Goal: Information Seeking & Learning: Get advice/opinions

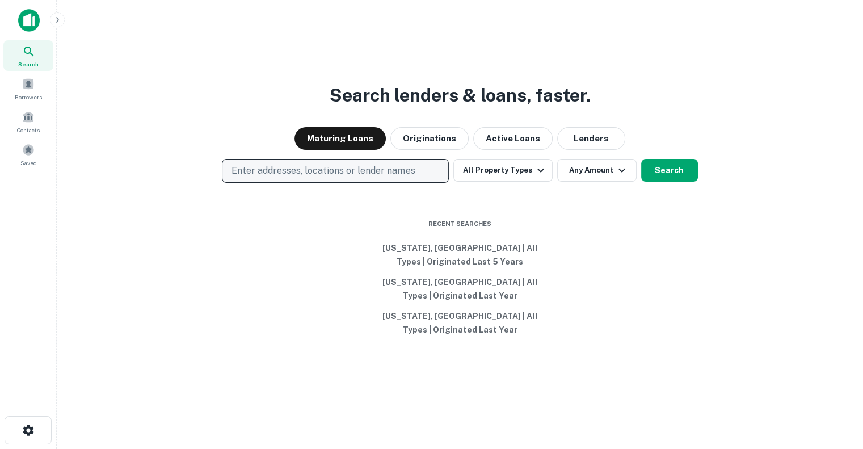
click at [379, 172] on p "Enter addresses, locations or lender names" at bounding box center [323, 171] width 183 height 14
type input "********"
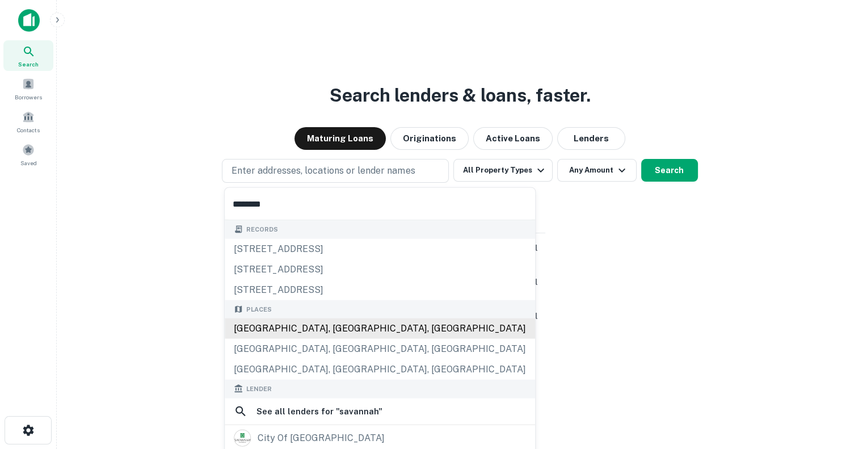
click at [311, 329] on div "[GEOGRAPHIC_DATA], [GEOGRAPHIC_DATA], [GEOGRAPHIC_DATA]" at bounding box center [380, 328] width 310 height 20
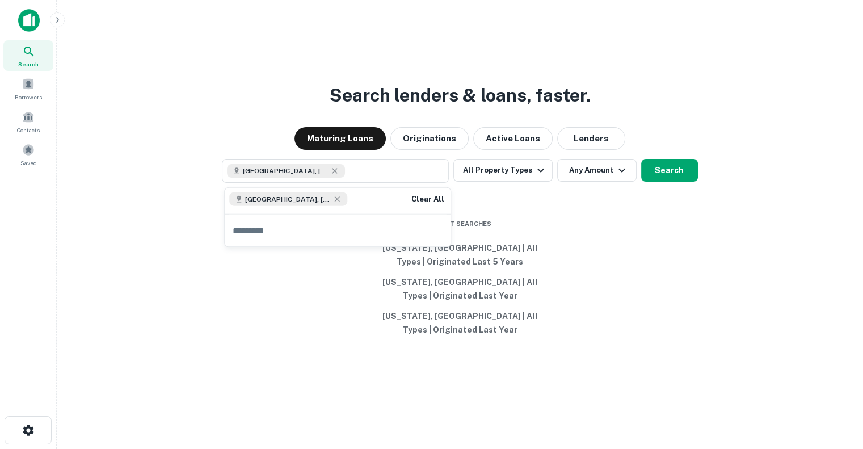
click at [593, 238] on div "Search lenders & loans, faster. Maturing Loans Originations Active Loans Lender…" at bounding box center [460, 251] width 788 height 449
click at [499, 169] on button "All Property Types" at bounding box center [502, 170] width 99 height 23
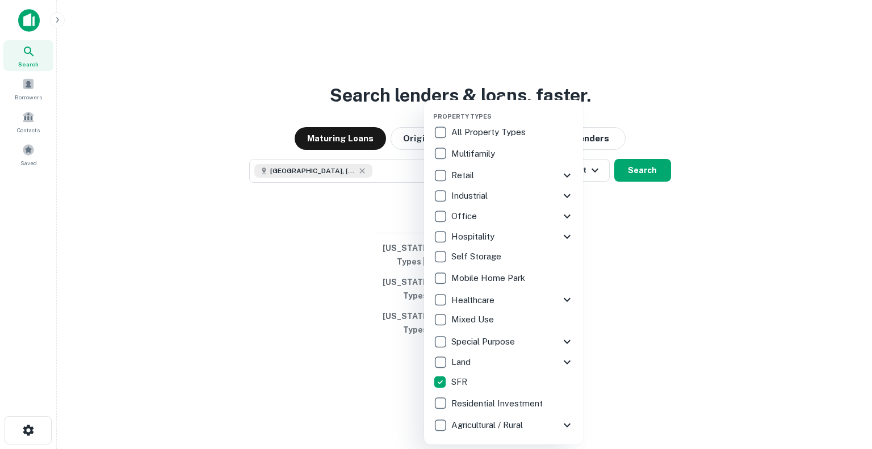
click at [467, 152] on p "Multifamily" at bounding box center [474, 154] width 46 height 14
click at [528, 364] on div "Land" at bounding box center [495, 361] width 127 height 19
click at [561, 361] on icon at bounding box center [567, 362] width 14 height 14
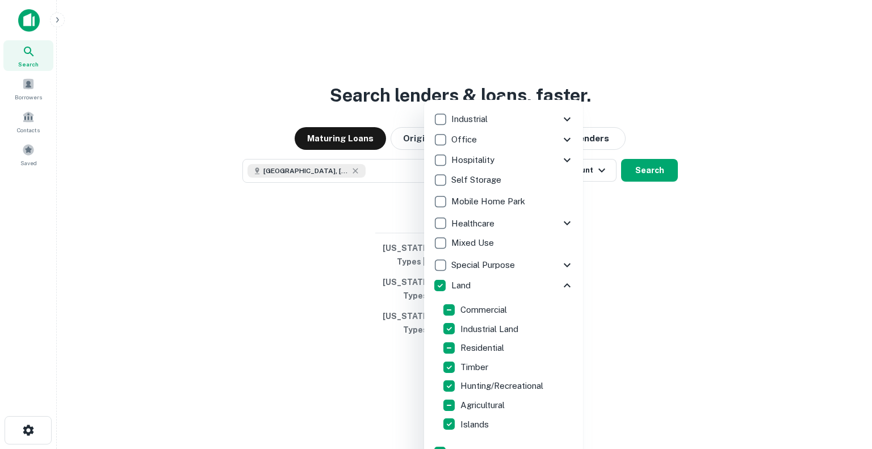
scroll to position [84, 0]
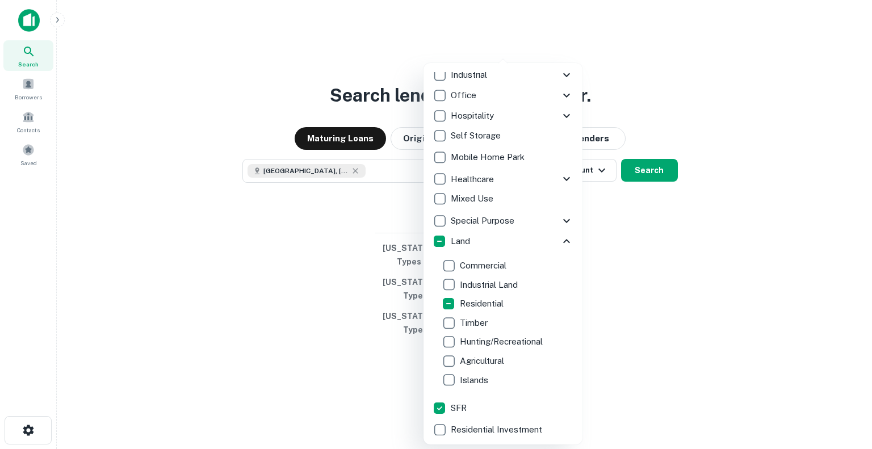
click at [559, 239] on icon at bounding box center [566, 241] width 14 height 14
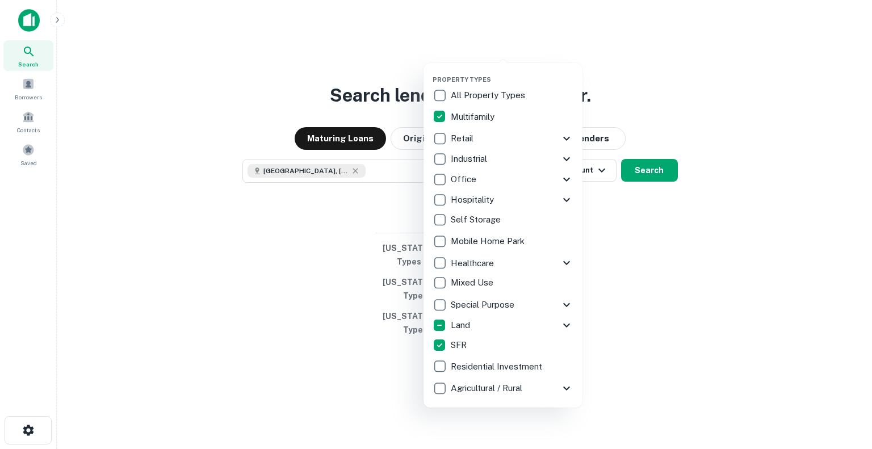
scroll to position [0, 0]
click at [565, 138] on icon at bounding box center [566, 139] width 7 height 4
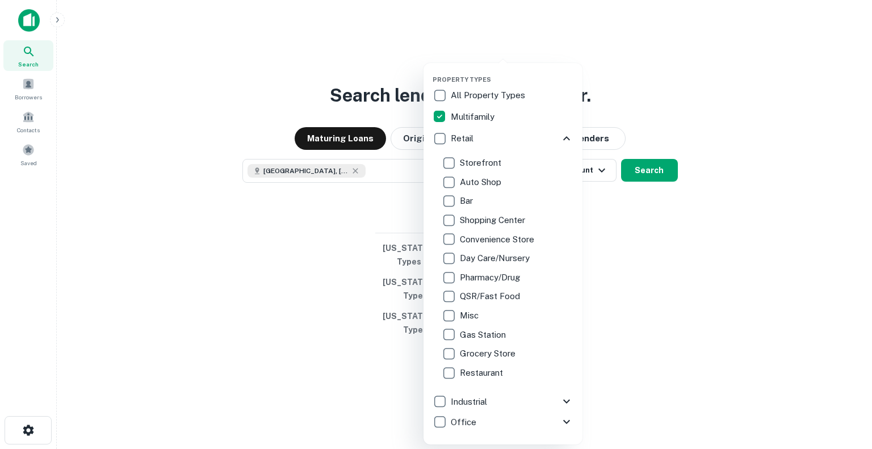
click at [559, 137] on icon at bounding box center [566, 139] width 14 height 14
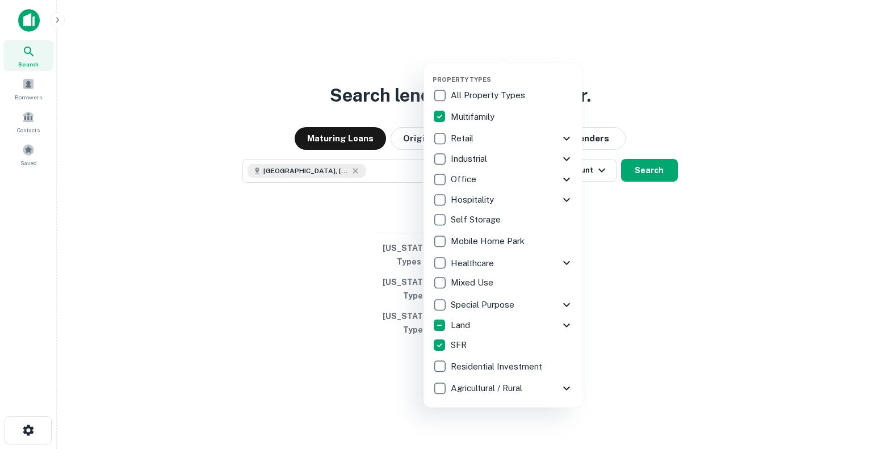
click at [533, 367] on p "Residential Investment" at bounding box center [498, 367] width 94 height 14
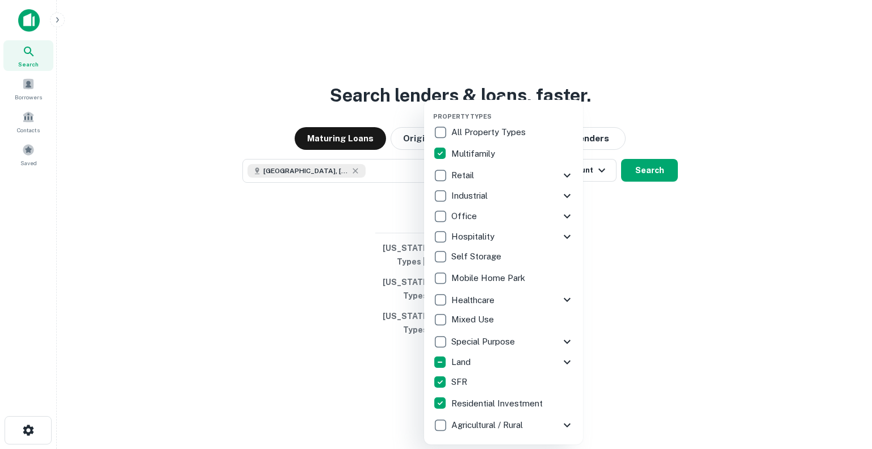
click at [620, 326] on div at bounding box center [436, 224] width 872 height 449
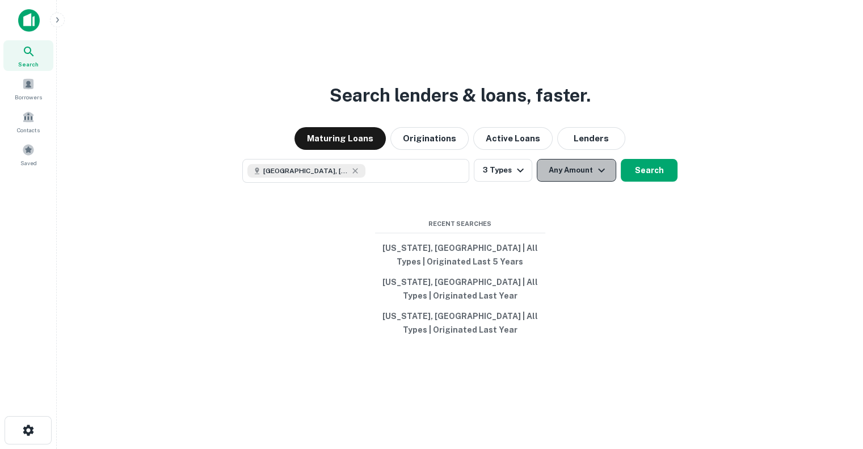
click at [577, 178] on button "Any Amount" at bounding box center [576, 170] width 79 height 23
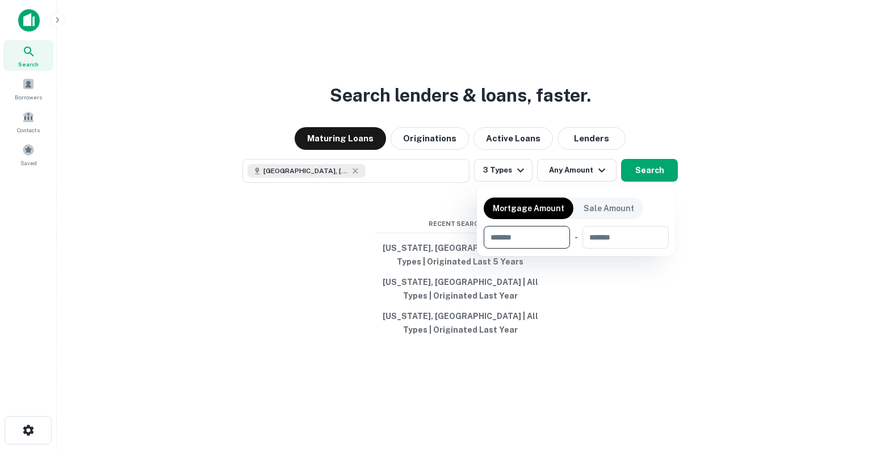
click at [658, 301] on div at bounding box center [436, 224] width 872 height 449
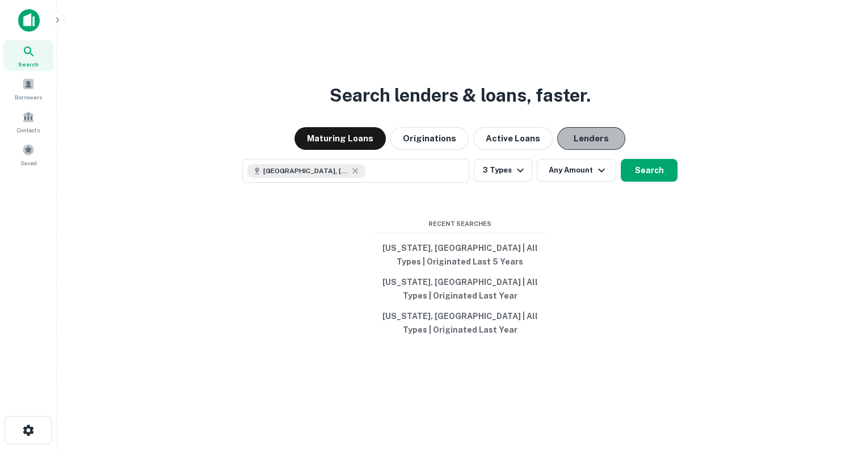
click at [580, 137] on button "Lenders" at bounding box center [591, 138] width 68 height 23
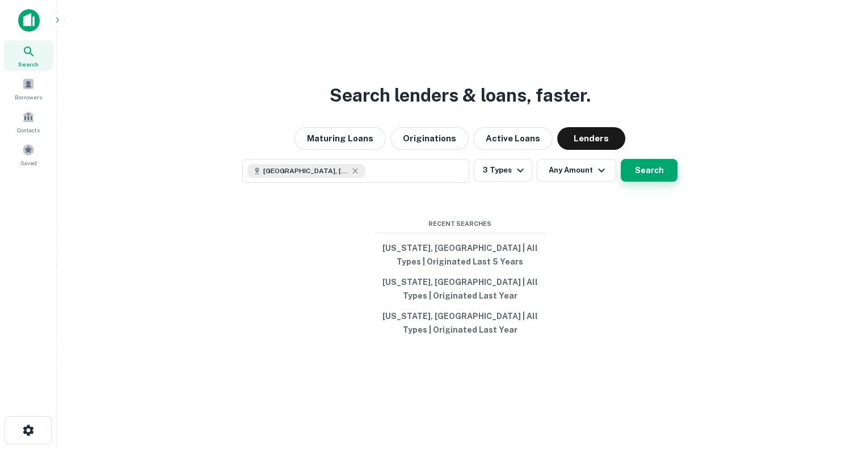
click at [651, 172] on button "Search" at bounding box center [649, 170] width 57 height 23
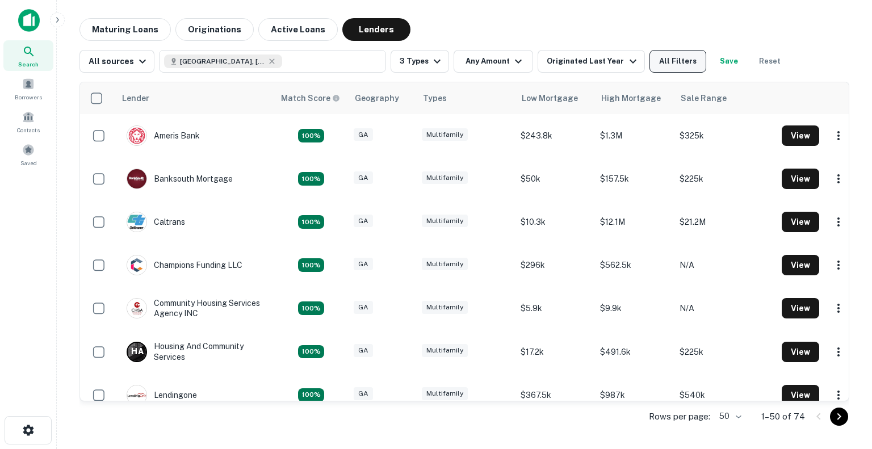
click at [658, 58] on button "All Filters" at bounding box center [677, 61] width 57 height 23
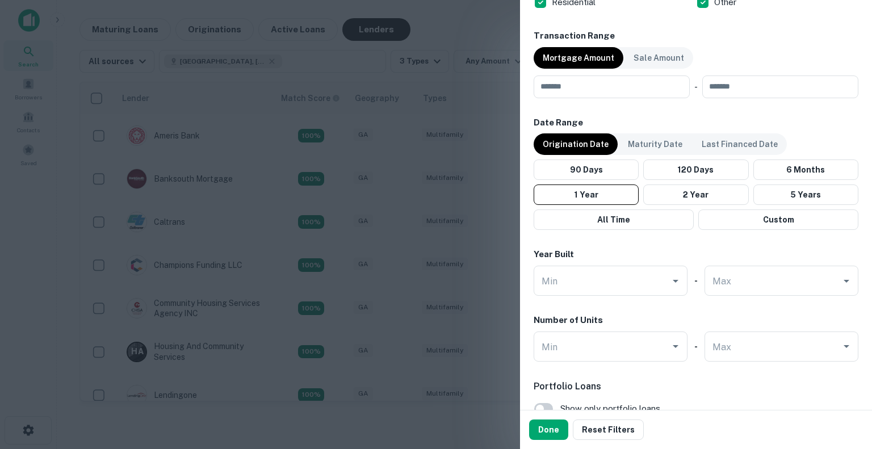
scroll to position [827, 0]
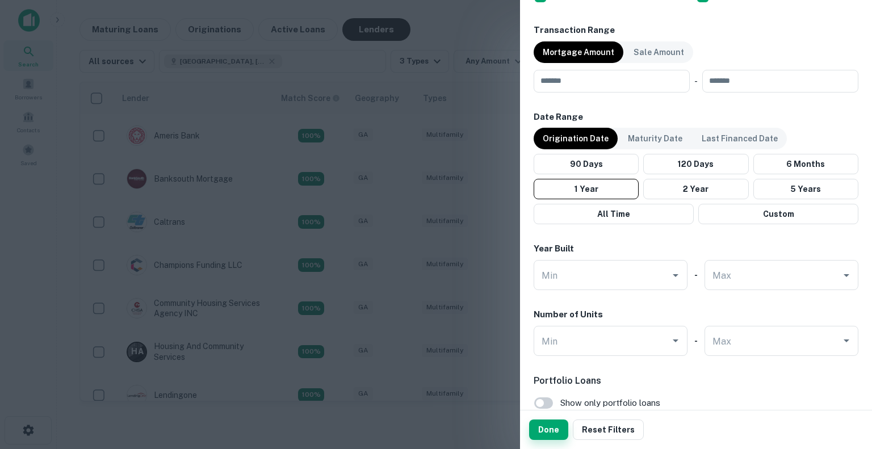
click at [551, 431] on button "Done" at bounding box center [548, 429] width 39 height 20
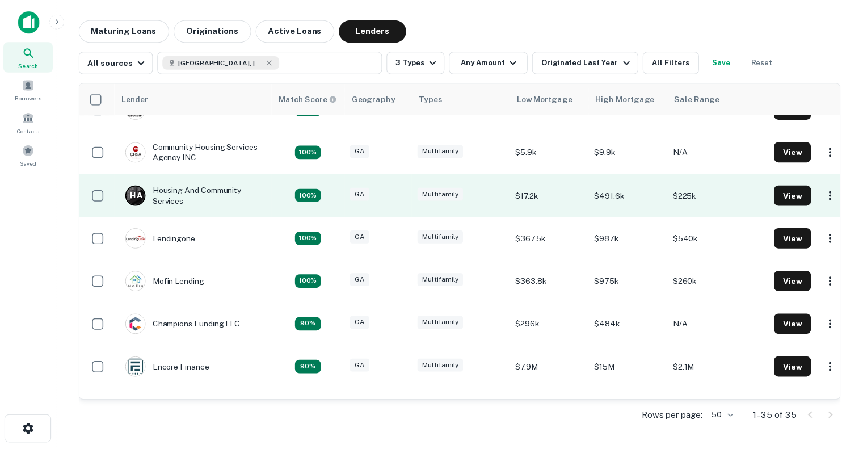
scroll to position [44, 0]
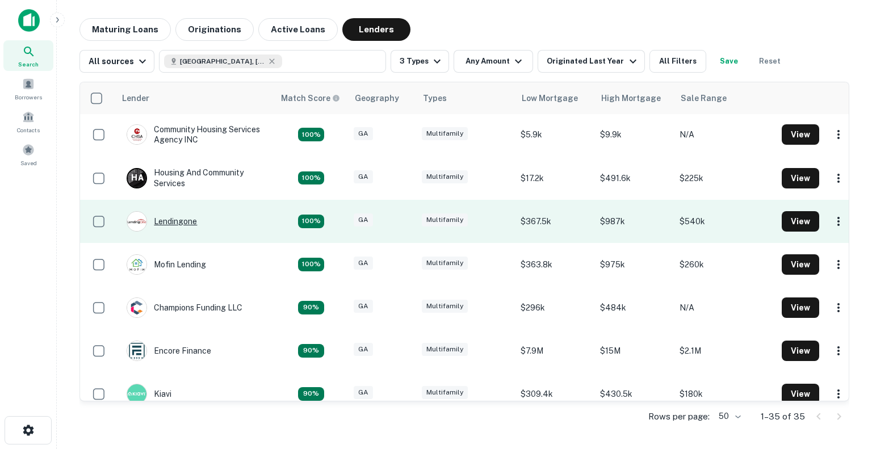
click at [187, 215] on div "Lendingone" at bounding box center [162, 221] width 70 height 20
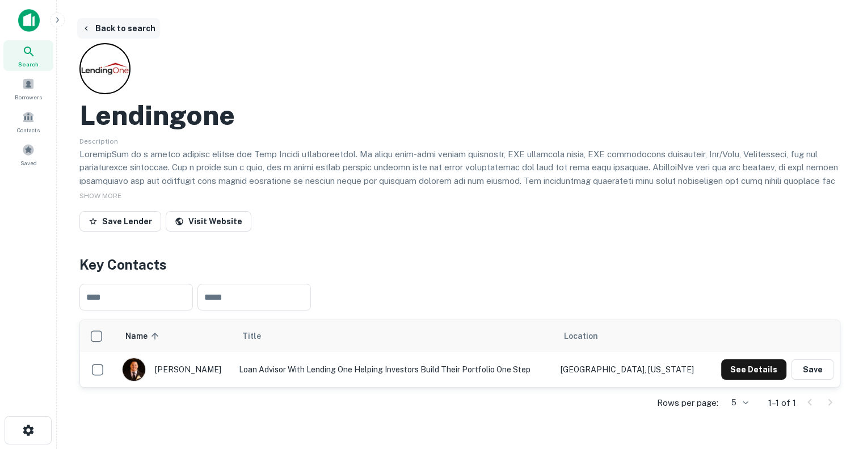
click at [86, 27] on icon "button" at bounding box center [86, 28] width 3 height 5
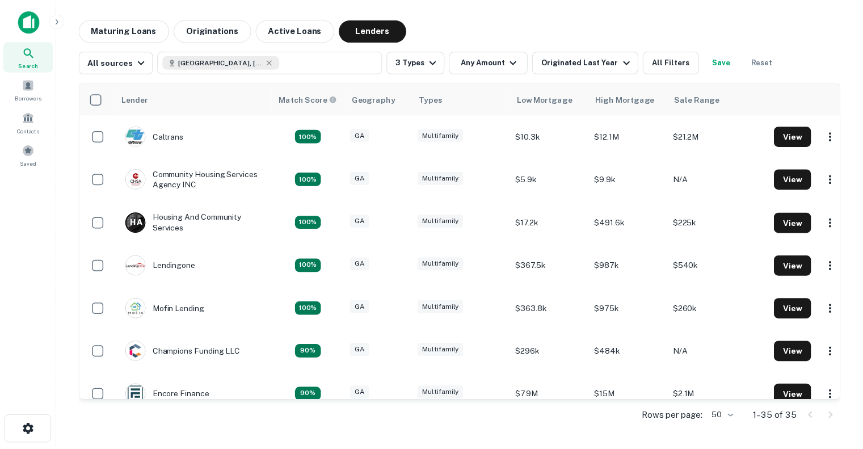
scroll to position [44, 0]
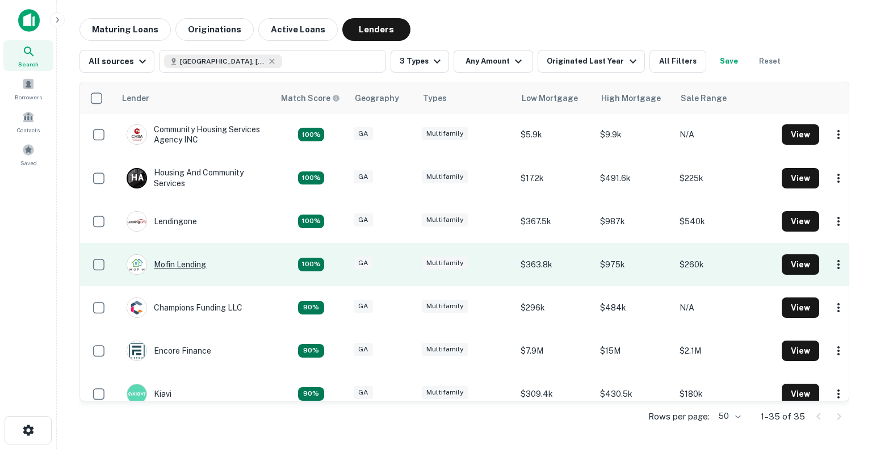
click at [175, 262] on div "Mofin Lending" at bounding box center [166, 264] width 79 height 20
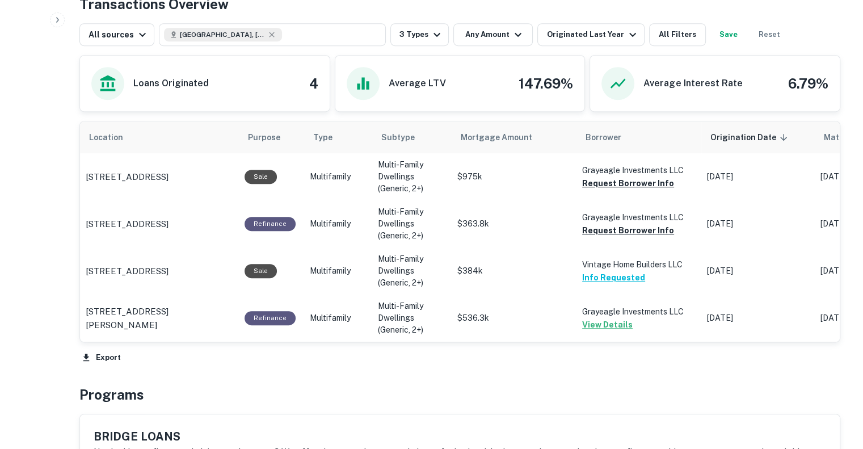
scroll to position [581, 0]
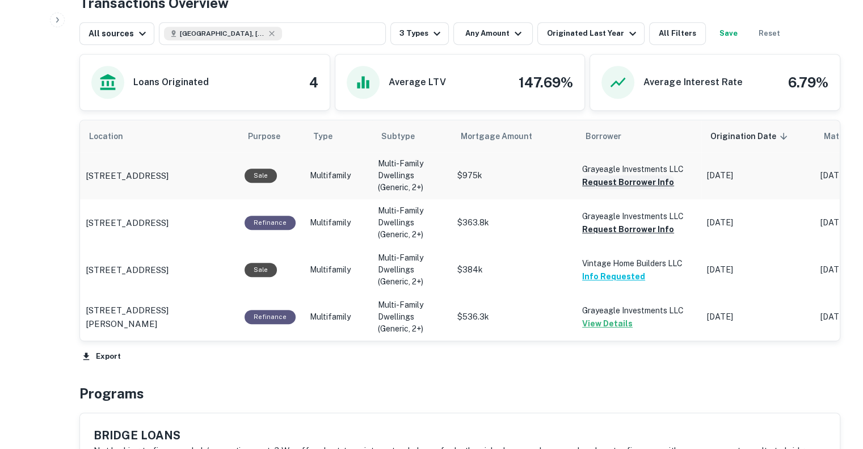
click at [629, 178] on button "Request Borrower Info" at bounding box center [628, 182] width 92 height 14
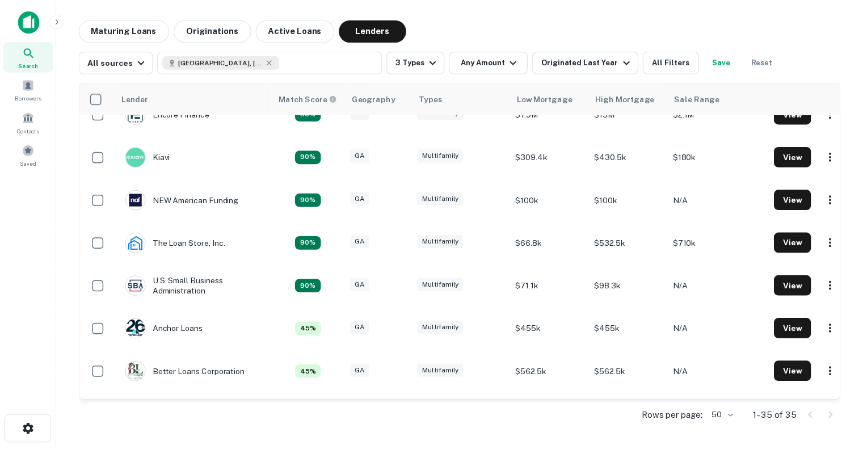
scroll to position [287, 0]
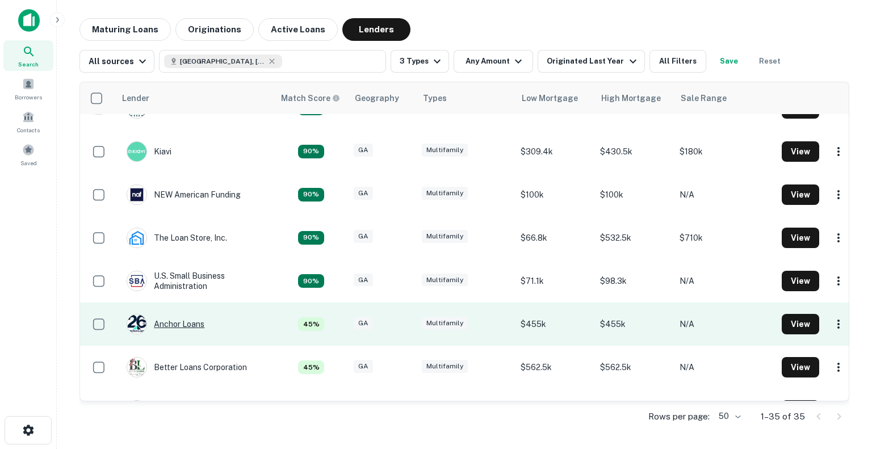
click at [191, 324] on div "Anchor Loans" at bounding box center [166, 324] width 78 height 20
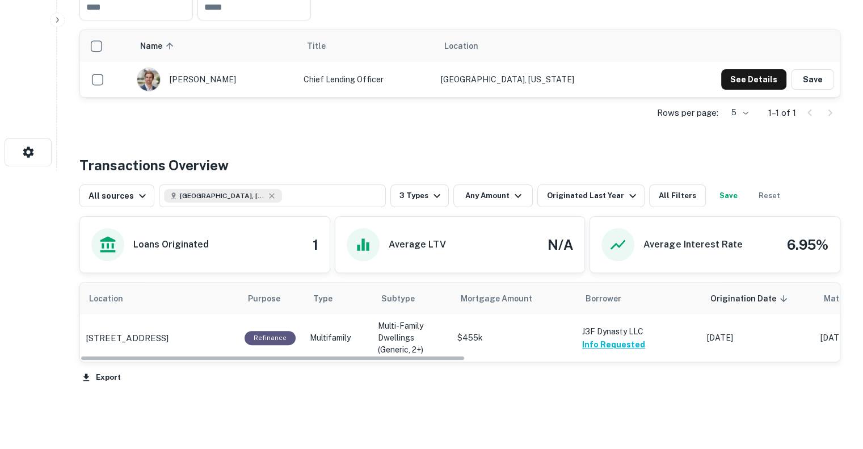
scroll to position [277, 0]
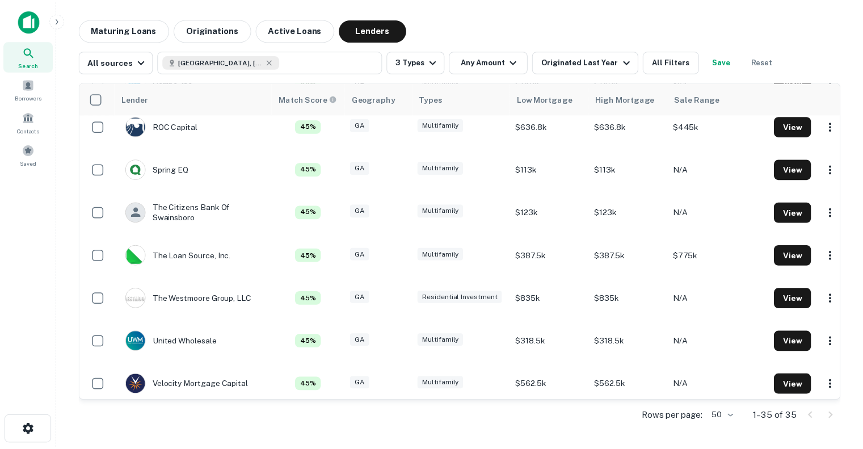
scroll to position [1242, 0]
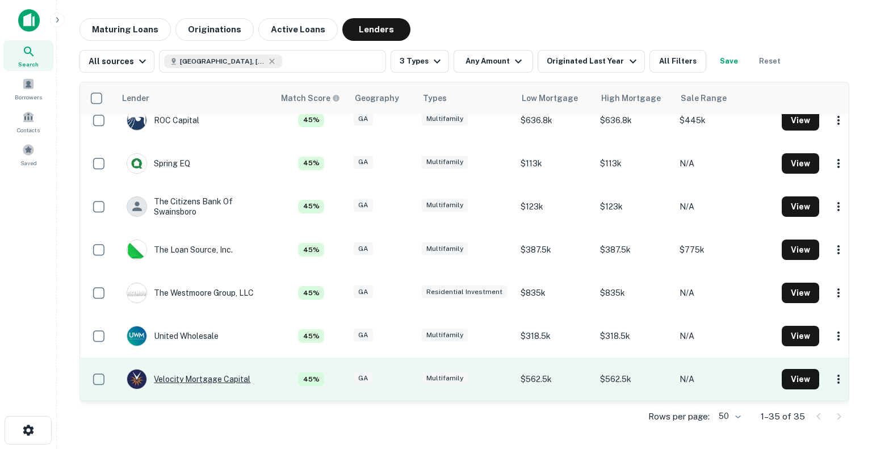
click at [227, 371] on div "Velocity Mortgage Capital" at bounding box center [189, 379] width 124 height 20
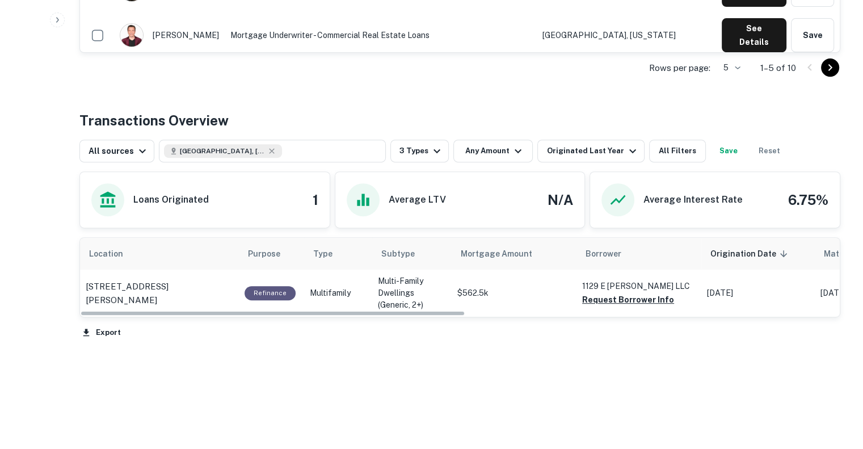
scroll to position [475, 0]
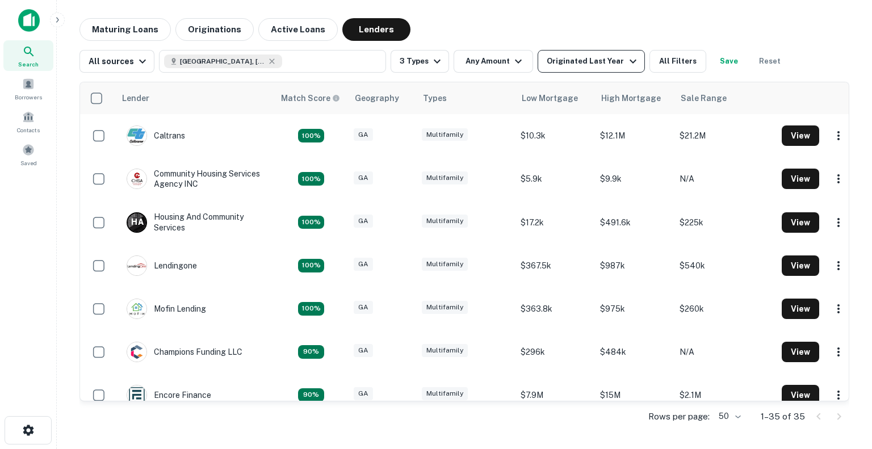
click at [626, 65] on icon "button" at bounding box center [633, 61] width 14 height 14
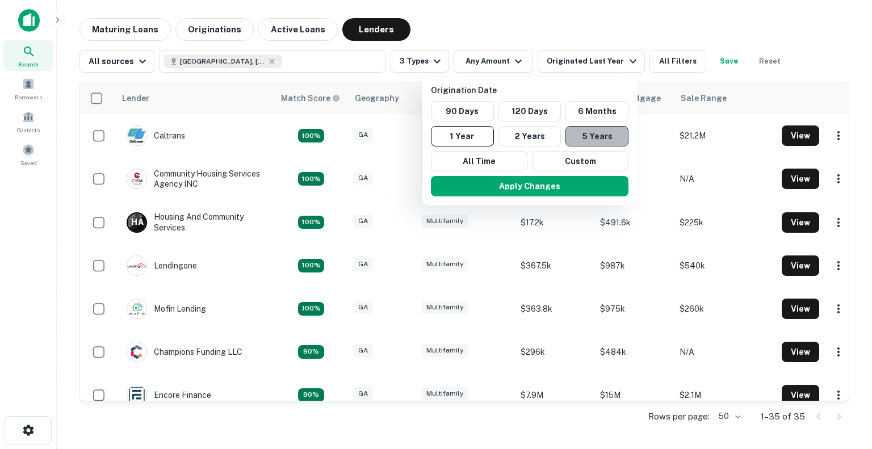
click at [599, 137] on button "5 Years" at bounding box center [596, 136] width 63 height 20
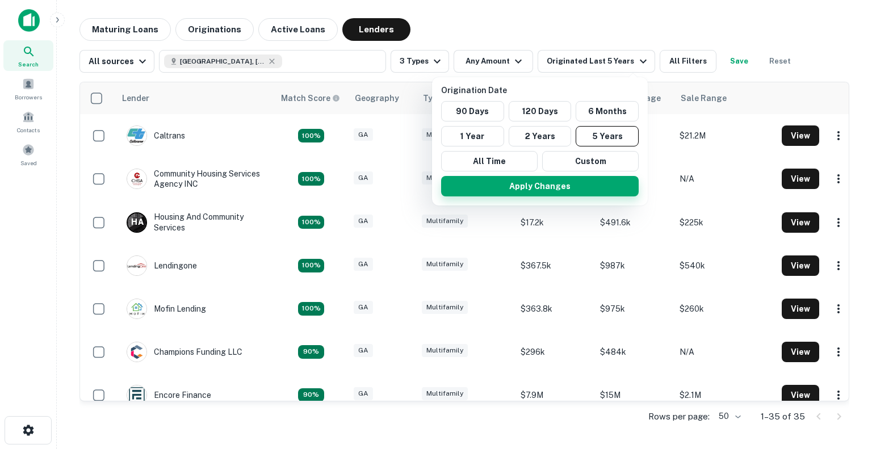
click at [529, 183] on button "Apply Changes" at bounding box center [539, 186] width 197 height 20
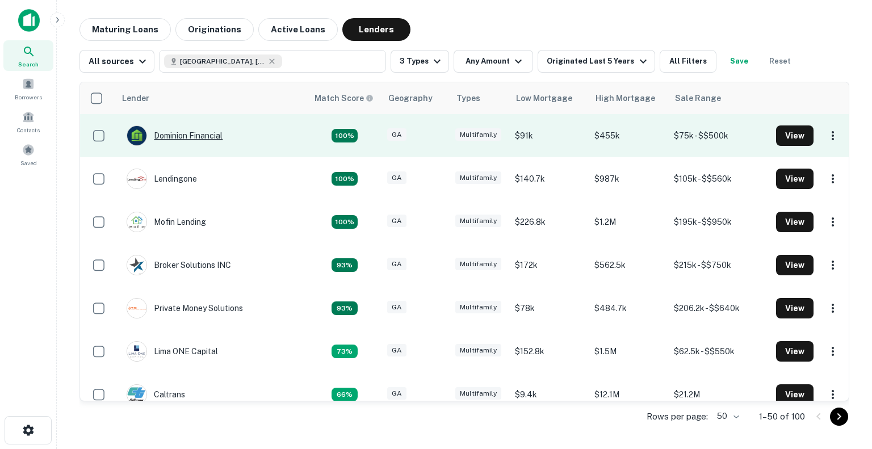
click at [183, 131] on div "Dominion Financial" at bounding box center [175, 135] width 96 height 20
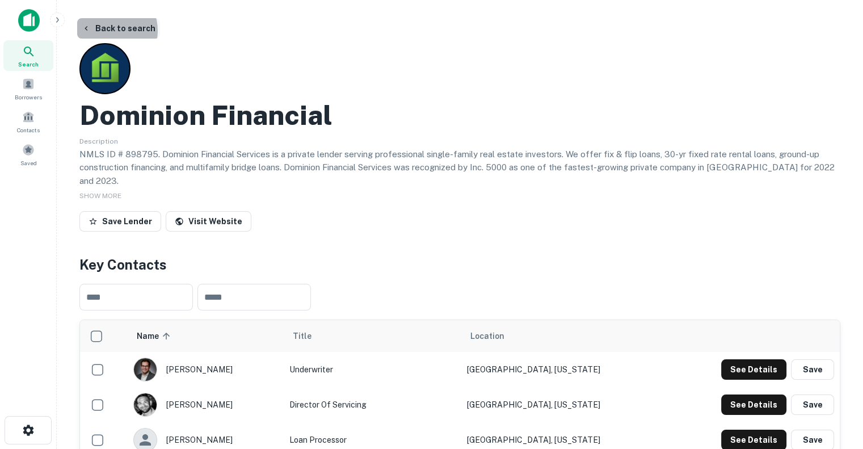
click at [107, 31] on button "Back to search" at bounding box center [118, 28] width 83 height 20
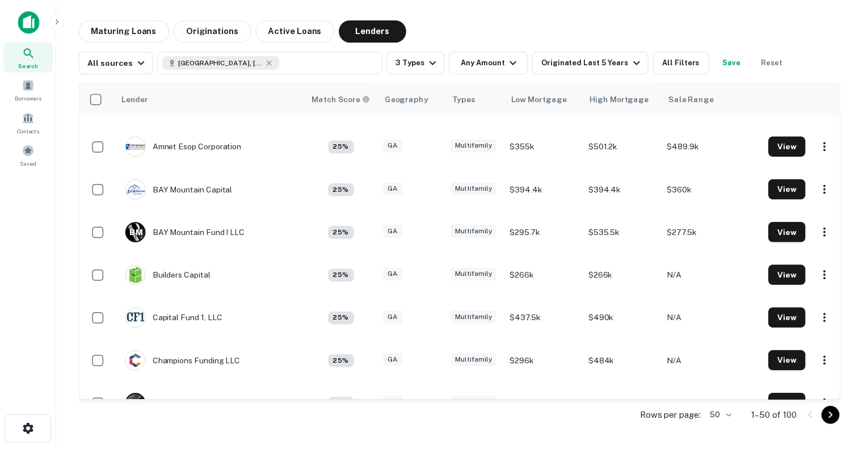
scroll to position [689, 0]
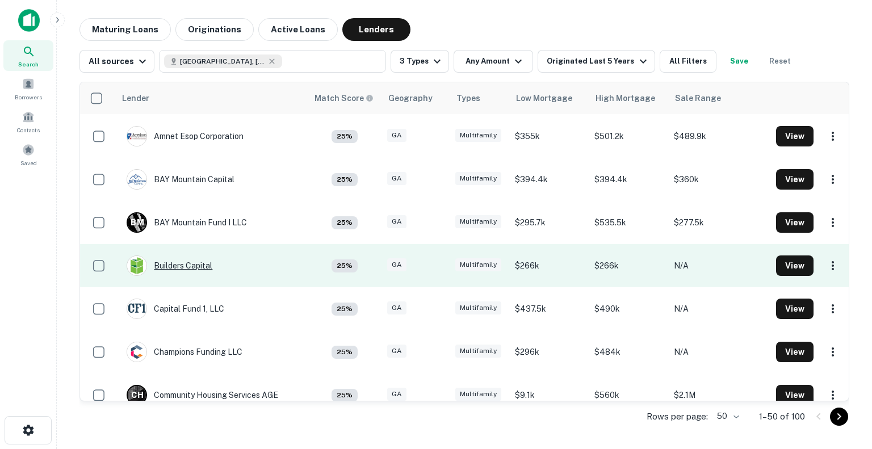
click at [187, 265] on div "Builders Capital" at bounding box center [170, 265] width 86 height 20
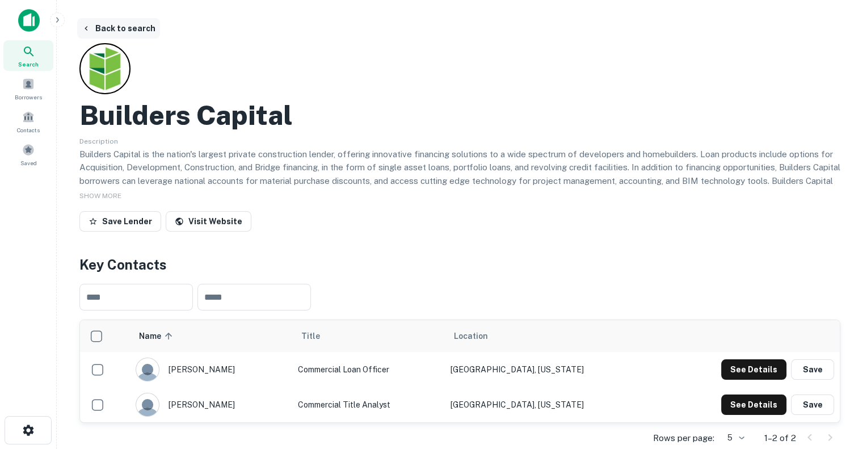
click at [115, 18] on button "Back to search" at bounding box center [118, 28] width 83 height 20
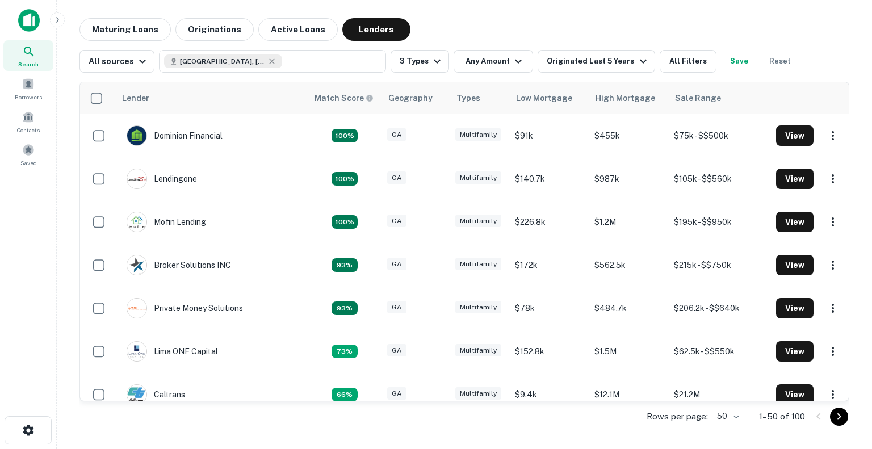
scroll to position [689, 0]
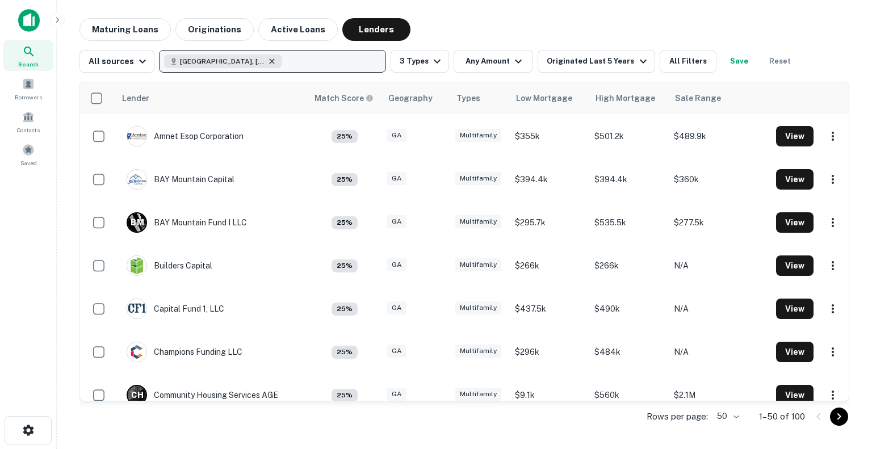
click at [267, 61] on icon "button" at bounding box center [271, 61] width 9 height 9
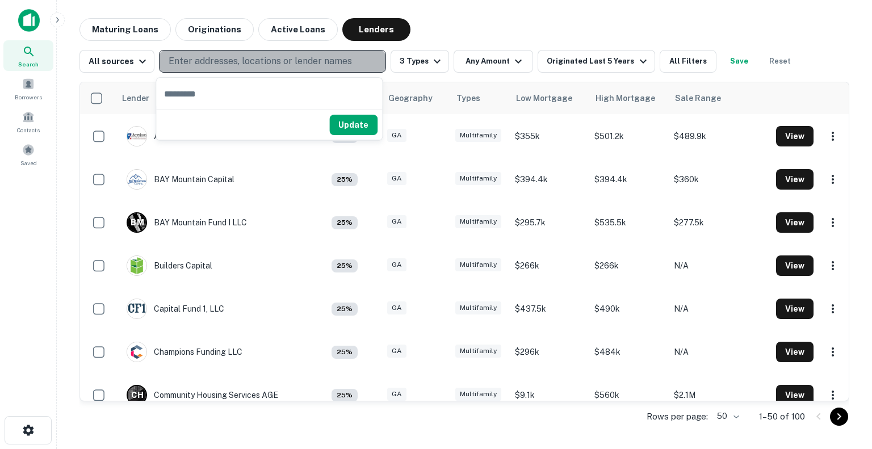
click at [246, 61] on p "Enter addresses, locations or lender names" at bounding box center [260, 61] width 183 height 14
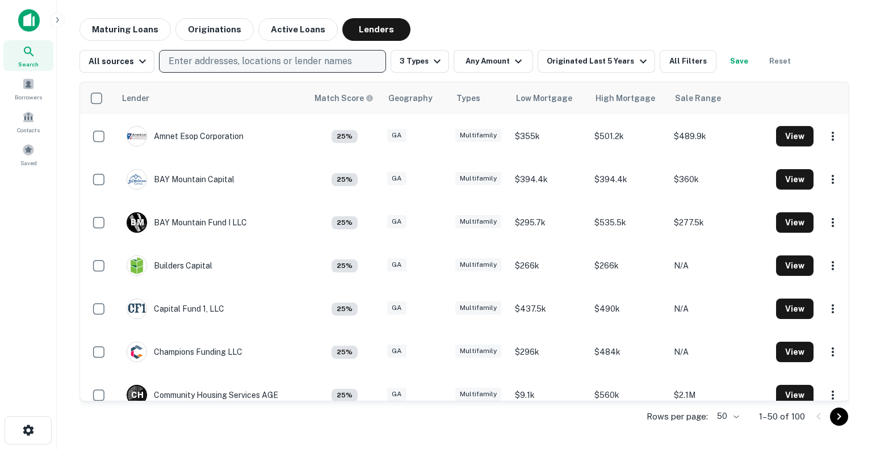
click at [190, 62] on p "Enter addresses, locations or lender names" at bounding box center [260, 61] width 183 height 14
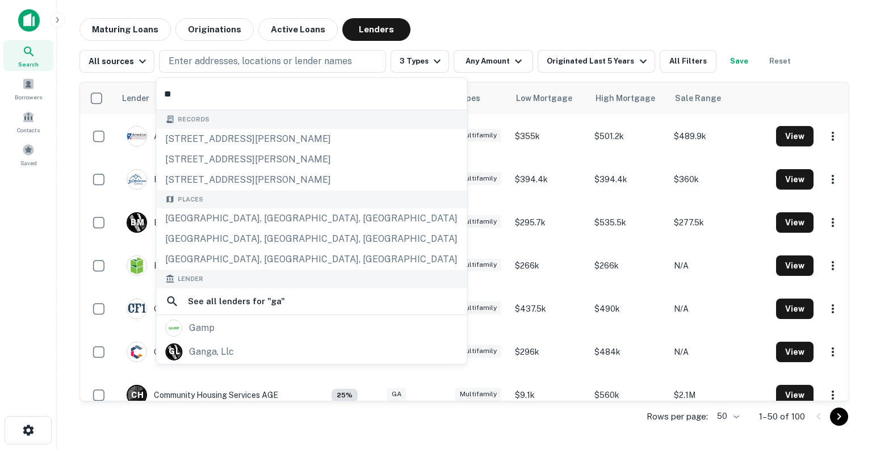
type input "*"
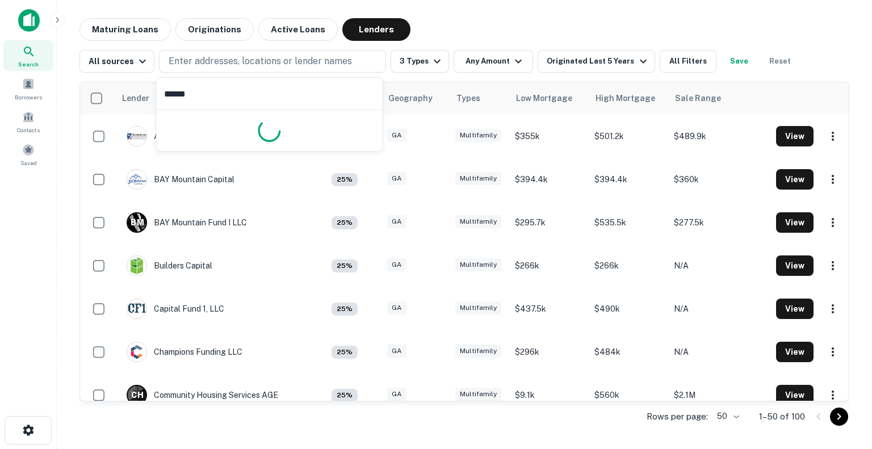
type input "*******"
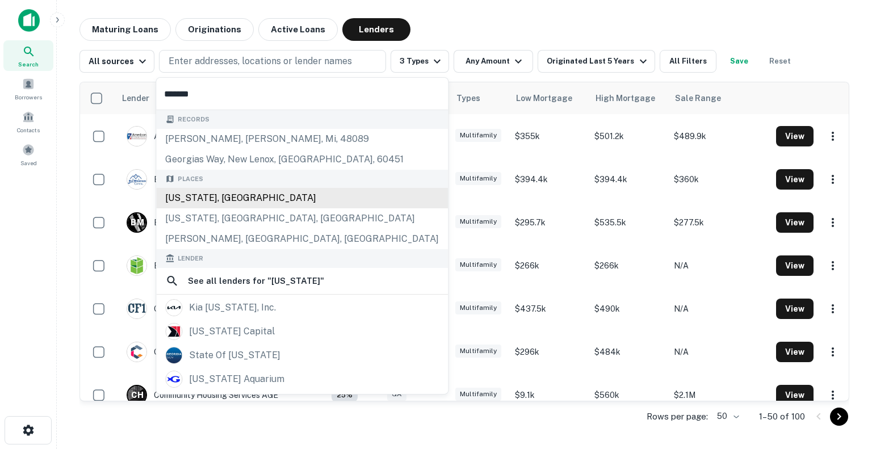
click at [220, 195] on div "Places [US_STATE], [GEOGRAPHIC_DATA] [US_STATE], [GEOGRAPHIC_DATA], [GEOGRAPHIC…" at bounding box center [302, 210] width 292 height 80
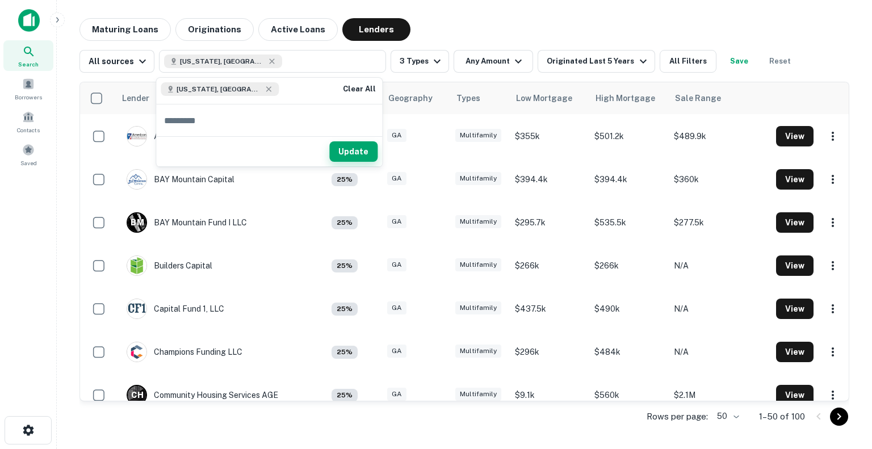
click at [361, 151] on button "Update" at bounding box center [353, 151] width 48 height 20
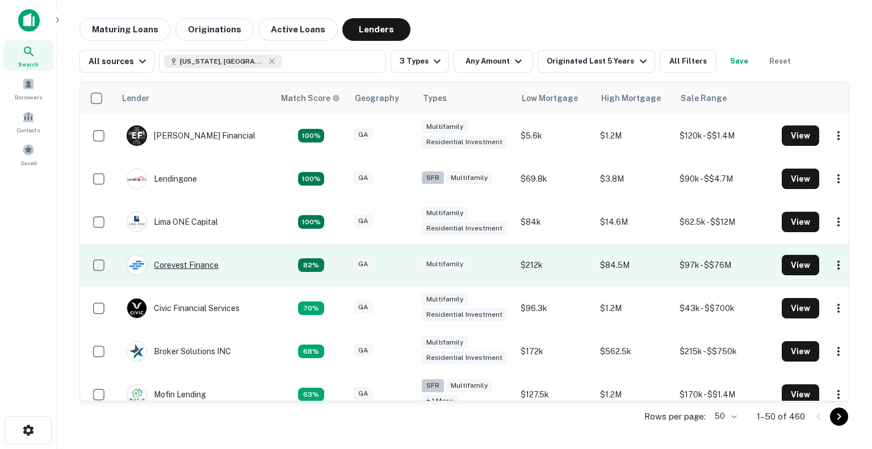
click at [168, 269] on div "Corevest Finance" at bounding box center [173, 265] width 92 height 20
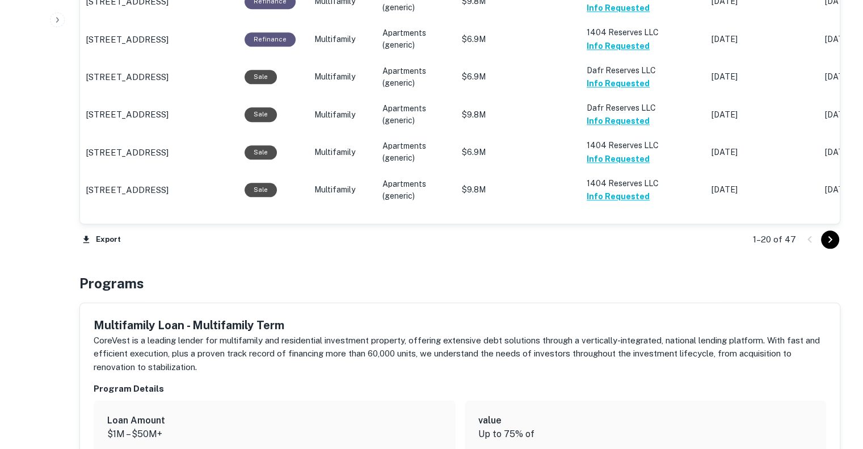
scroll to position [1256, 0]
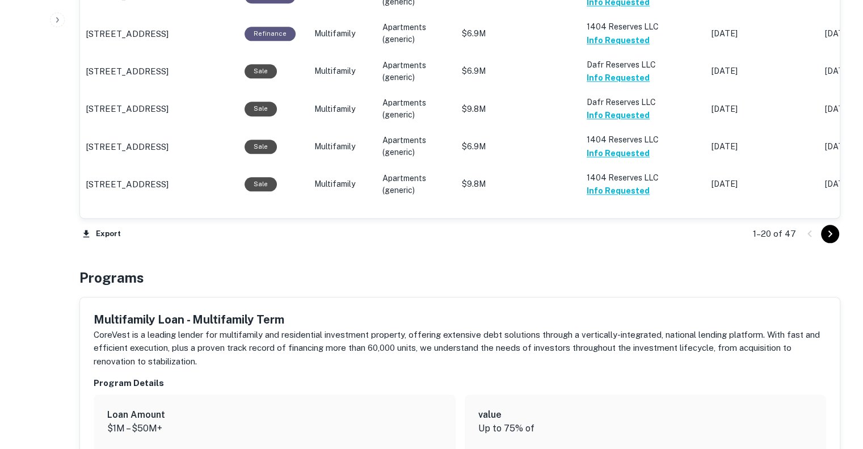
click at [830, 237] on icon "Go to next page" at bounding box center [830, 234] width 14 height 14
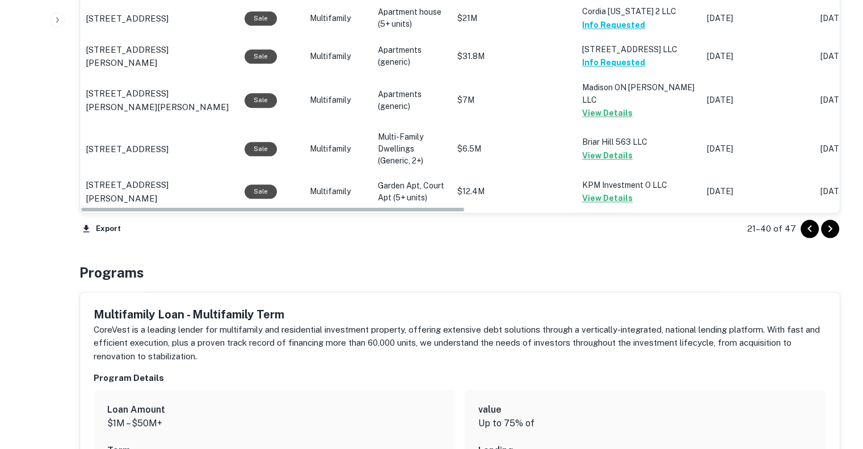
scroll to position [1269, 0]
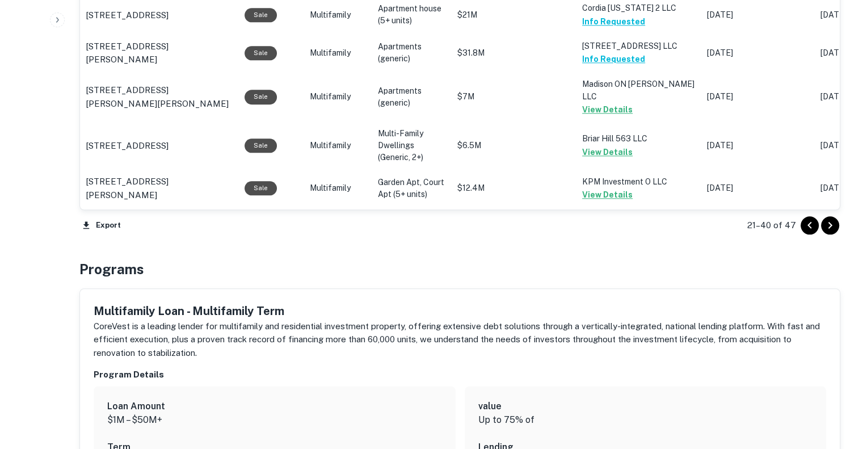
click at [830, 225] on icon "Go to next page" at bounding box center [830, 225] width 4 height 7
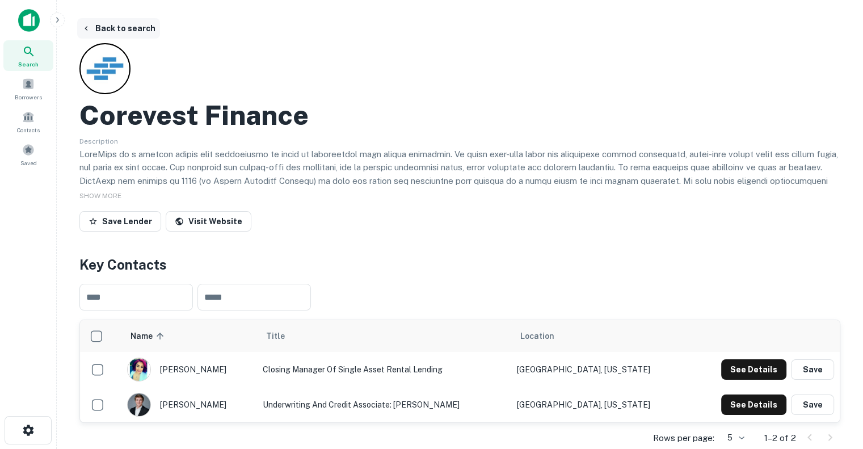
click at [94, 27] on button "Back to search" at bounding box center [118, 28] width 83 height 20
click at [101, 29] on button "Back to search" at bounding box center [118, 28] width 83 height 20
click at [89, 24] on icon "button" at bounding box center [86, 28] width 9 height 9
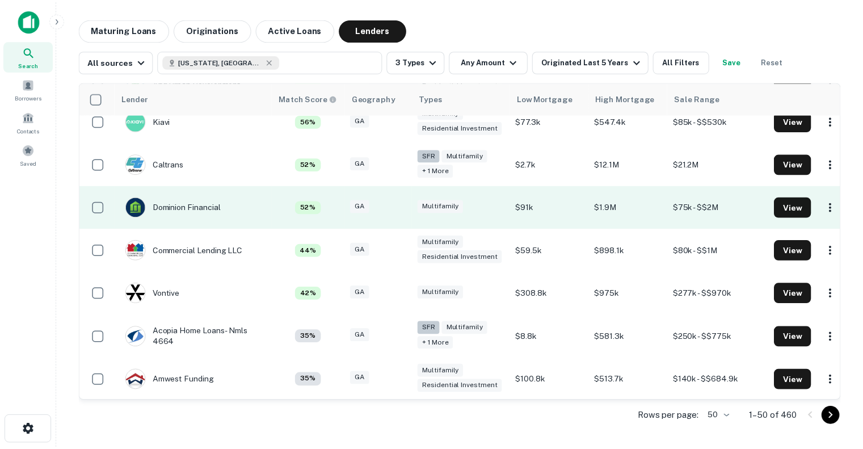
scroll to position [365, 0]
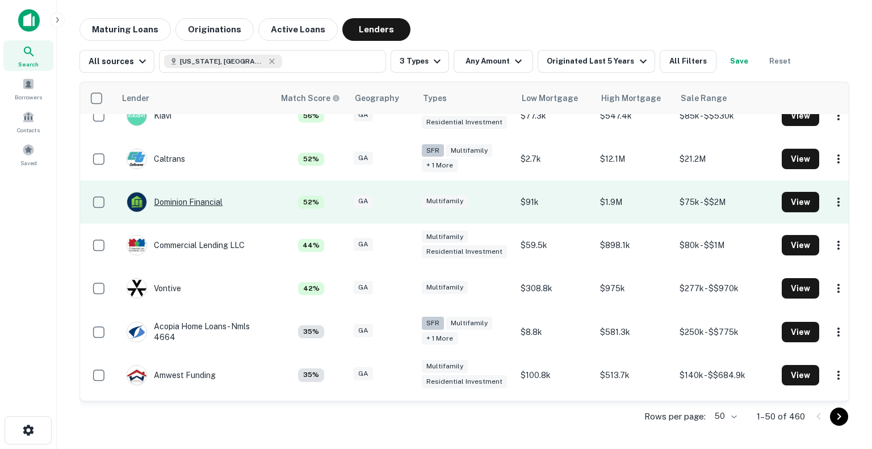
click at [196, 197] on div "Dominion Financial" at bounding box center [175, 202] width 96 height 20
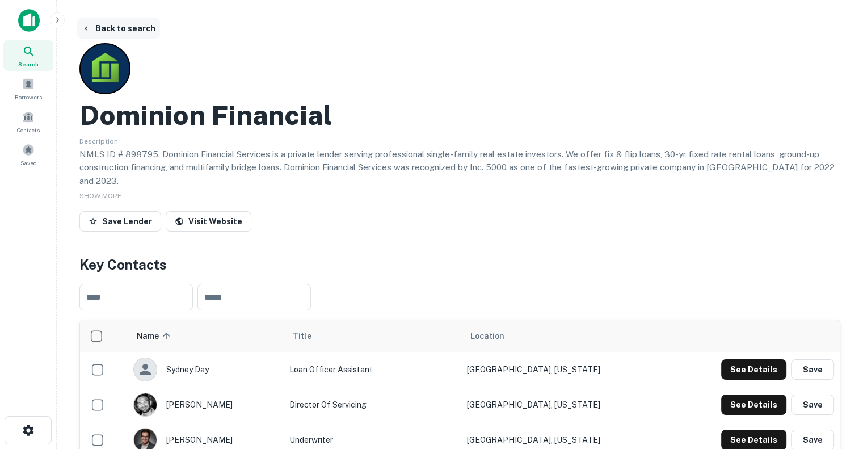
click at [86, 24] on icon "button" at bounding box center [86, 28] width 9 height 9
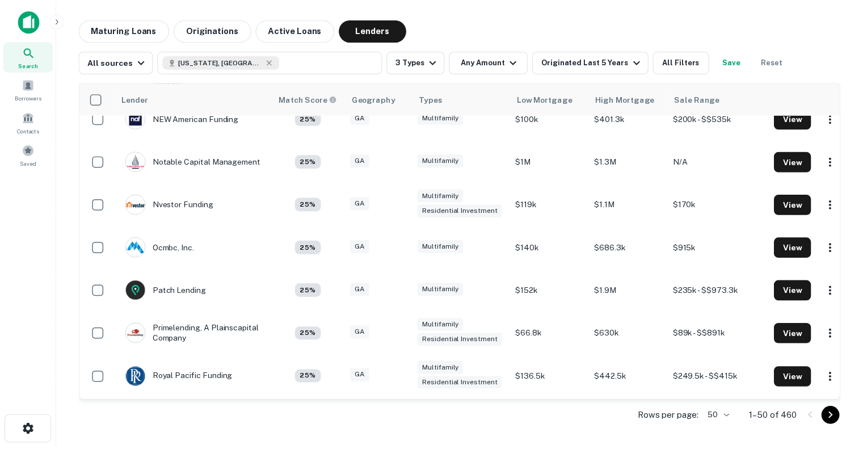
scroll to position [1627, 0]
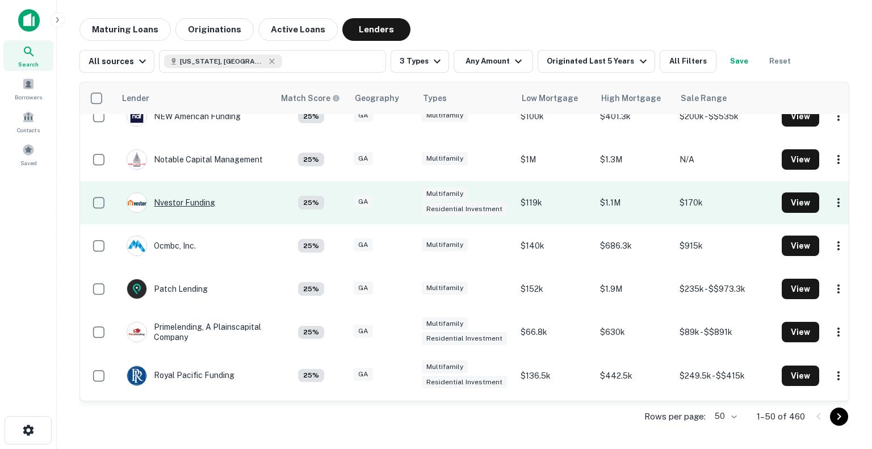
click at [177, 206] on div "Nvestor Funding" at bounding box center [171, 202] width 89 height 20
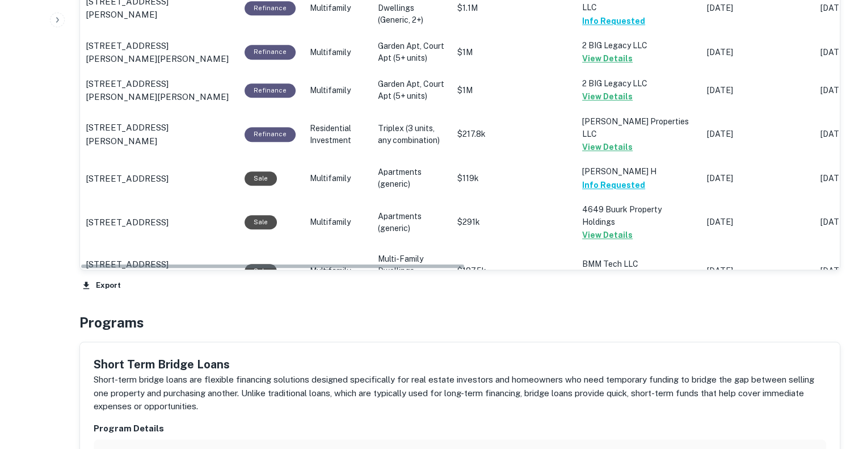
scroll to position [1002, 0]
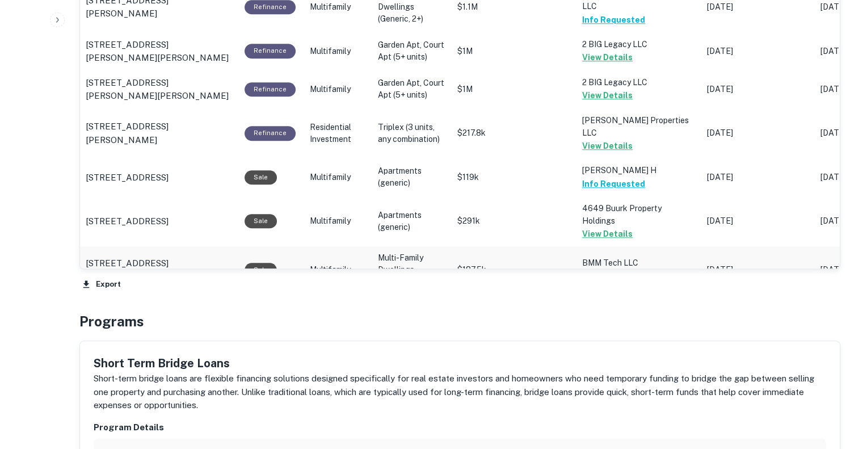
click at [647, 270] on button "Request Borrower Info" at bounding box center [628, 277] width 92 height 14
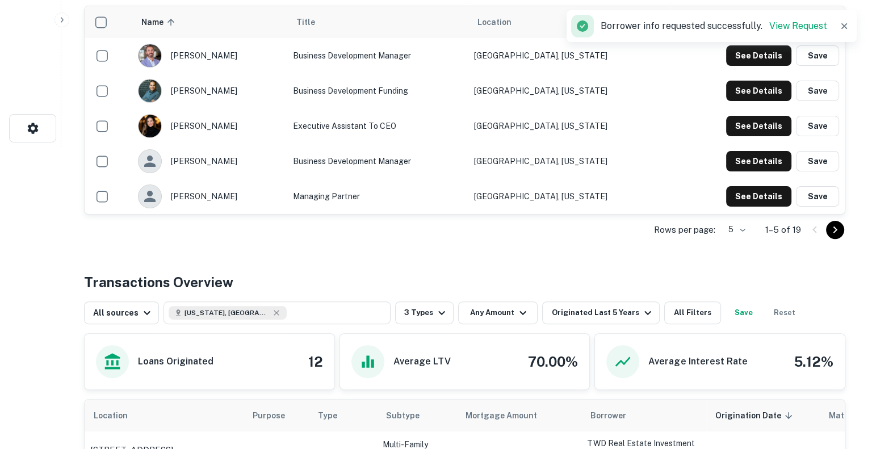
scroll to position [0, 0]
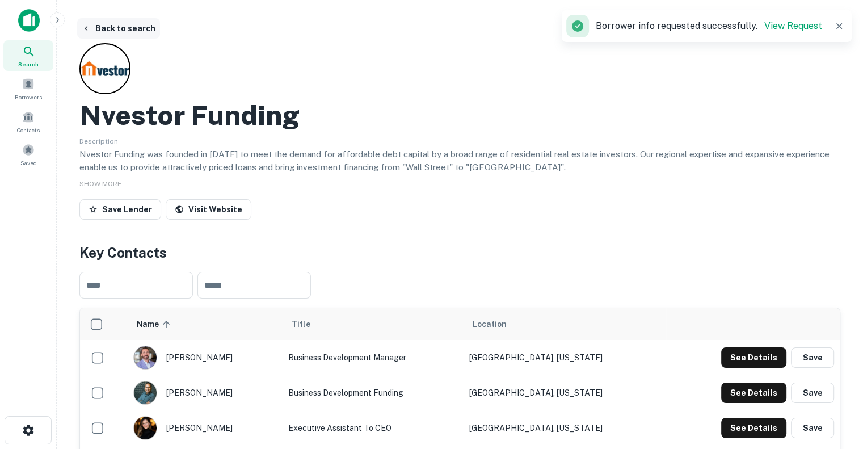
click at [99, 31] on button "Back to search" at bounding box center [118, 28] width 83 height 20
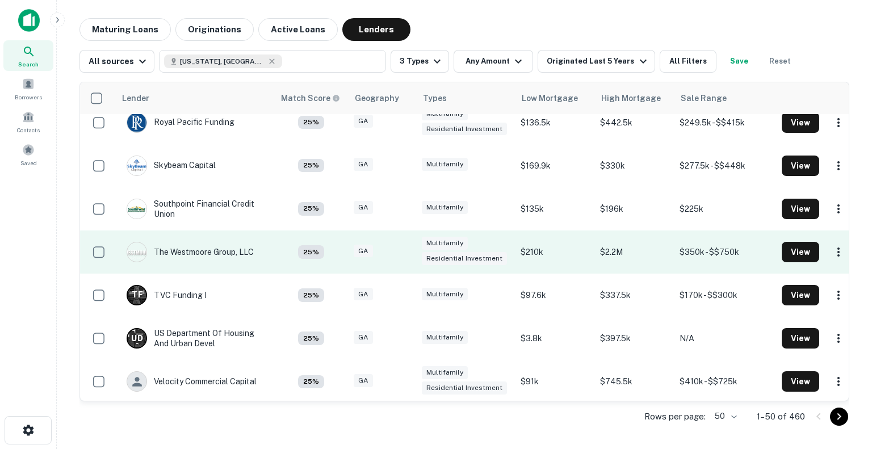
scroll to position [1891, 0]
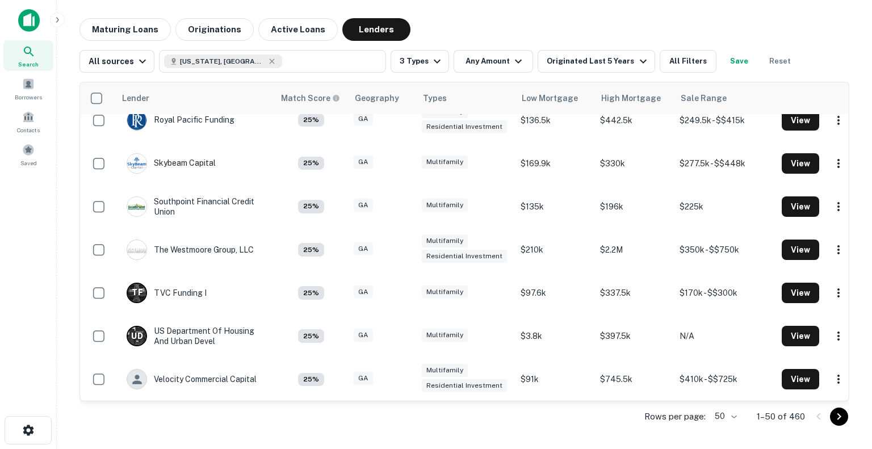
click at [834, 417] on icon "Go to next page" at bounding box center [839, 417] width 14 height 14
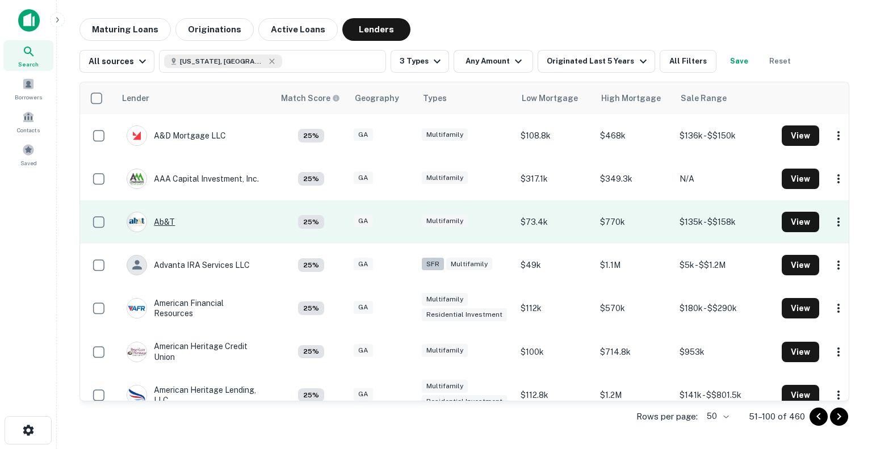
click at [171, 221] on div "Ab&t" at bounding box center [151, 222] width 48 height 20
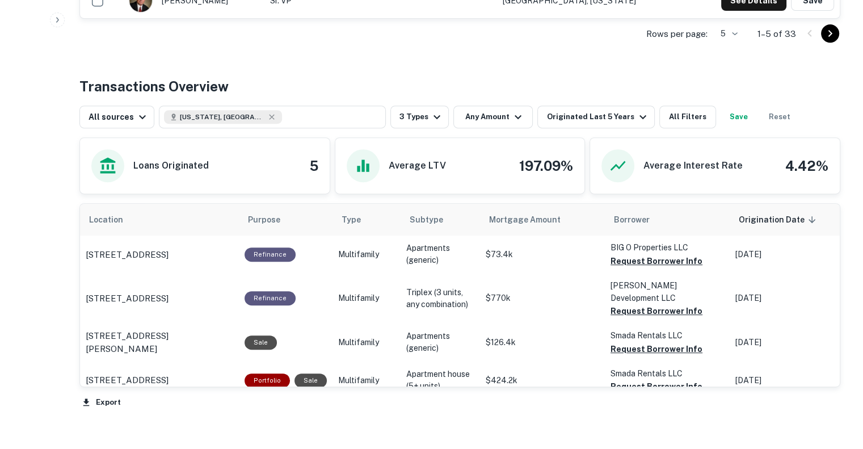
scroll to position [537, 0]
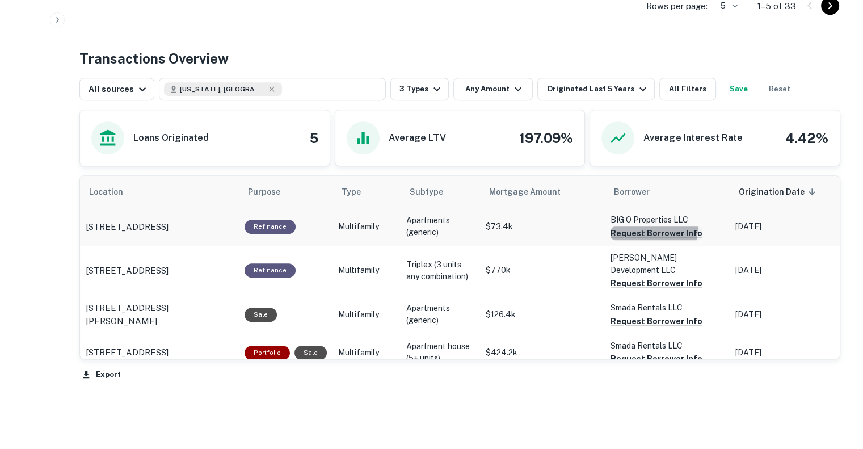
click at [638, 226] on button "Request Borrower Info" at bounding box center [657, 233] width 92 height 14
click at [634, 276] on button "Request Borrower Info" at bounding box center [657, 283] width 92 height 14
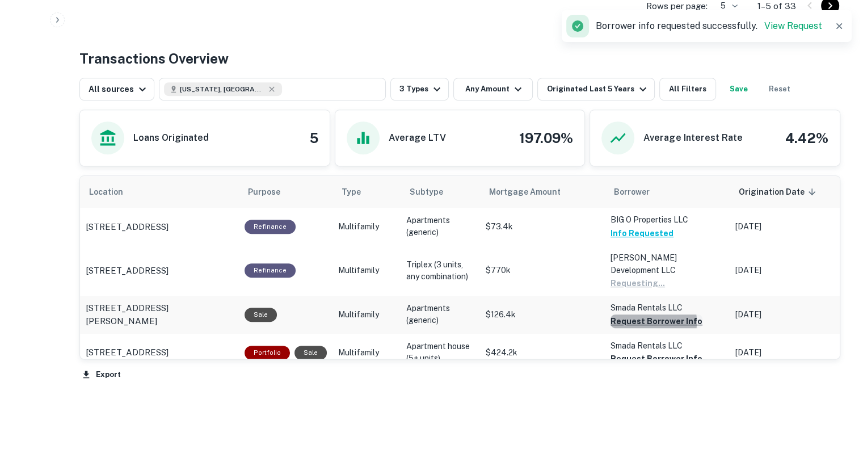
click at [630, 314] on button "Request Borrower Info" at bounding box center [657, 321] width 92 height 14
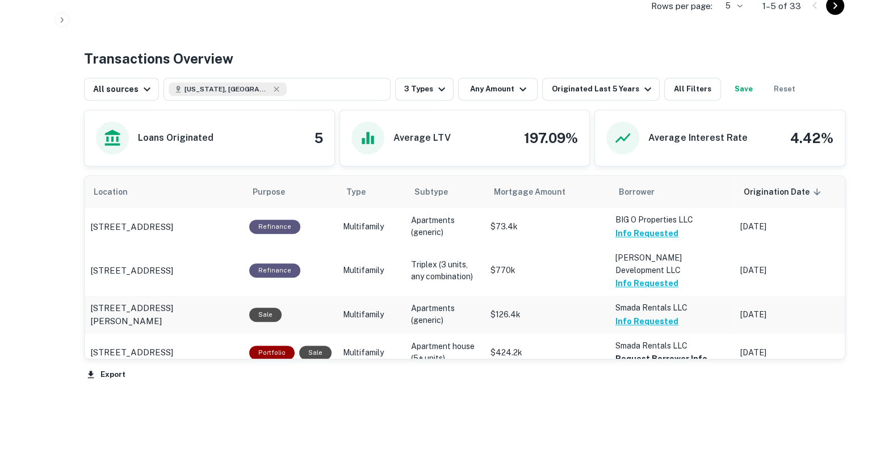
scroll to position [0, 0]
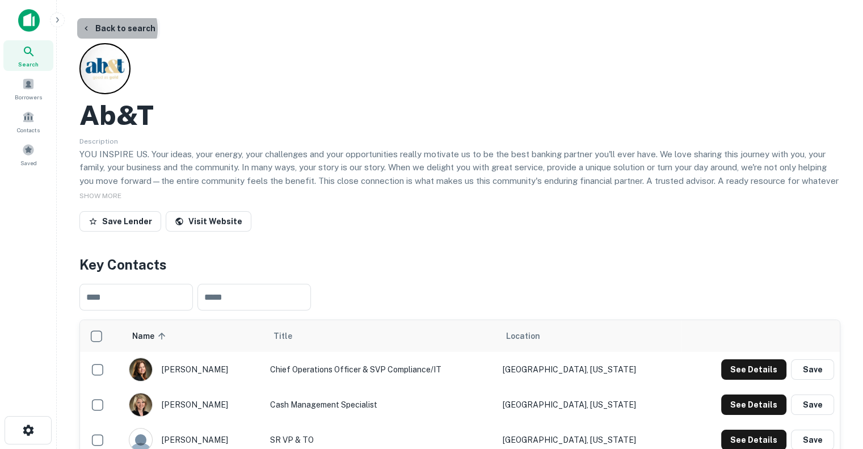
click at [114, 29] on button "Back to search" at bounding box center [118, 28] width 83 height 20
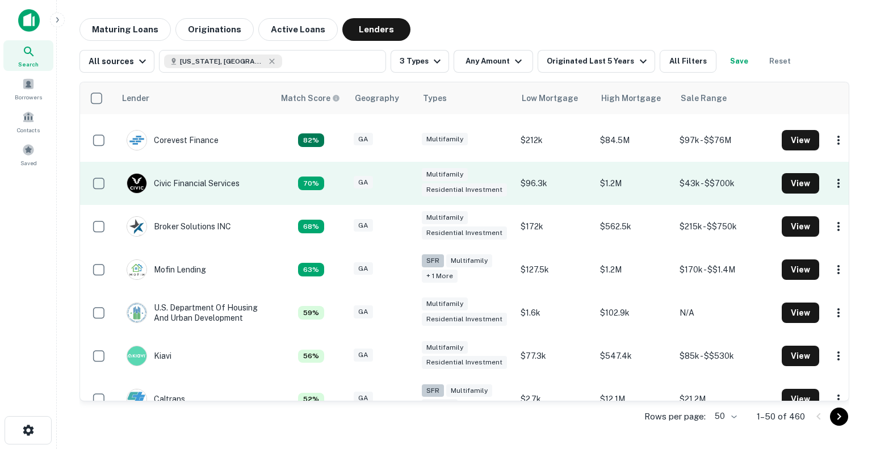
scroll to position [132, 0]
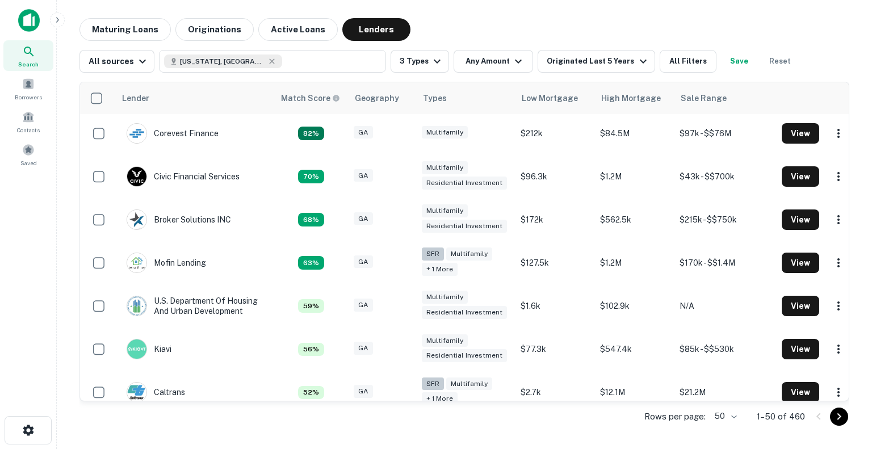
click at [841, 416] on icon "Go to next page" at bounding box center [839, 417] width 14 height 14
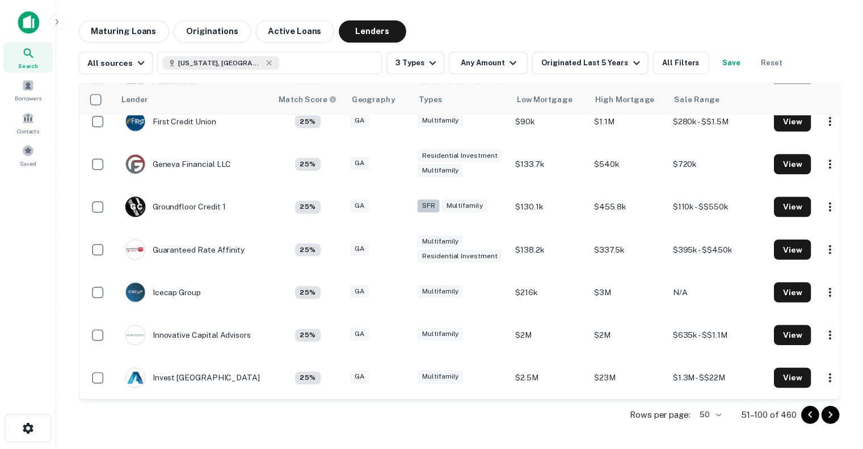
scroll to position [843, 0]
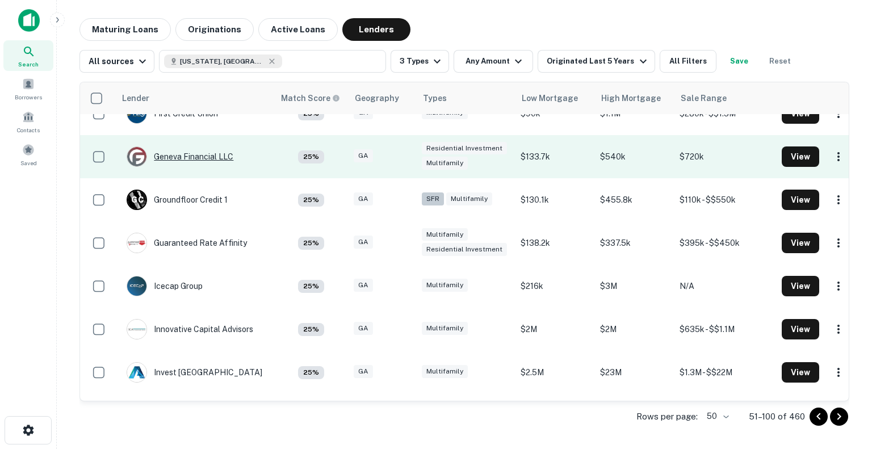
click at [201, 161] on div "Geneva Financial LLC" at bounding box center [180, 156] width 107 height 20
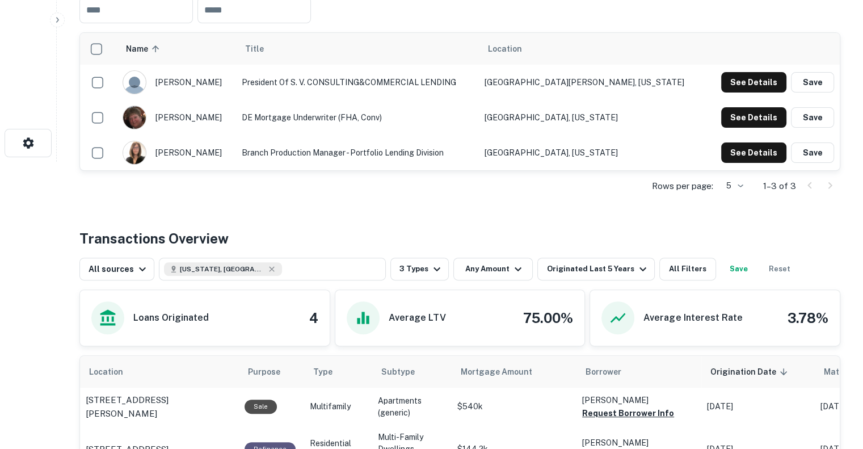
scroll to position [537, 0]
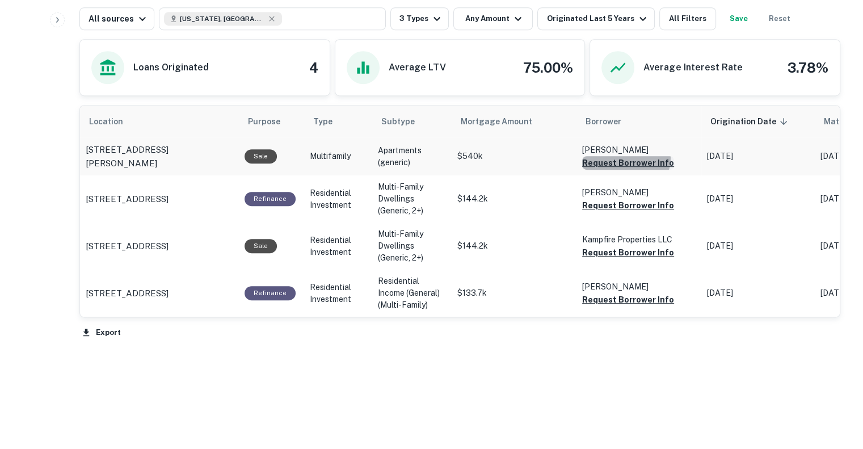
click at [624, 156] on button "Request Borrower Info" at bounding box center [628, 163] width 92 height 14
click at [604, 203] on button "Request Borrower Info" at bounding box center [628, 206] width 92 height 14
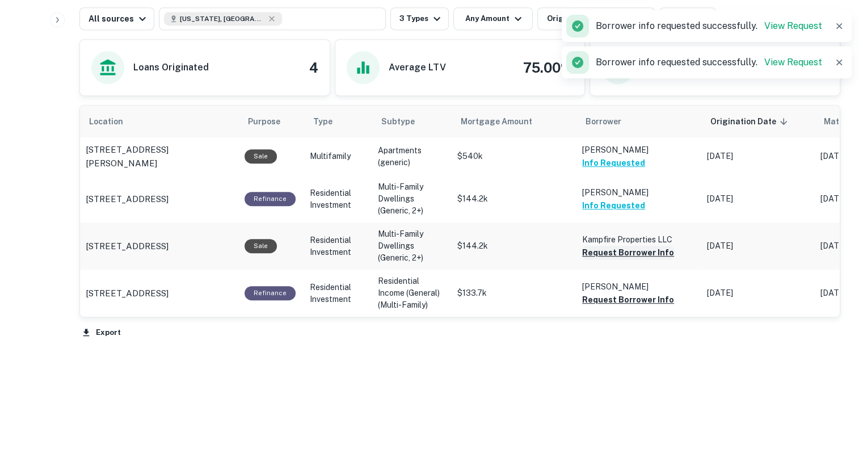
click at [609, 255] on button "Request Borrower Info" at bounding box center [628, 253] width 92 height 14
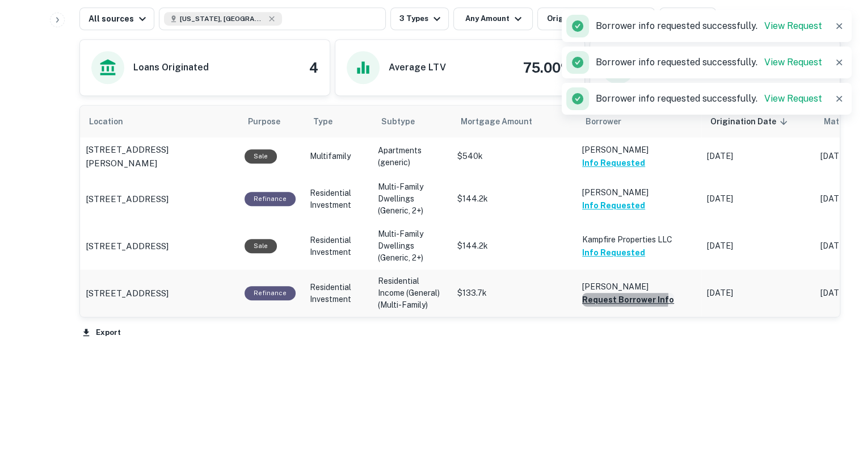
click at [599, 297] on button "Request Borrower Info" at bounding box center [628, 300] width 92 height 14
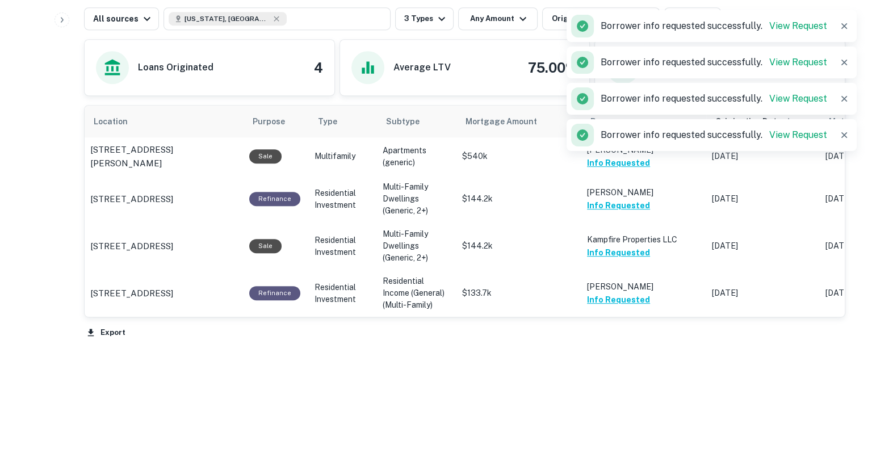
scroll to position [0, 0]
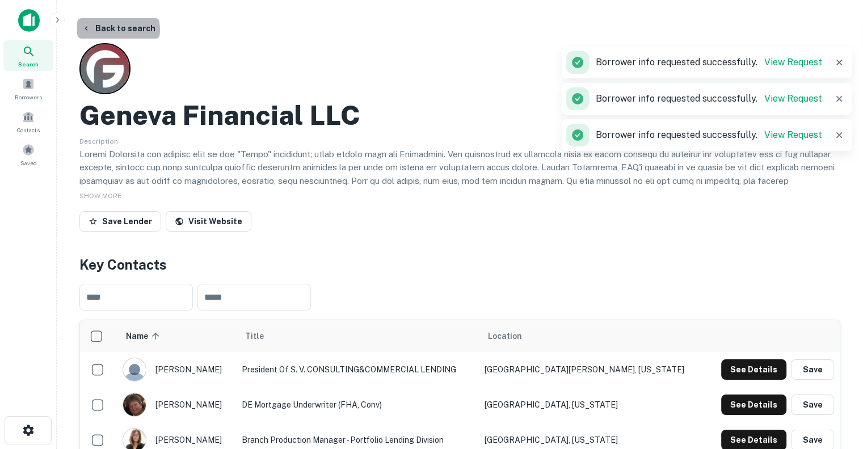
click at [117, 30] on button "Back to search" at bounding box center [118, 28] width 83 height 20
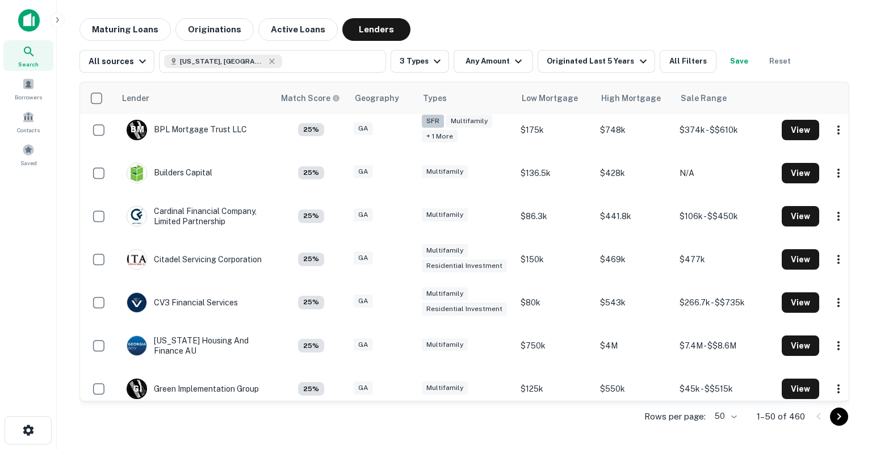
scroll to position [1146, 0]
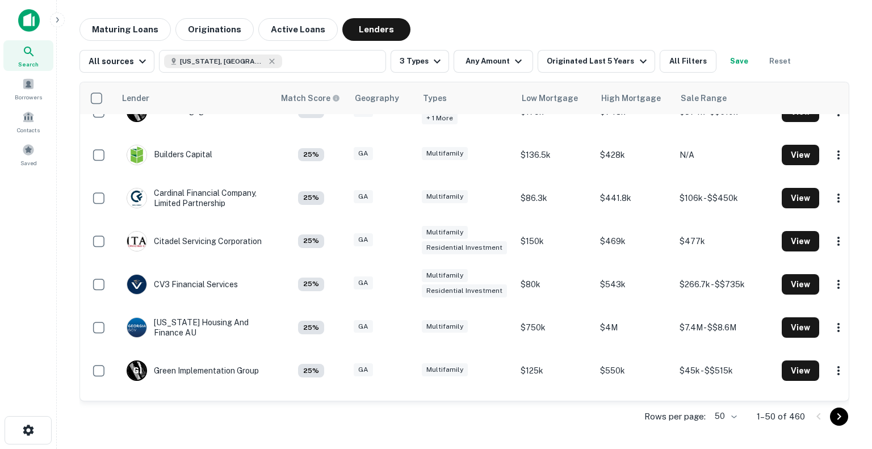
click at [725, 422] on body "Search Borrowers Contacts Saved Maturing Loans Originations Active Loans Lender…" at bounding box center [436, 224] width 872 height 449
click at [723, 400] on li "200" at bounding box center [725, 404] width 39 height 20
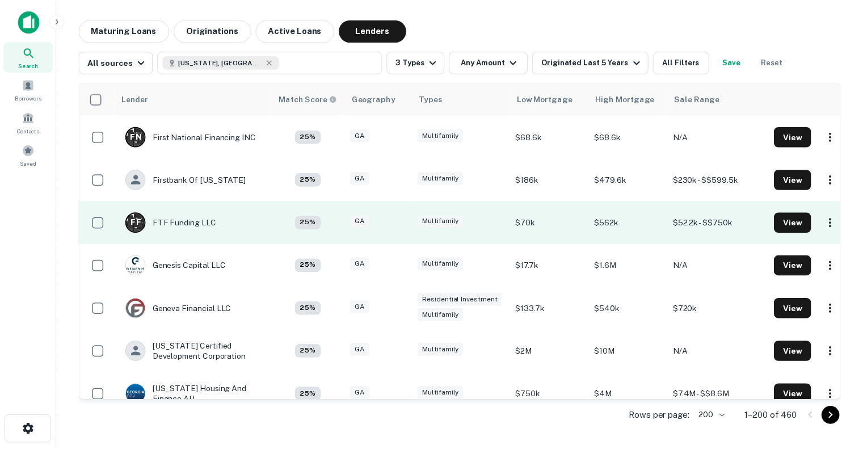
scroll to position [3700, 0]
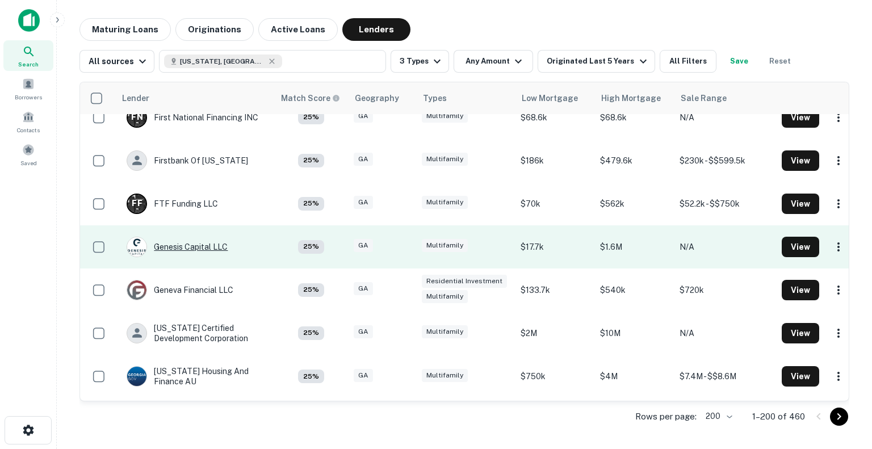
click at [205, 237] on div "Genesis Capital LLC" at bounding box center [177, 247] width 101 height 20
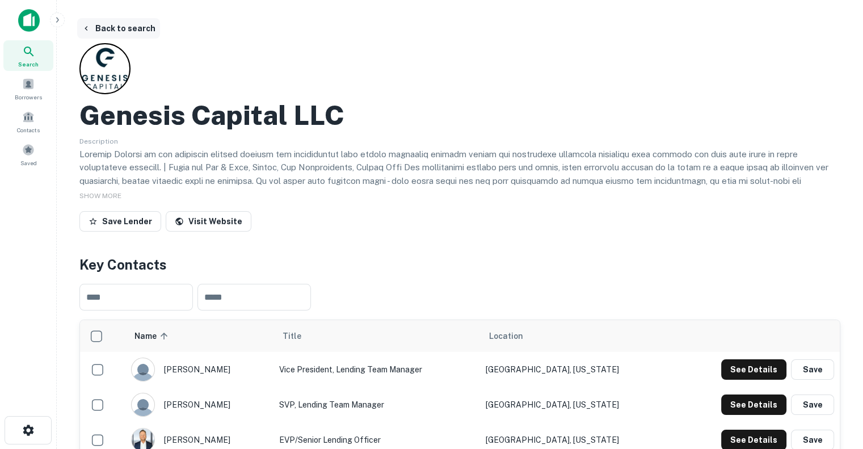
click at [98, 28] on button "Back to search" at bounding box center [118, 28] width 83 height 20
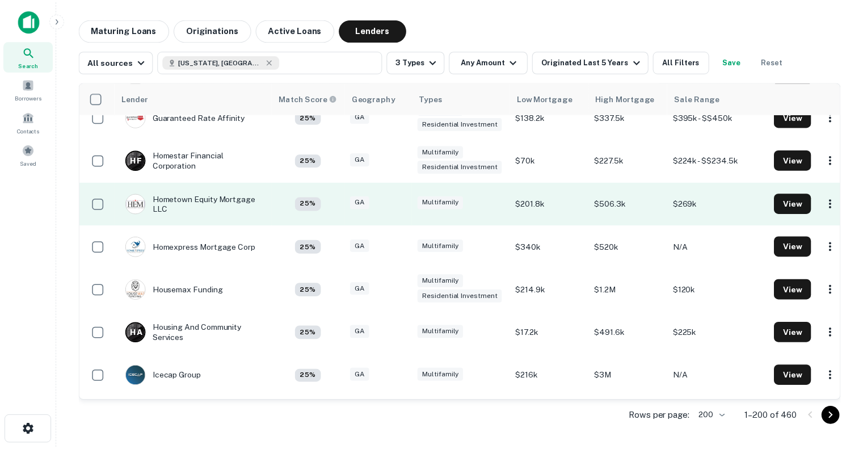
scroll to position [4349, 0]
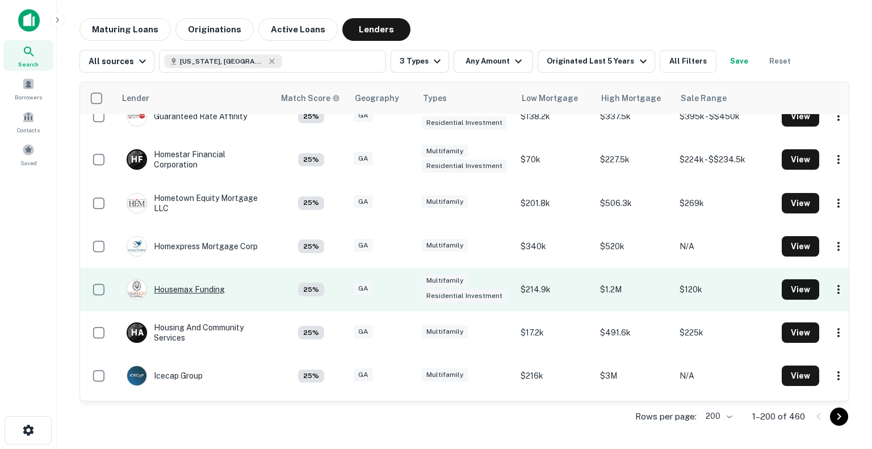
click at [207, 279] on div "Housemax Funding" at bounding box center [176, 289] width 98 height 20
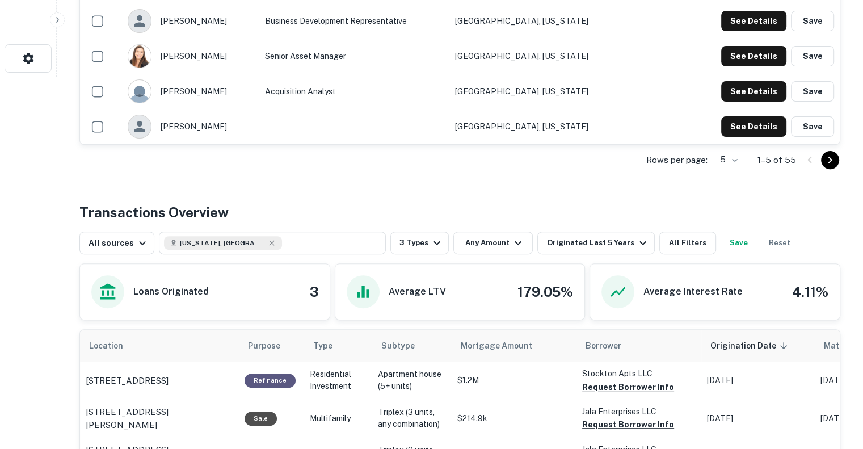
scroll to position [529, 0]
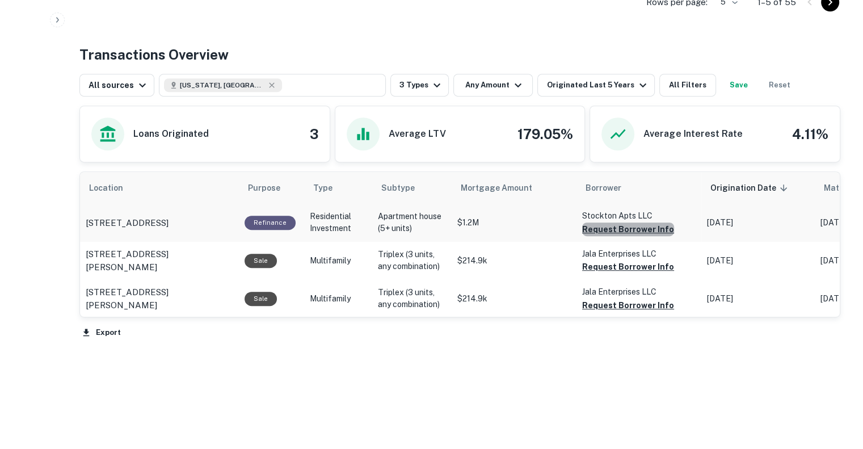
click at [629, 230] on button "Request Borrower Info" at bounding box center [628, 229] width 92 height 14
click at [611, 263] on button "Request Borrower Info" at bounding box center [628, 267] width 92 height 14
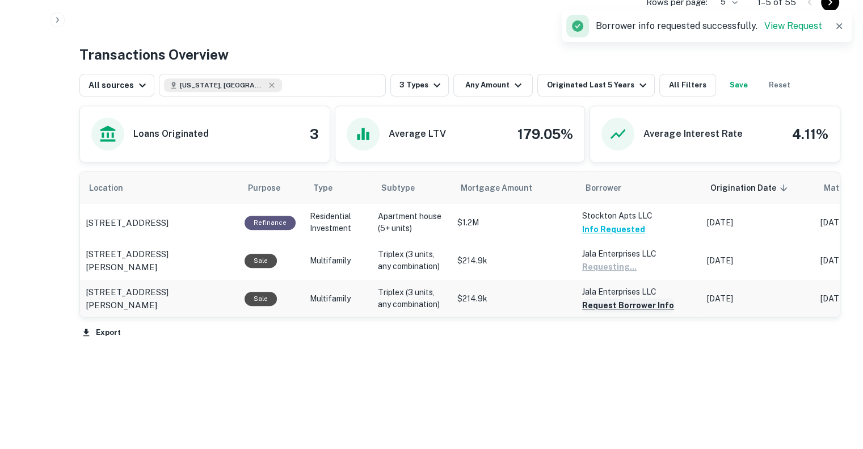
click at [596, 304] on button "Request Borrower Info" at bounding box center [628, 305] width 92 height 14
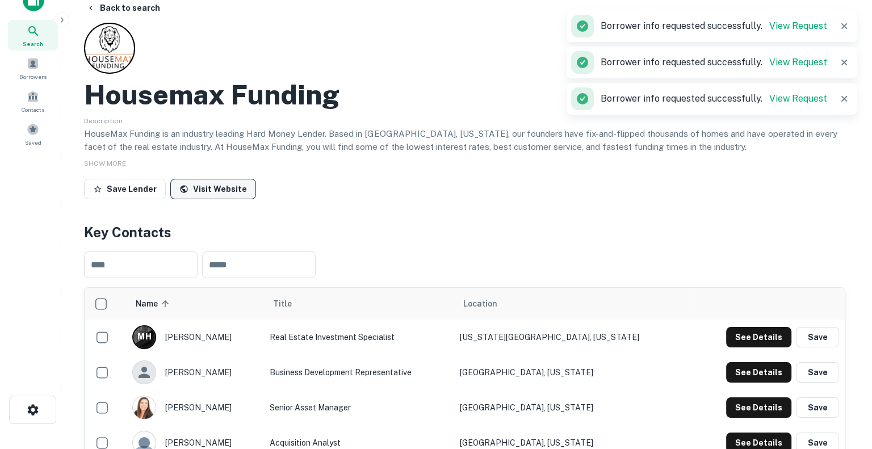
scroll to position [0, 0]
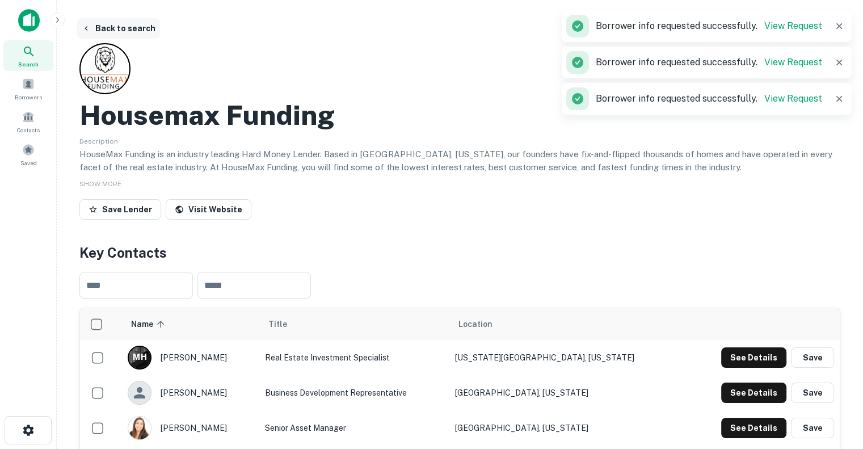
click at [89, 32] on icon "button" at bounding box center [86, 28] width 9 height 9
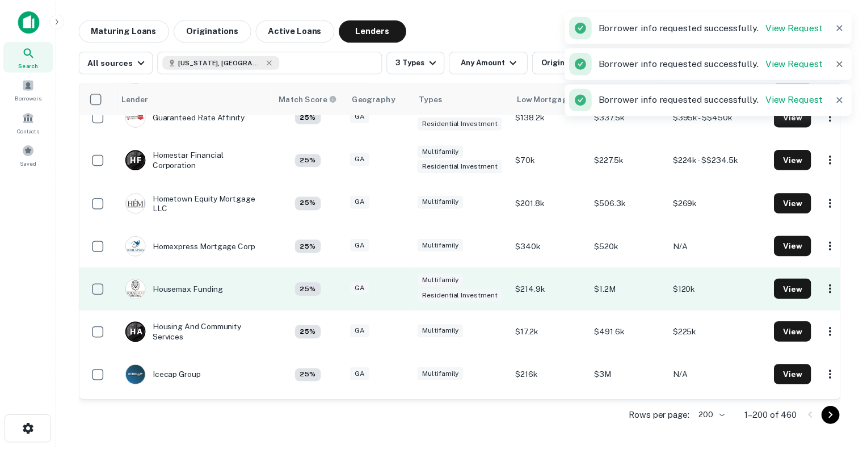
scroll to position [4349, 0]
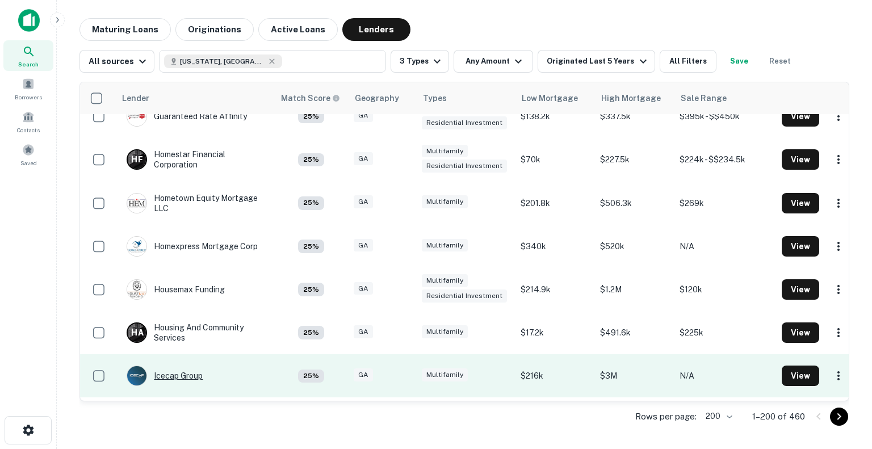
click at [183, 366] on div "Icecap Group" at bounding box center [165, 375] width 76 height 20
click at [172, 365] on div "Icecap Group" at bounding box center [165, 375] width 76 height 20
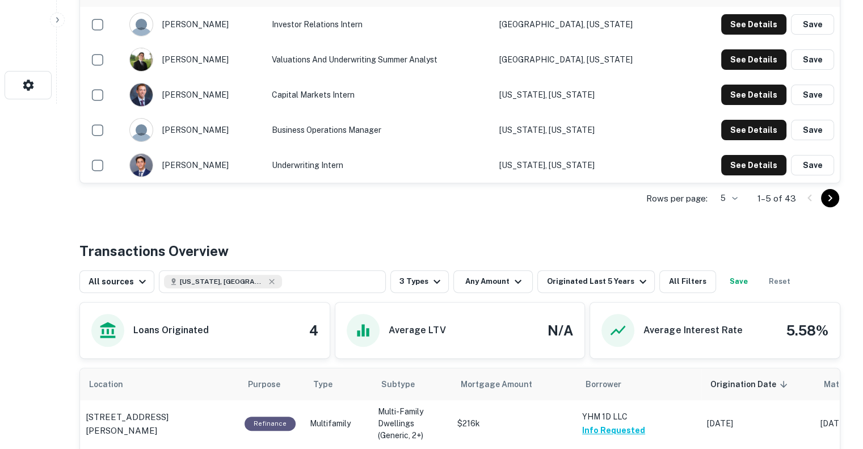
scroll to position [602, 0]
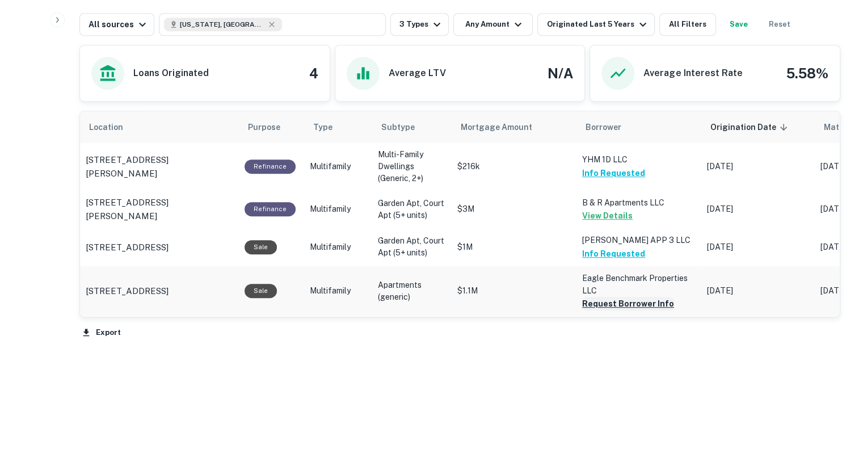
click at [597, 302] on button "Request Borrower Info" at bounding box center [628, 304] width 92 height 14
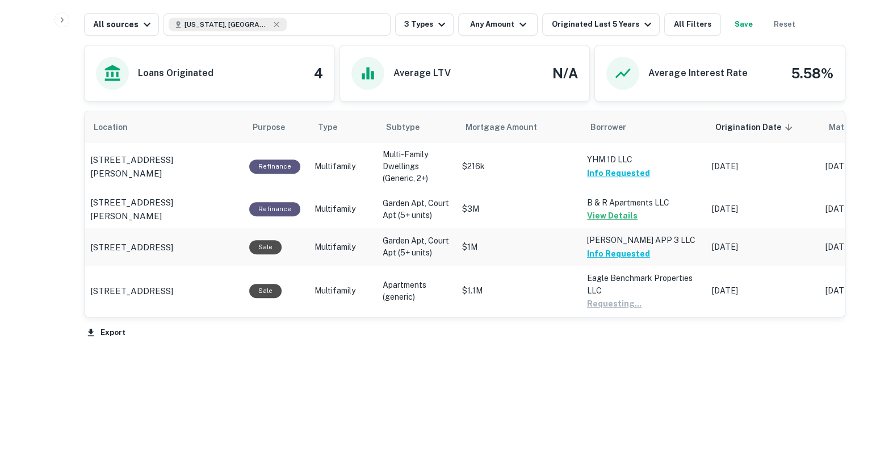
scroll to position [0, 0]
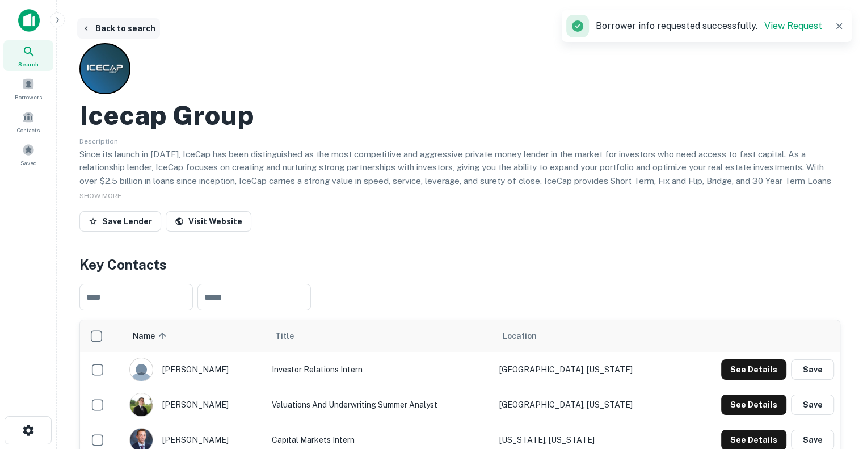
click at [111, 28] on button "Back to search" at bounding box center [118, 28] width 83 height 20
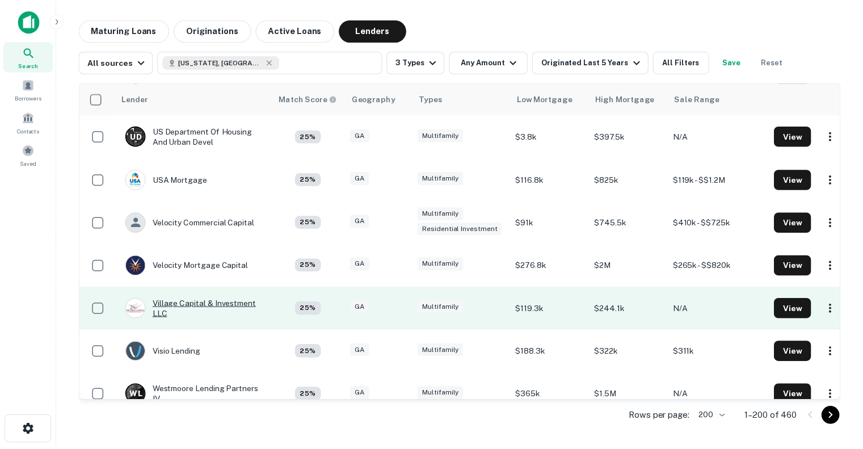
scroll to position [8269, 0]
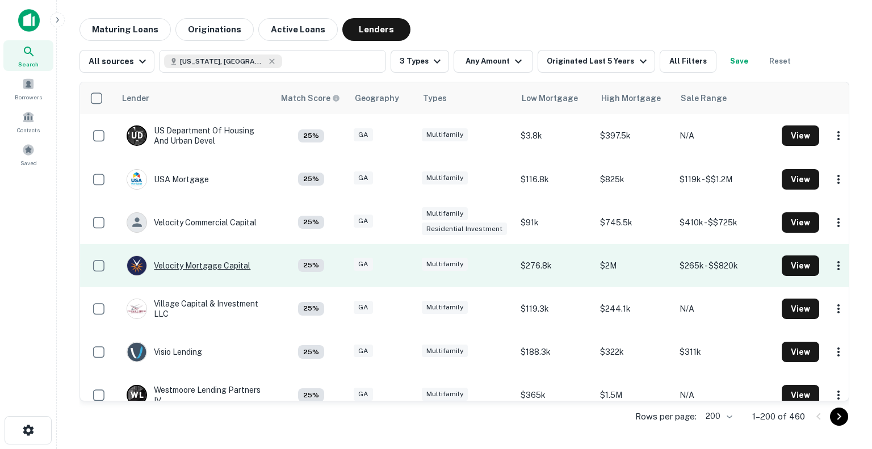
click at [217, 255] on div "Velocity Mortgage Capital" at bounding box center [189, 265] width 124 height 20
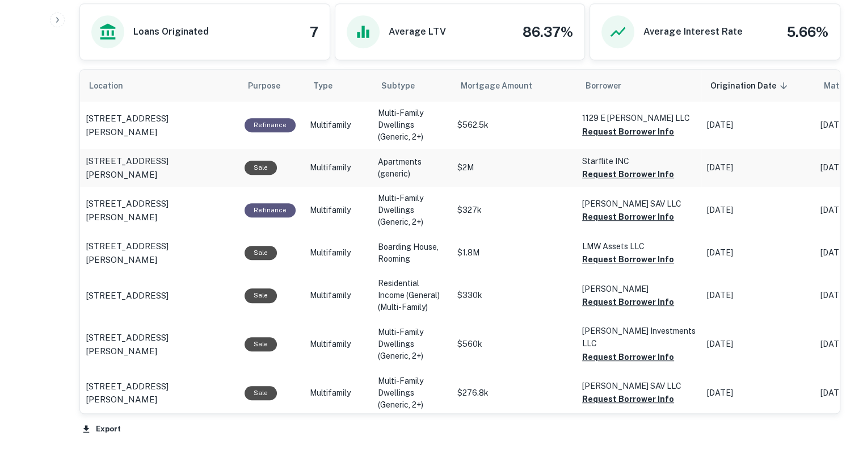
scroll to position [644, 0]
click at [604, 175] on button "Request Borrower Info" at bounding box center [628, 174] width 92 height 14
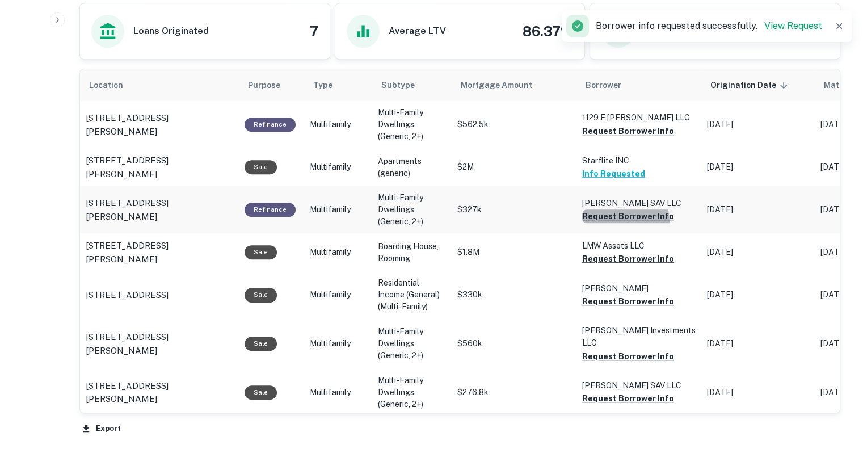
click at [607, 221] on button "Request Borrower Info" at bounding box center [628, 216] width 92 height 14
click at [601, 255] on button "Request Borrower Info" at bounding box center [628, 259] width 92 height 14
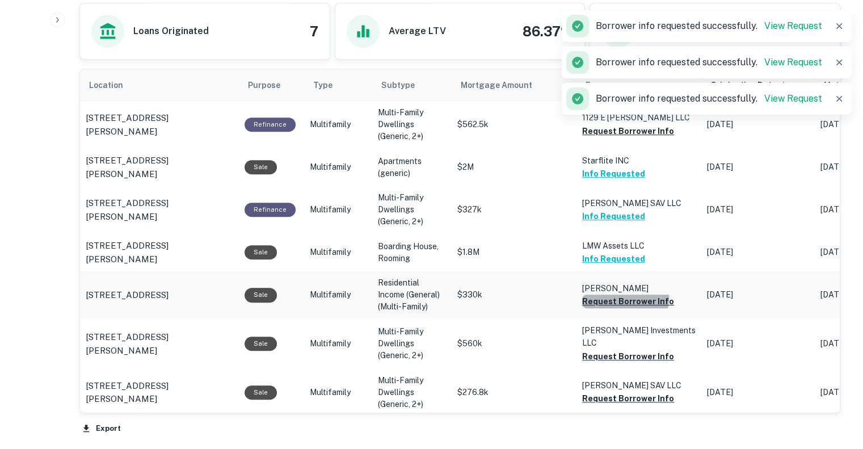
click at [619, 297] on button "Request Borrower Info" at bounding box center [628, 301] width 92 height 14
click at [611, 350] on button "Request Borrower Info" at bounding box center [628, 357] width 92 height 14
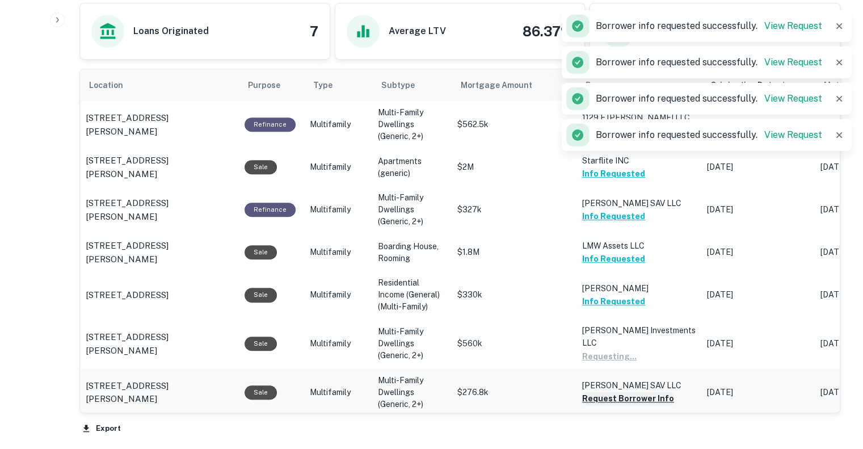
click at [607, 397] on button "Request Borrower Info" at bounding box center [628, 399] width 92 height 14
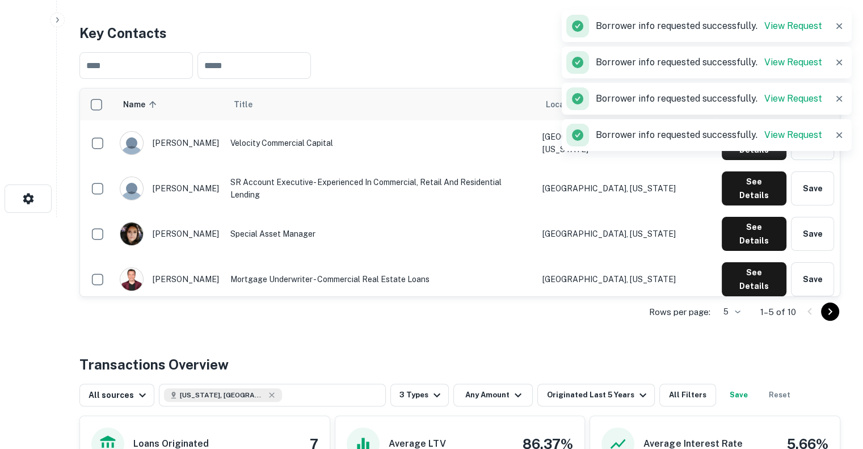
scroll to position [2, 0]
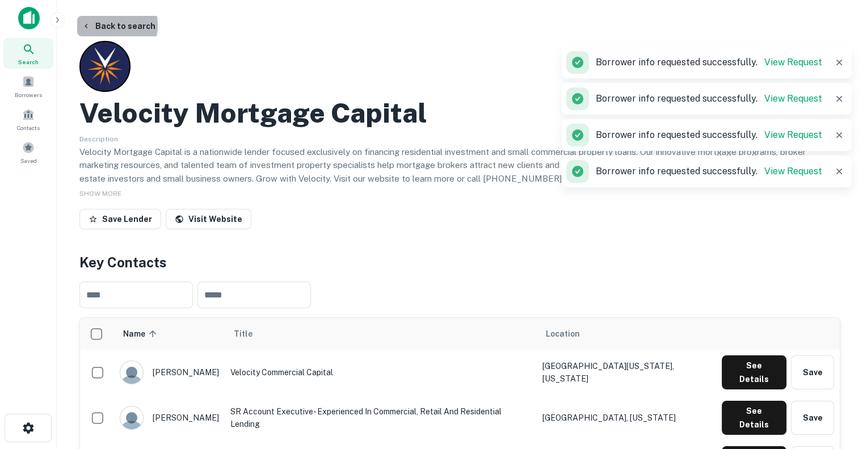
click at [108, 25] on button "Back to search" at bounding box center [118, 26] width 83 height 20
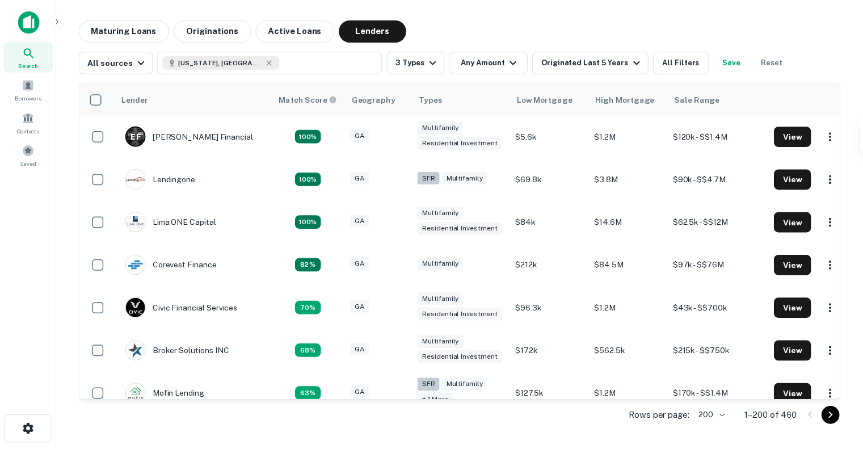
scroll to position [8366, 0]
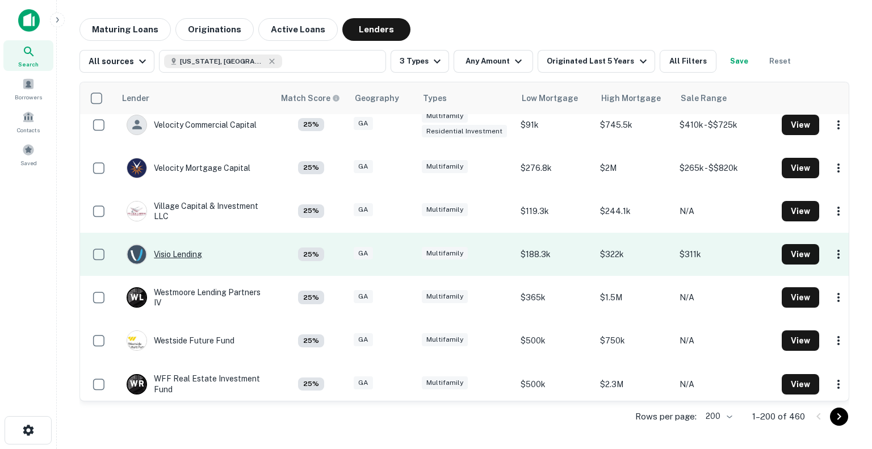
click at [176, 244] on div "Visio Lending" at bounding box center [164, 254] width 75 height 20
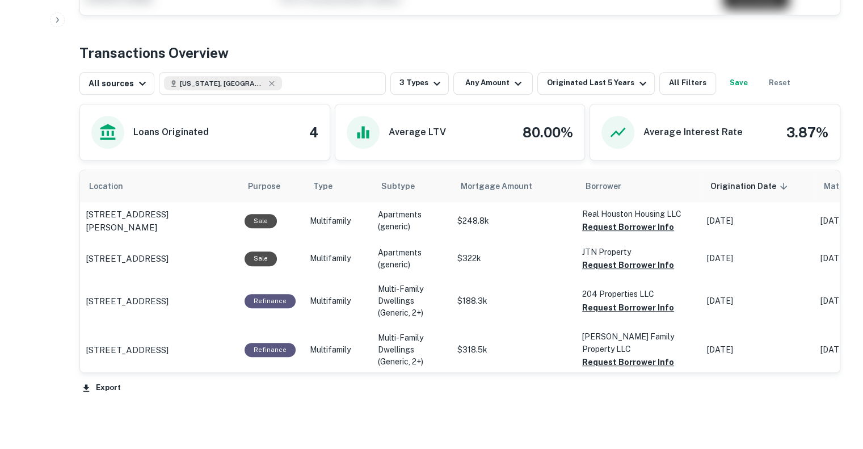
scroll to position [531, 0]
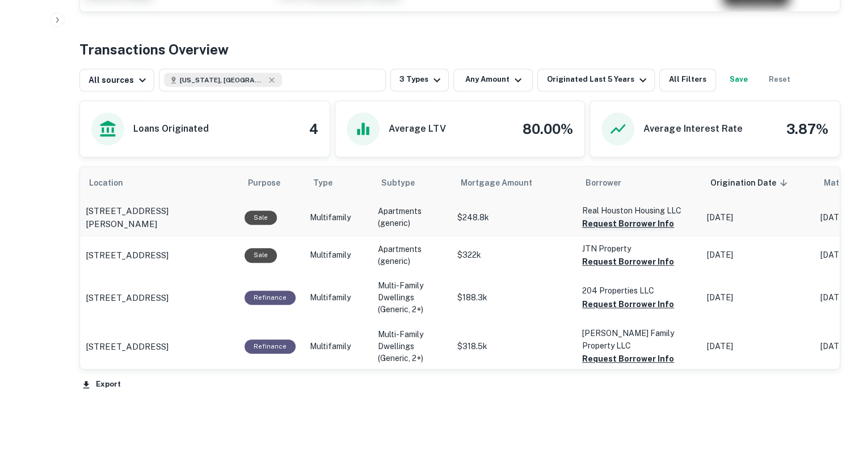
click at [621, 221] on button "Request Borrower Info" at bounding box center [628, 224] width 92 height 14
click at [612, 259] on button "Request Borrower Info" at bounding box center [628, 262] width 92 height 14
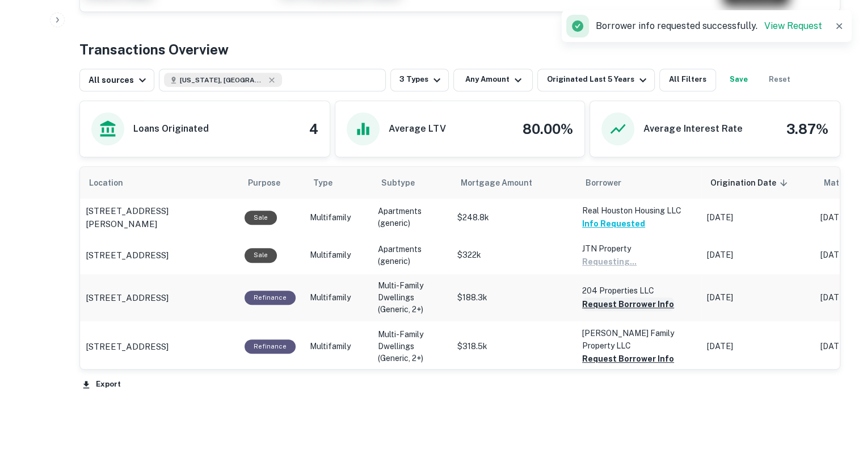
click at [600, 297] on button "Request Borrower Info" at bounding box center [628, 304] width 92 height 14
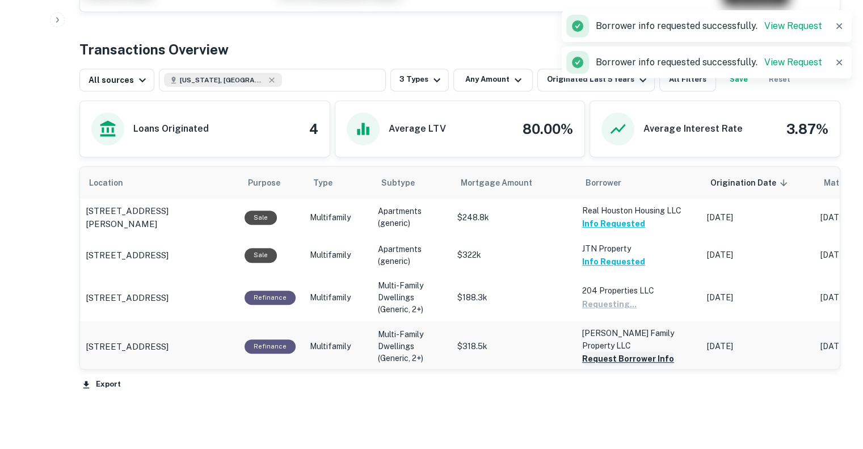
click at [596, 352] on button "Request Borrower Info" at bounding box center [628, 359] width 92 height 14
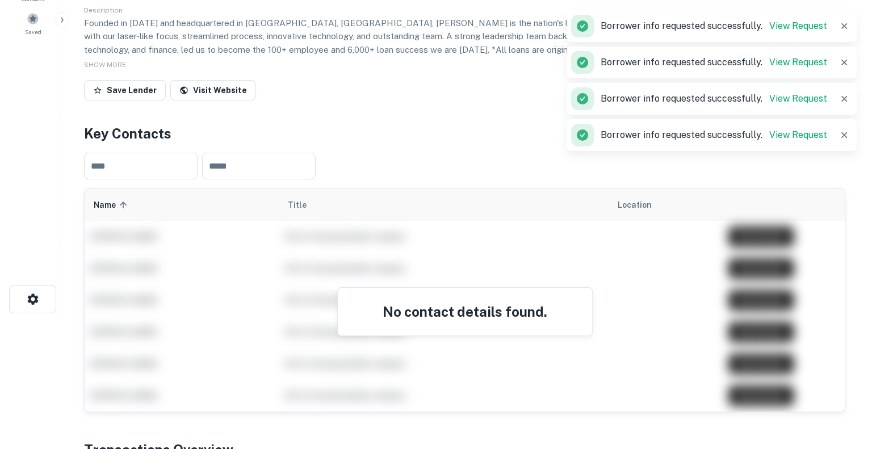
scroll to position [0, 0]
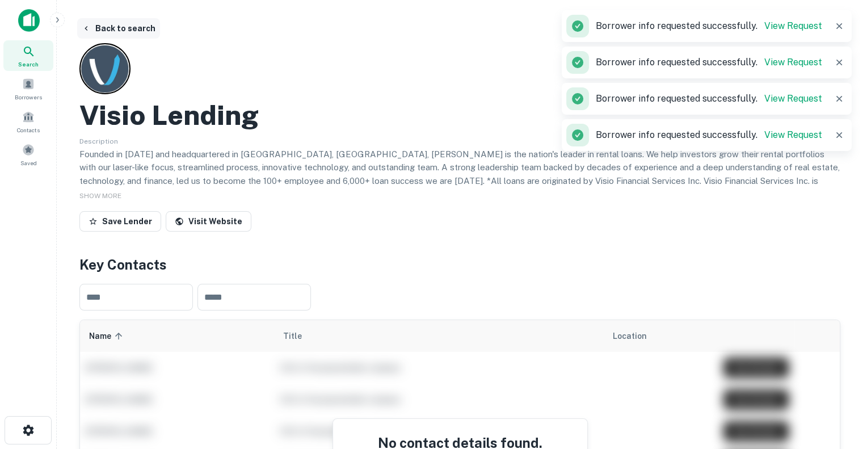
click at [108, 33] on button "Back to search" at bounding box center [118, 28] width 83 height 20
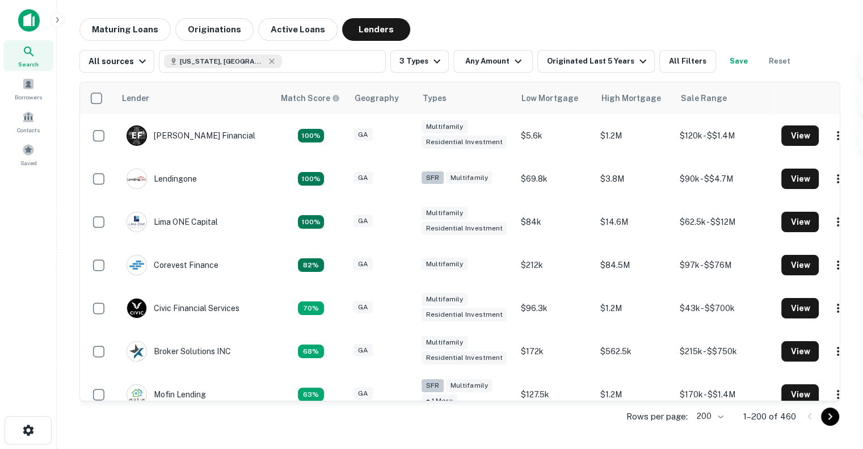
click at [675, 60] on div "Borrower info requested successfully. View Request" at bounding box center [707, 63] width 290 height 32
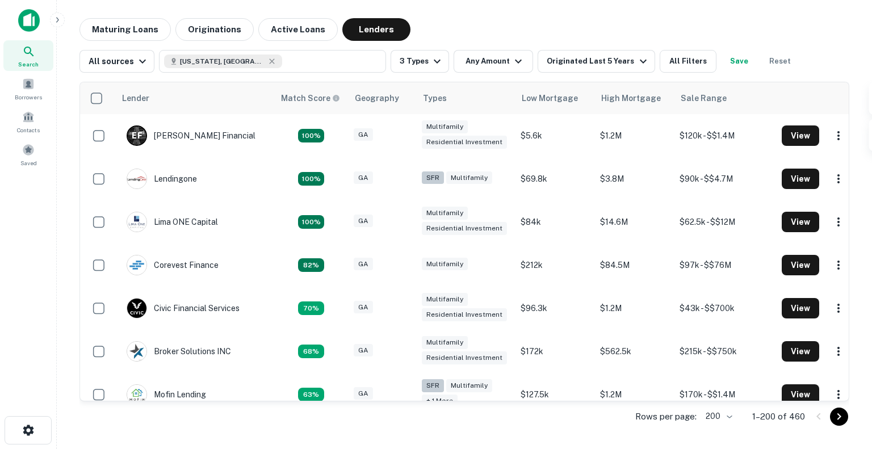
scroll to position [8366, 0]
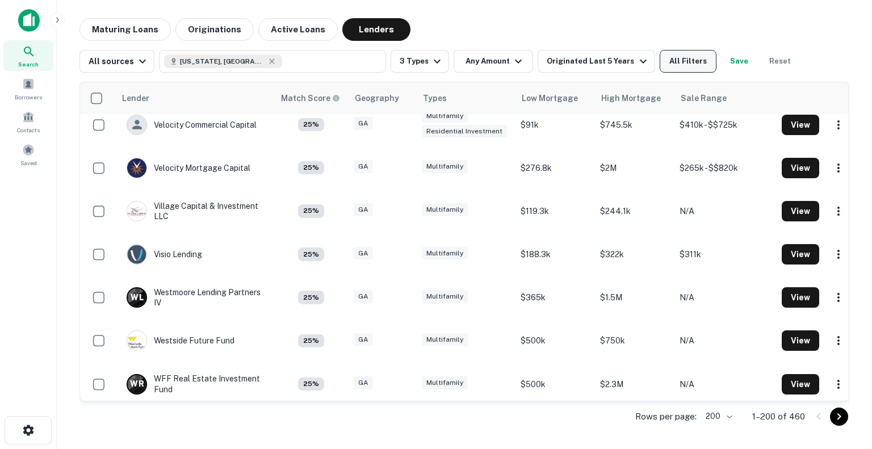
click at [680, 61] on button "All Filters" at bounding box center [687, 61] width 57 height 23
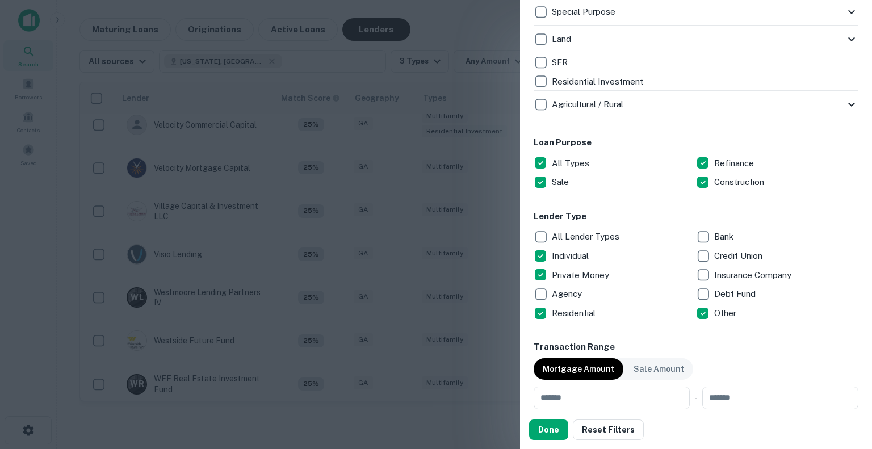
scroll to position [527, 0]
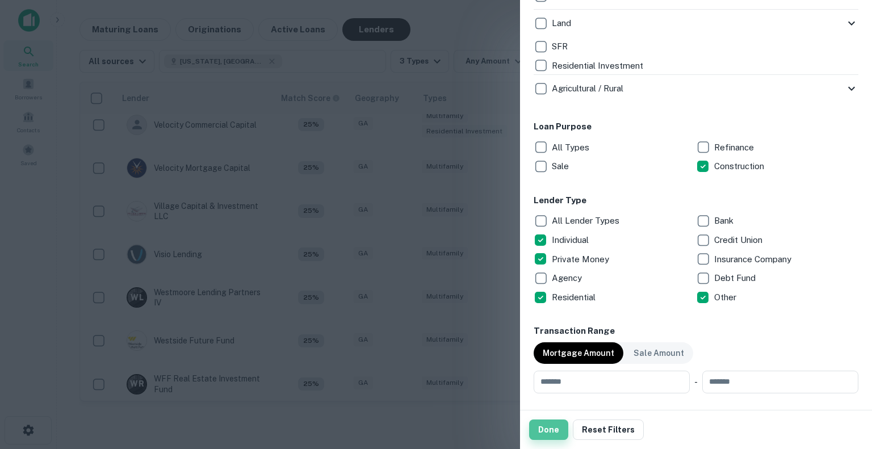
click at [552, 430] on button "Done" at bounding box center [548, 429] width 39 height 20
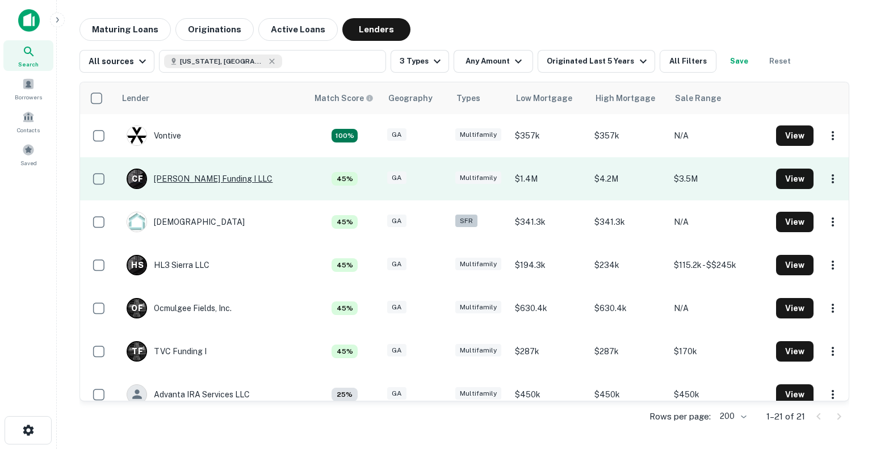
click at [183, 178] on div "[PERSON_NAME] Funding I LLC" at bounding box center [200, 179] width 146 height 20
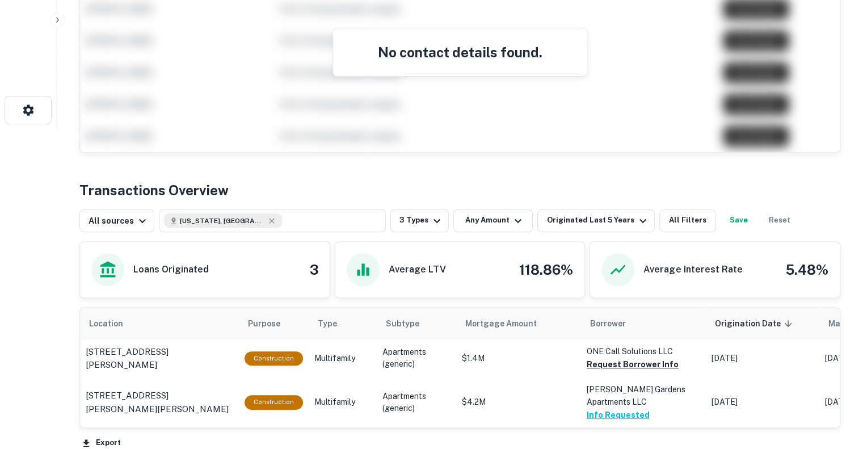
scroll to position [431, 0]
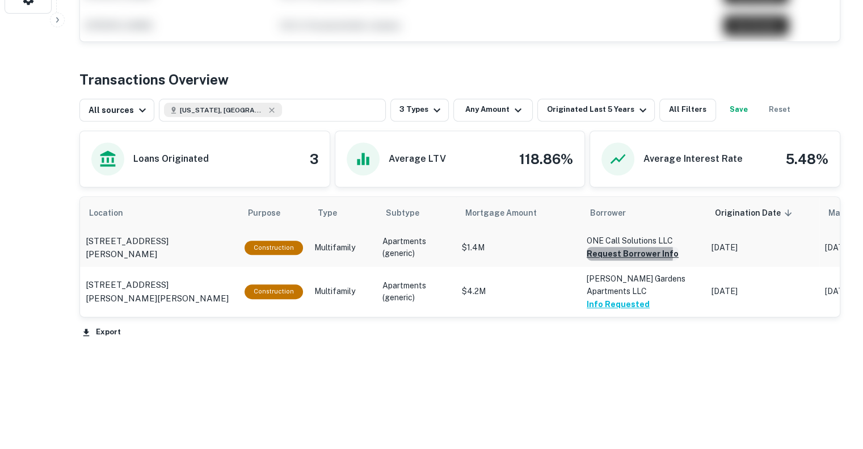
click at [603, 252] on button "Request Borrower Info" at bounding box center [633, 254] width 92 height 14
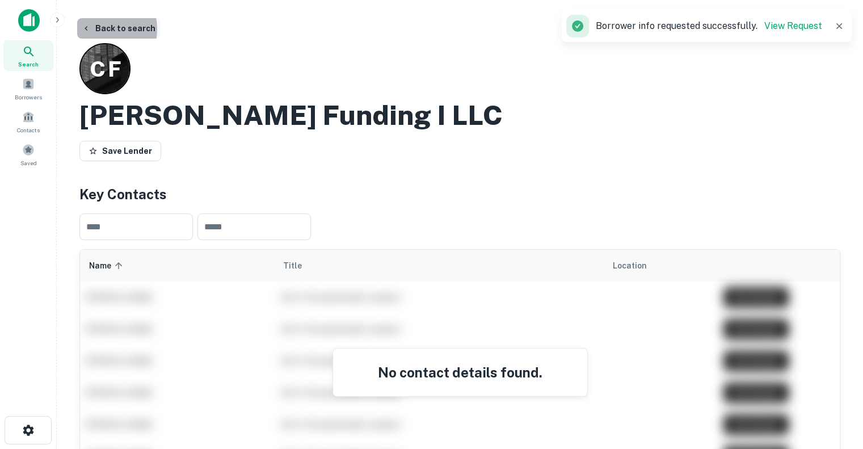
click at [100, 29] on button "Back to search" at bounding box center [118, 28] width 83 height 20
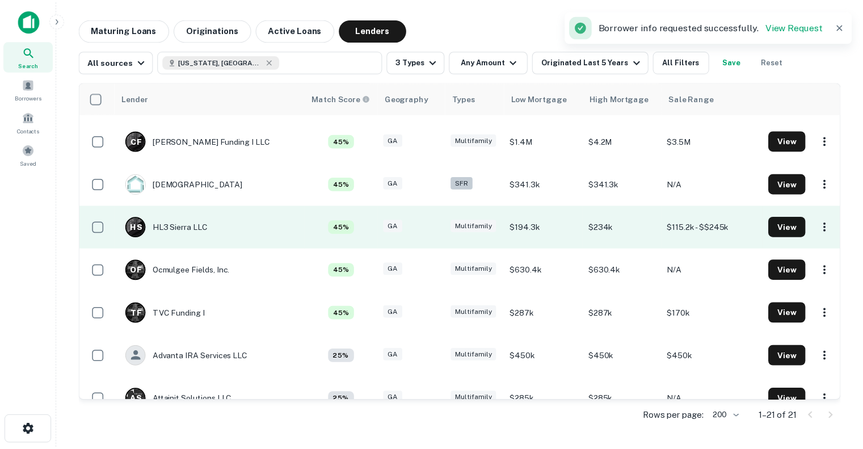
scroll to position [41, 0]
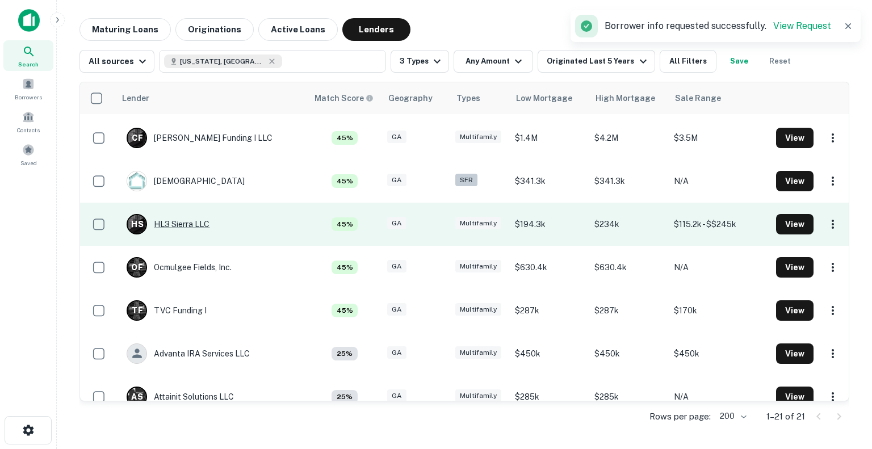
click at [195, 227] on div "H S HL3 Sierra LLC" at bounding box center [168, 224] width 83 height 20
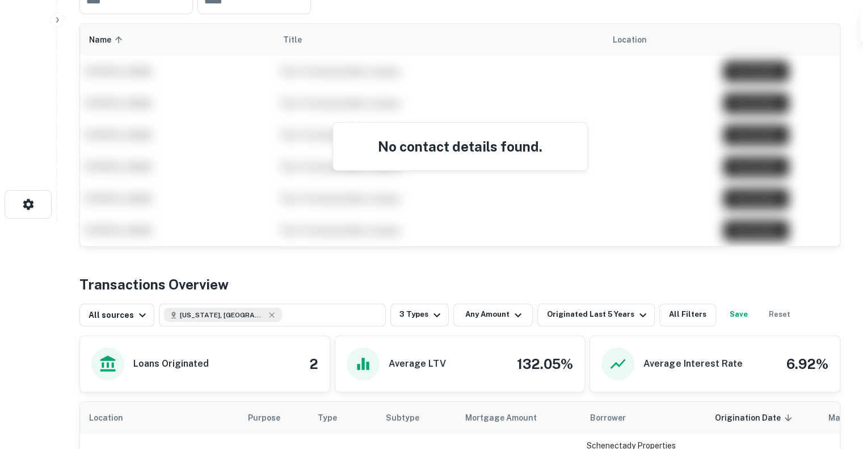
scroll to position [440, 0]
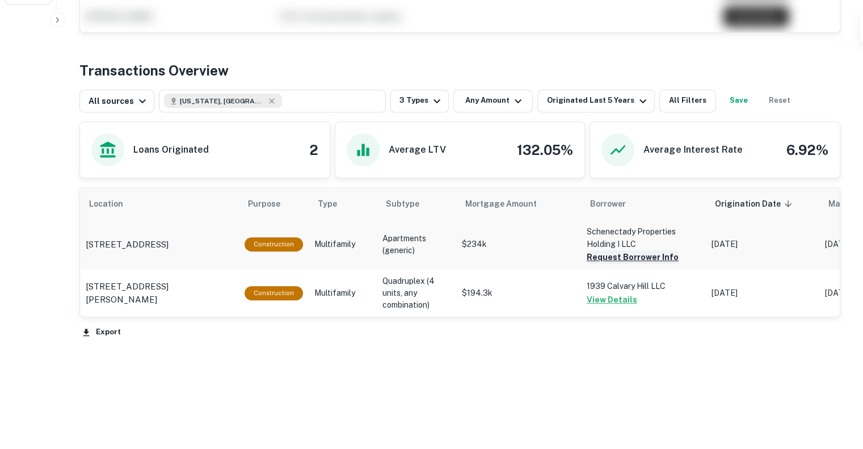
click at [605, 250] on button "Request Borrower Info" at bounding box center [633, 257] width 92 height 14
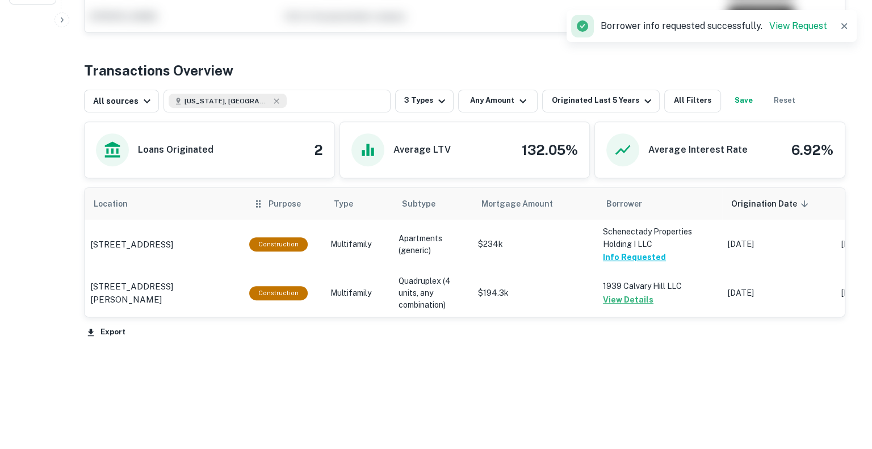
scroll to position [0, 0]
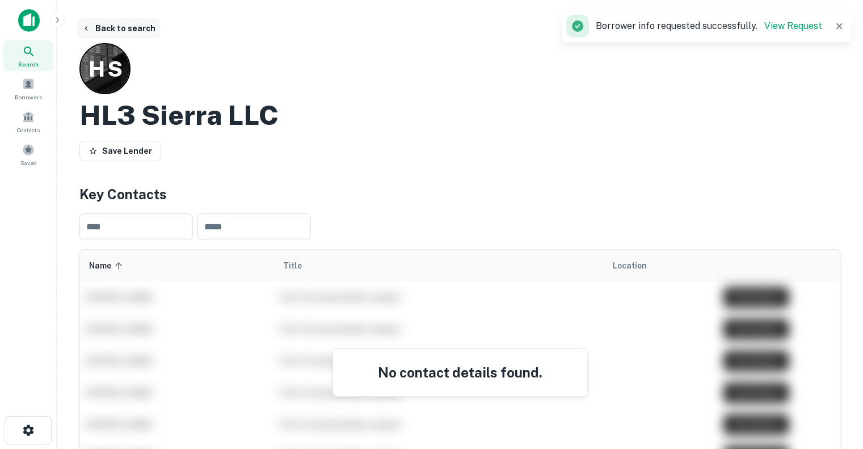
click at [97, 31] on button "Back to search" at bounding box center [118, 28] width 83 height 20
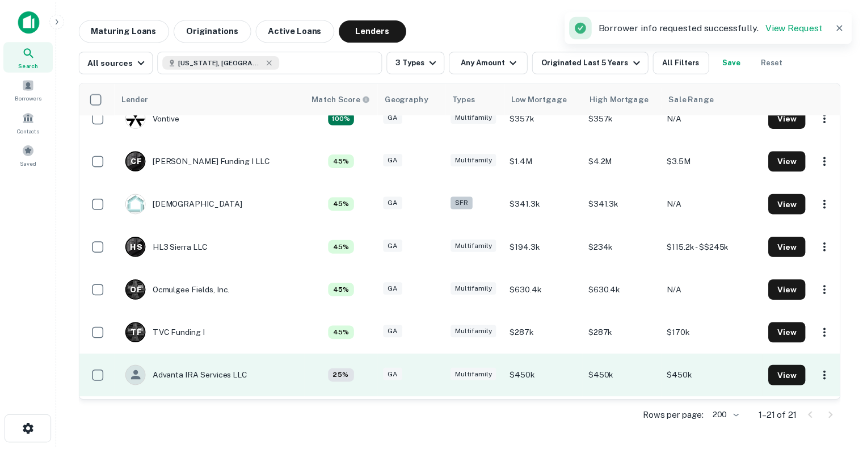
scroll to position [11, 0]
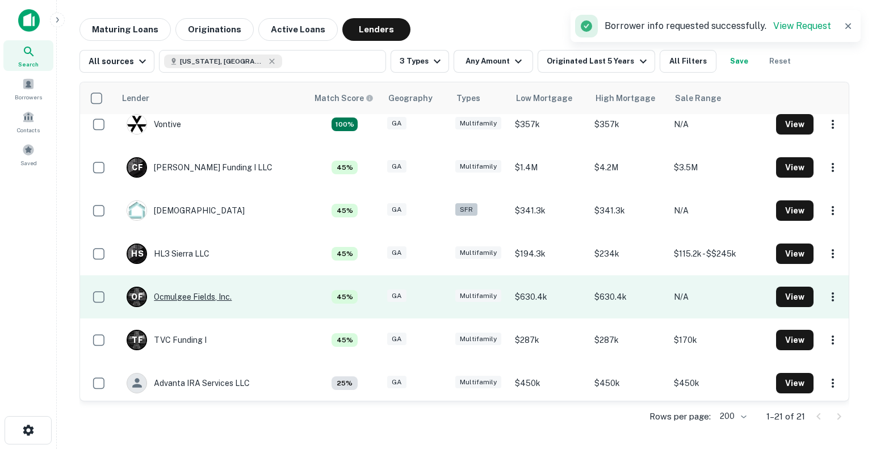
click at [213, 300] on div "O F Ocmulgee Fields, Inc." at bounding box center [179, 297] width 105 height 20
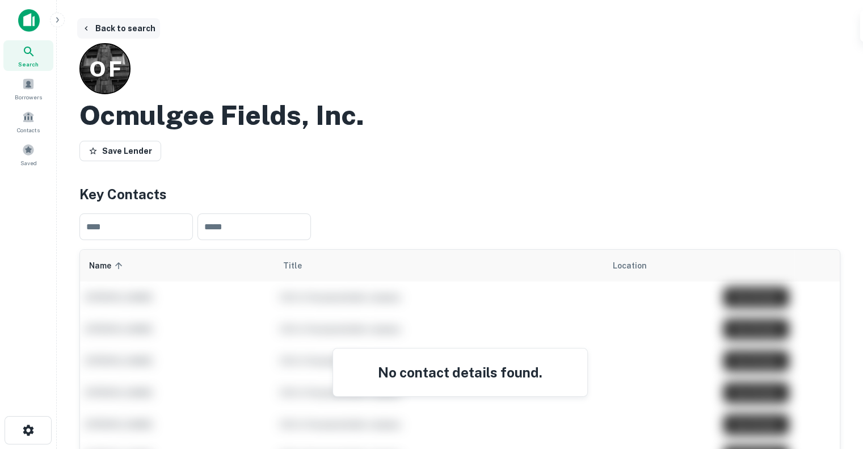
click at [89, 22] on button "Back to search" at bounding box center [118, 28] width 83 height 20
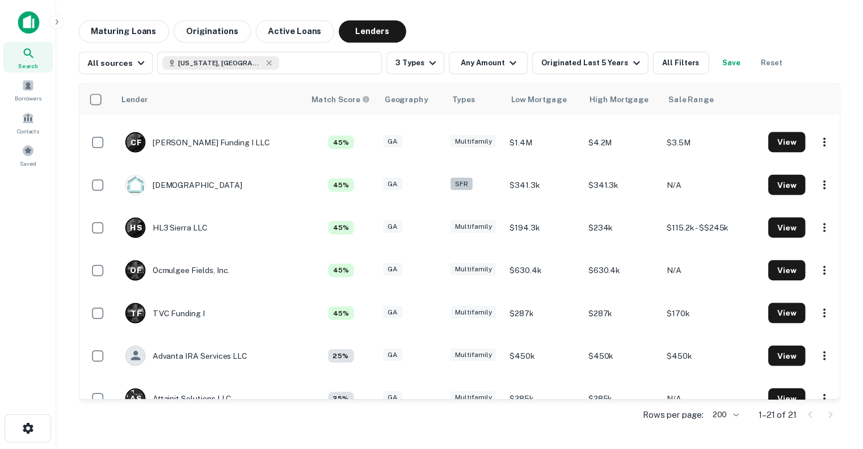
scroll to position [41, 0]
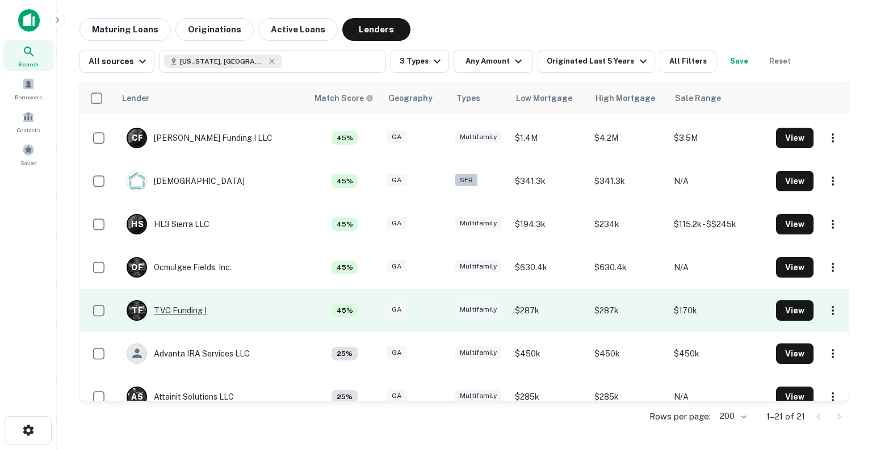
click at [177, 306] on div "T F TVC Funding I" at bounding box center [167, 310] width 80 height 20
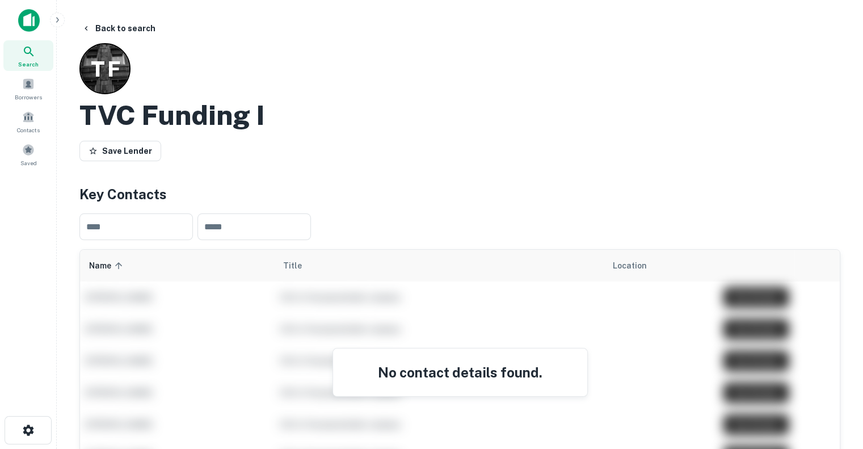
scroll to position [393, 0]
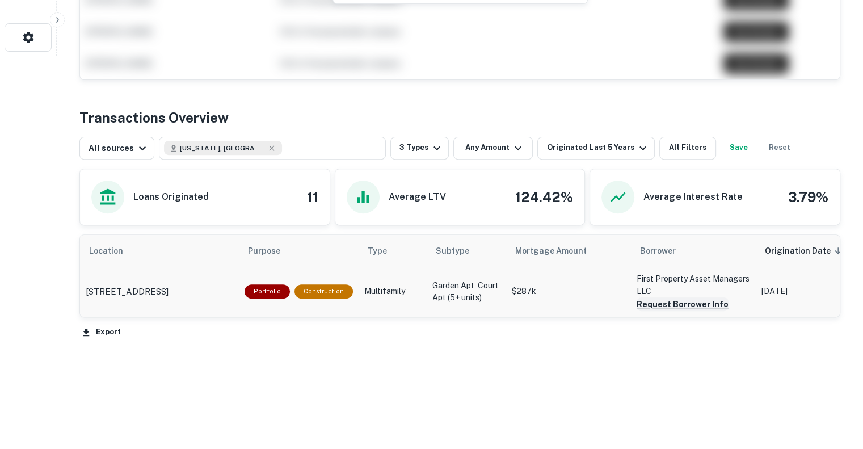
click at [666, 302] on button "Request Borrower Info" at bounding box center [683, 304] width 92 height 14
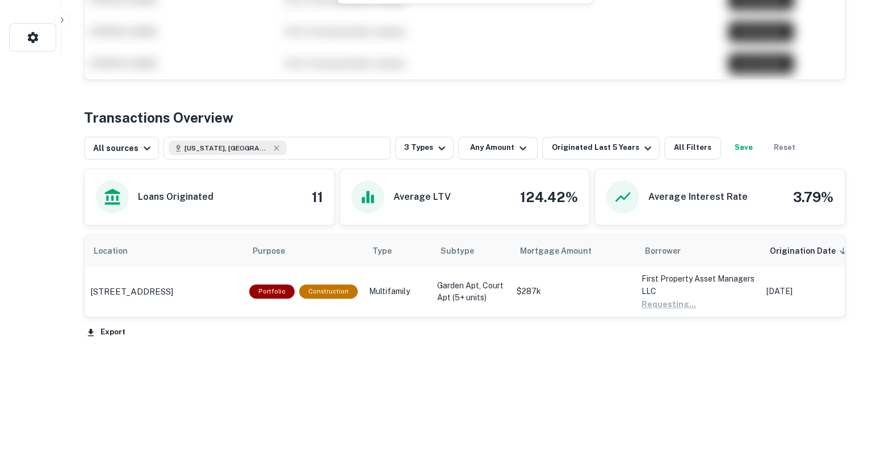
scroll to position [0, 0]
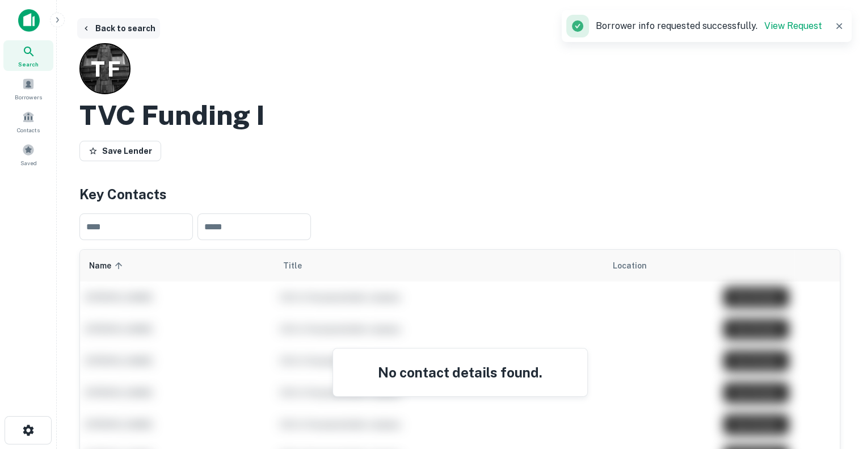
click at [116, 24] on button "Back to search" at bounding box center [118, 28] width 83 height 20
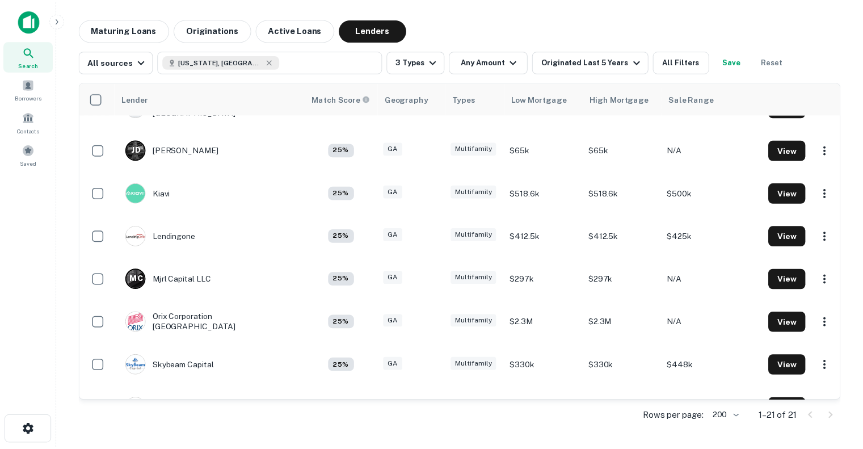
scroll to position [592, 0]
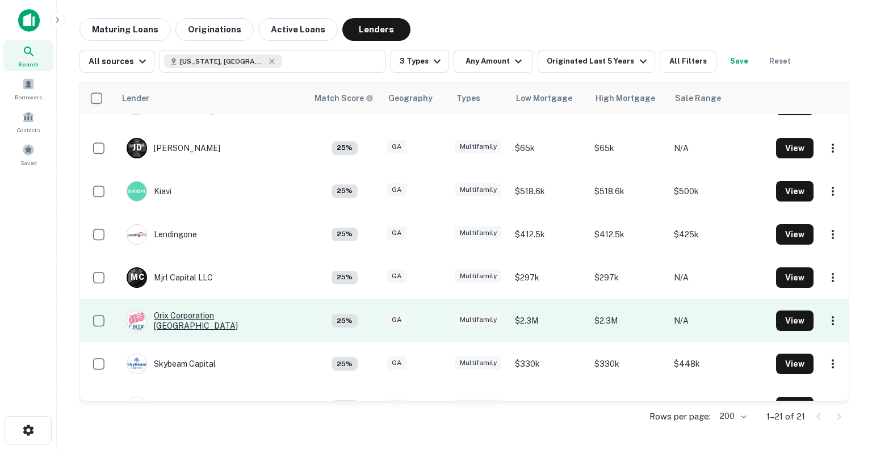
click at [176, 314] on div "Orix Corporation [GEOGRAPHIC_DATA]" at bounding box center [212, 320] width 170 height 20
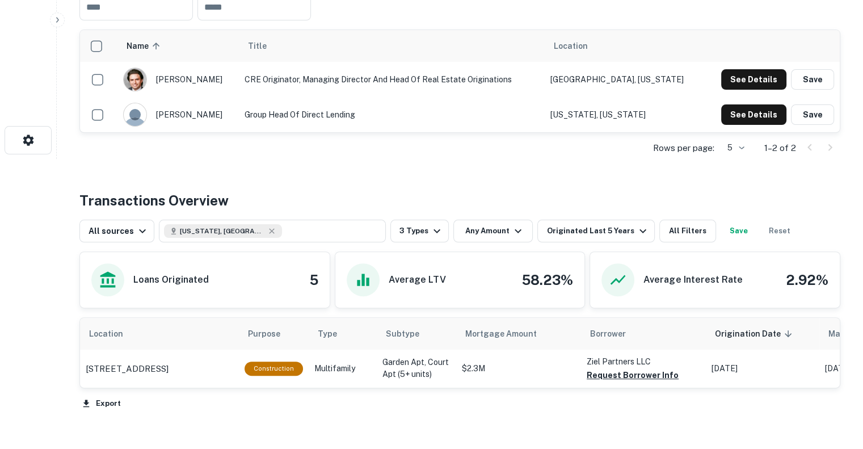
scroll to position [295, 0]
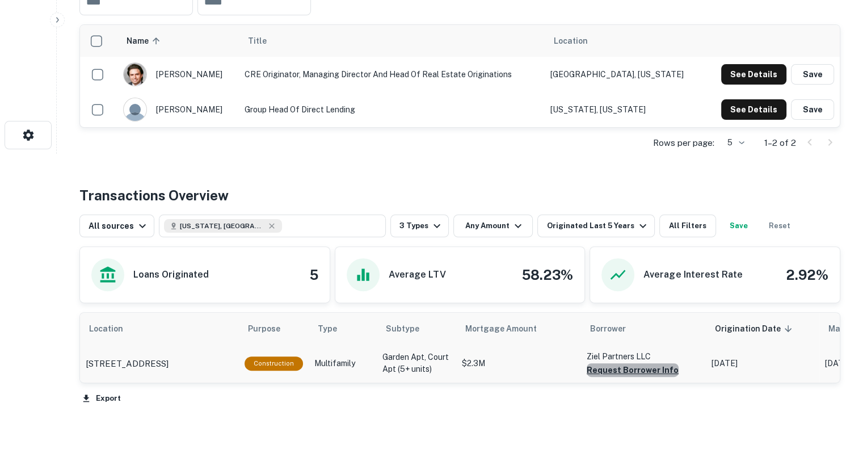
click at [630, 371] on button "Request Borrower Info" at bounding box center [633, 370] width 92 height 14
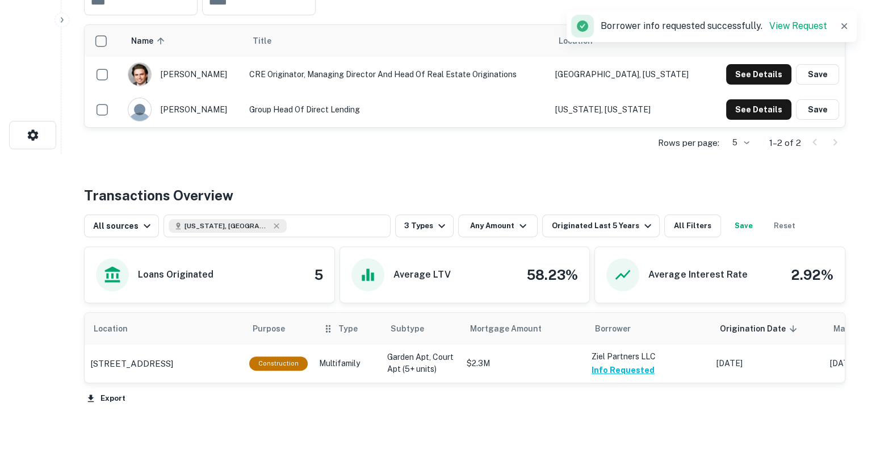
scroll to position [0, 0]
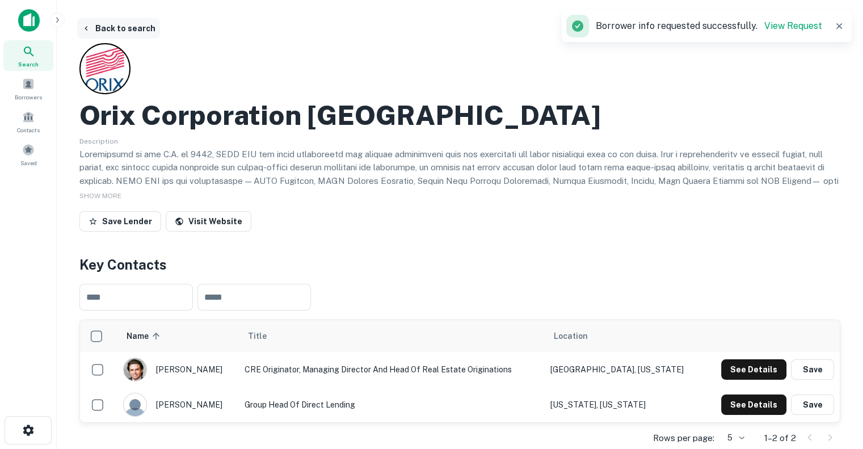
click at [110, 25] on button "Back to search" at bounding box center [118, 28] width 83 height 20
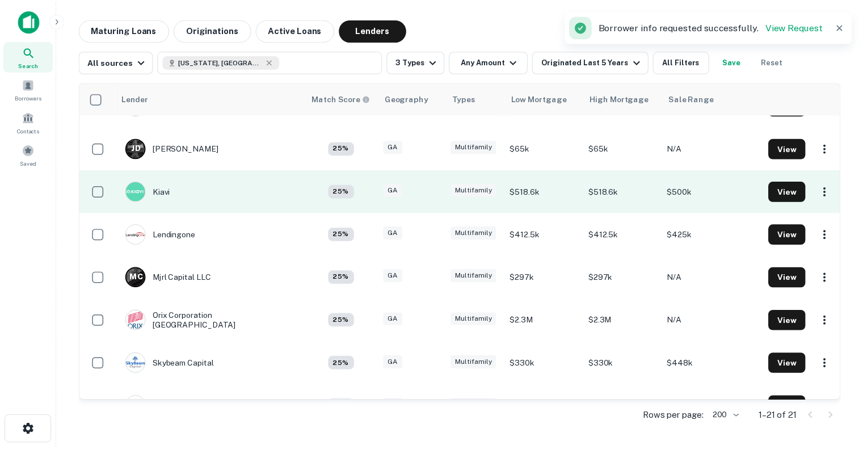
scroll to position [619, 0]
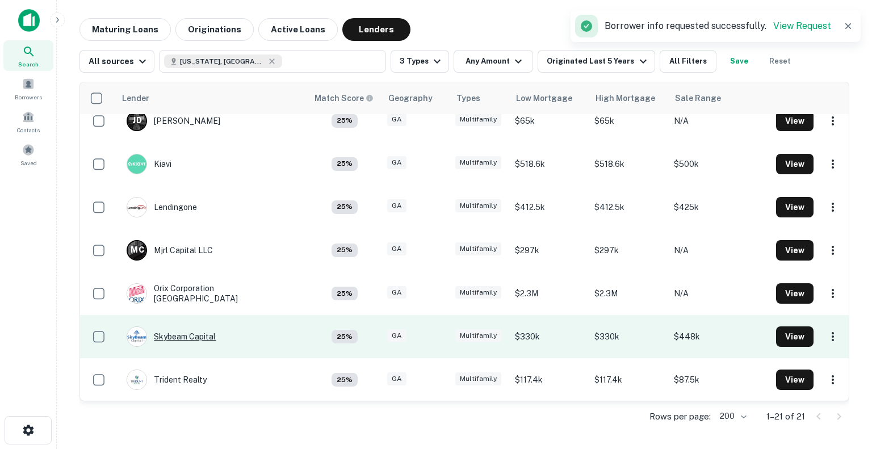
click at [175, 338] on div "Skybeam Capital" at bounding box center [171, 336] width 89 height 20
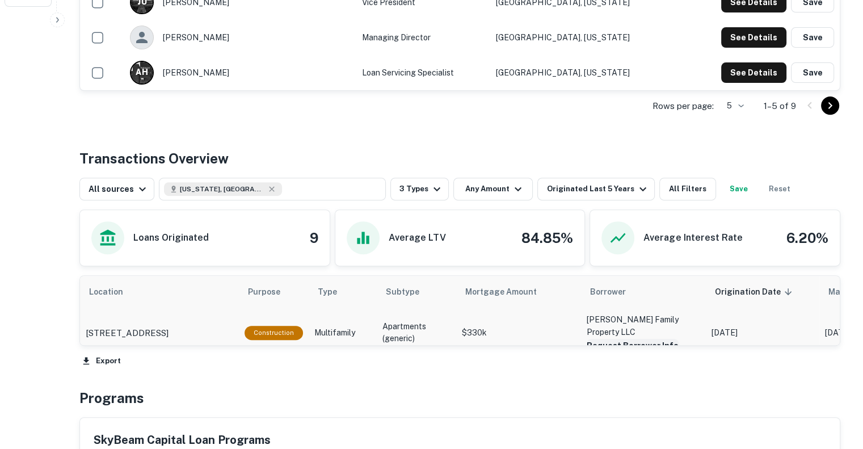
scroll to position [449, 0]
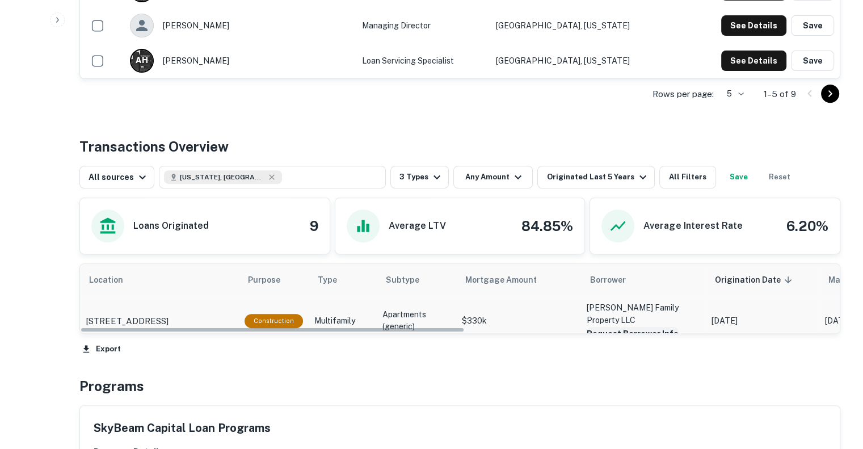
click at [636, 327] on button "Request Borrower Info" at bounding box center [633, 334] width 92 height 14
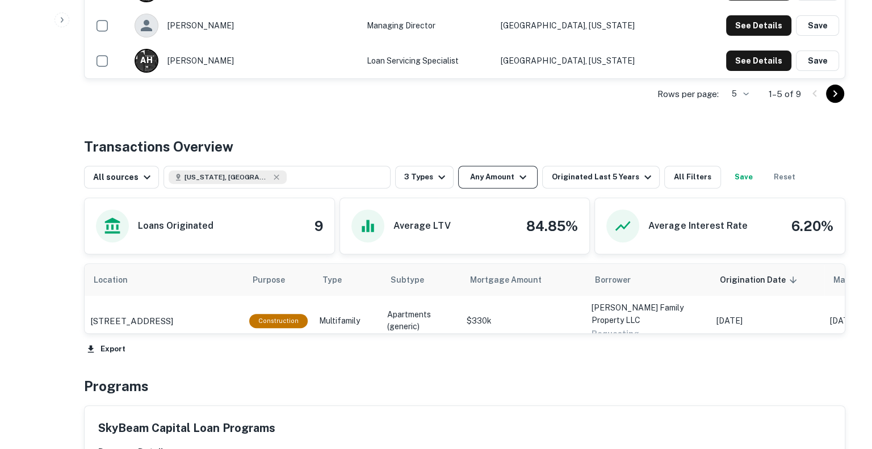
scroll to position [0, 0]
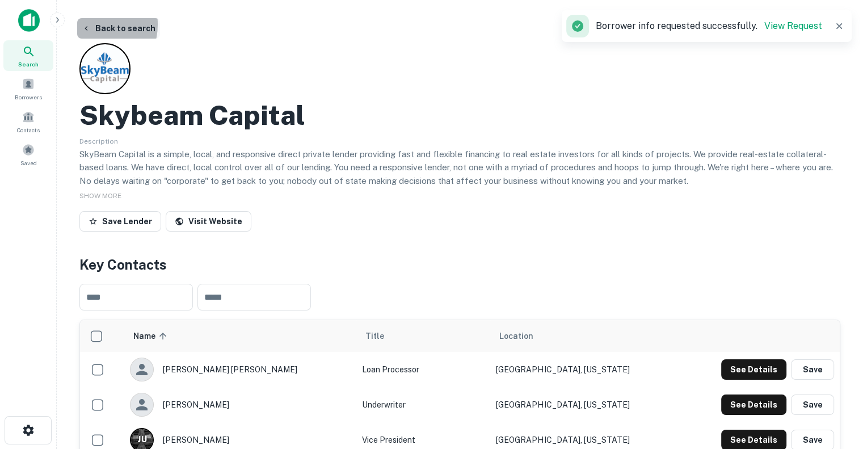
click at [89, 24] on icon "button" at bounding box center [86, 28] width 9 height 9
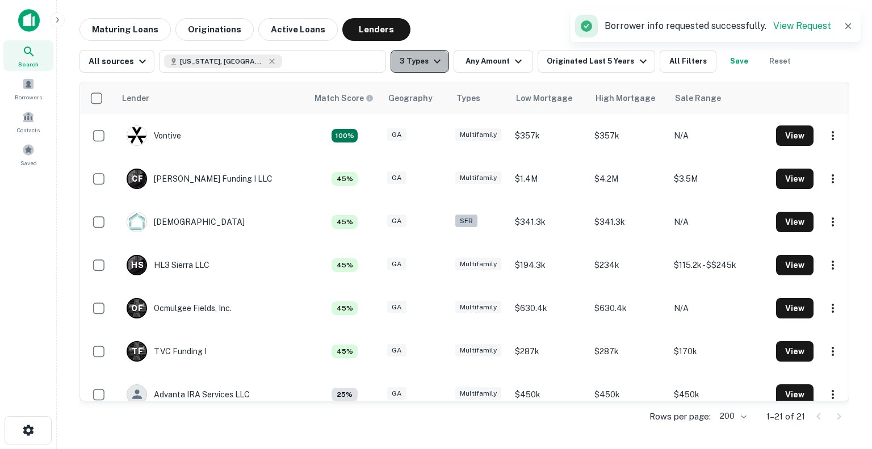
click at [435, 62] on icon "button" at bounding box center [437, 61] width 14 height 14
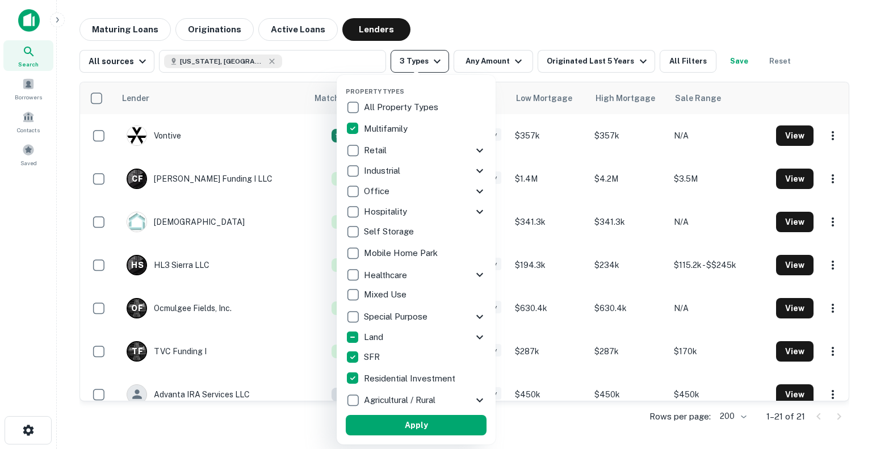
click at [435, 62] on div at bounding box center [436, 224] width 872 height 449
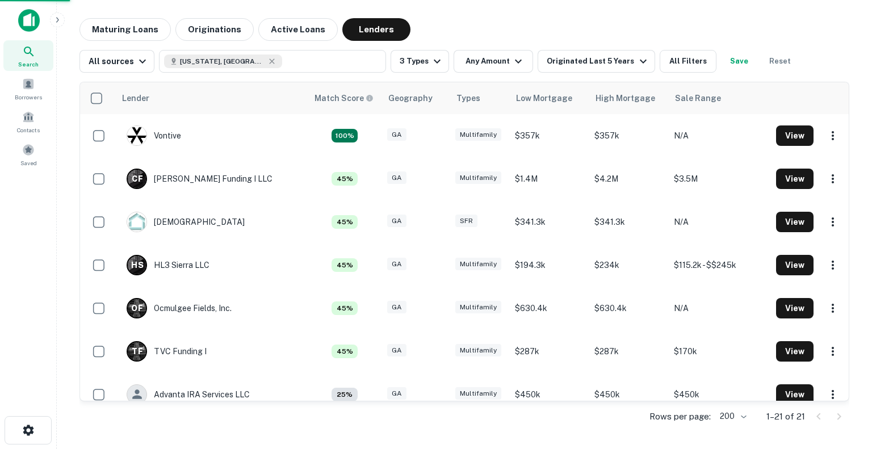
click at [495, 24] on div "Property Types All Property Types Multifamily Retail Storefront Auto Shop Bar S…" at bounding box center [436, 224] width 872 height 449
click at [680, 68] on button "All Filters" at bounding box center [687, 61] width 57 height 23
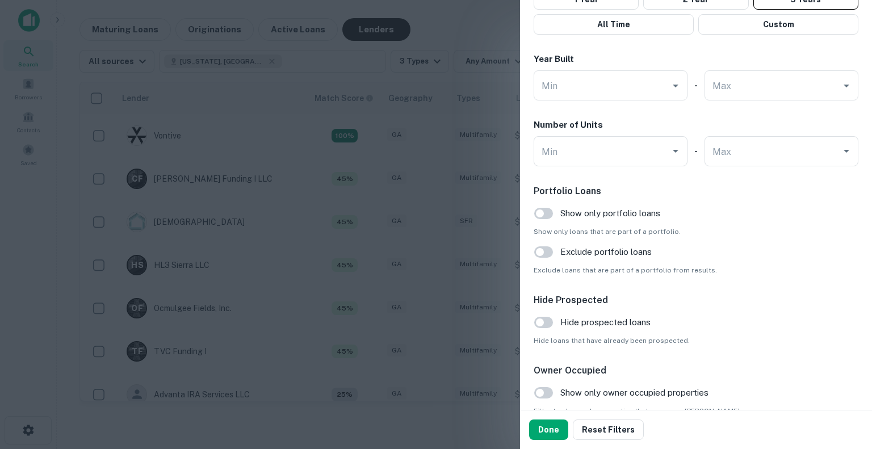
scroll to position [1076, 0]
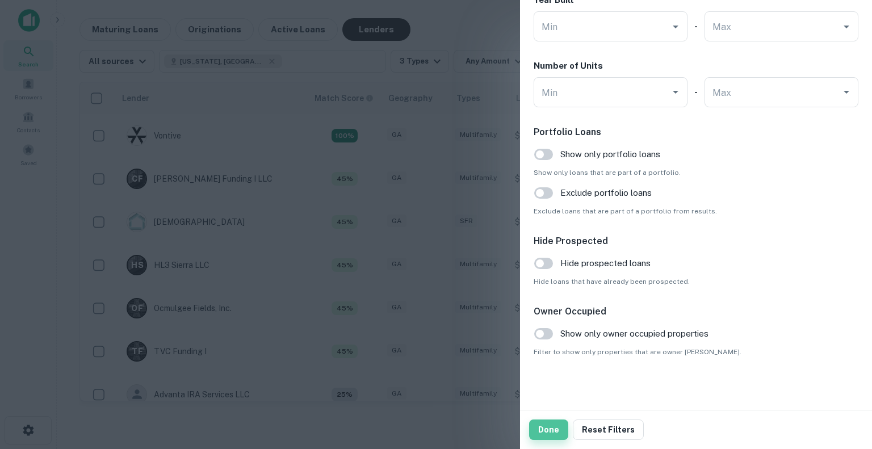
drag, startPoint x: 550, startPoint y: 349, endPoint x: 552, endPoint y: 431, distance: 81.7
click at [552, 431] on button "Done" at bounding box center [548, 429] width 39 height 20
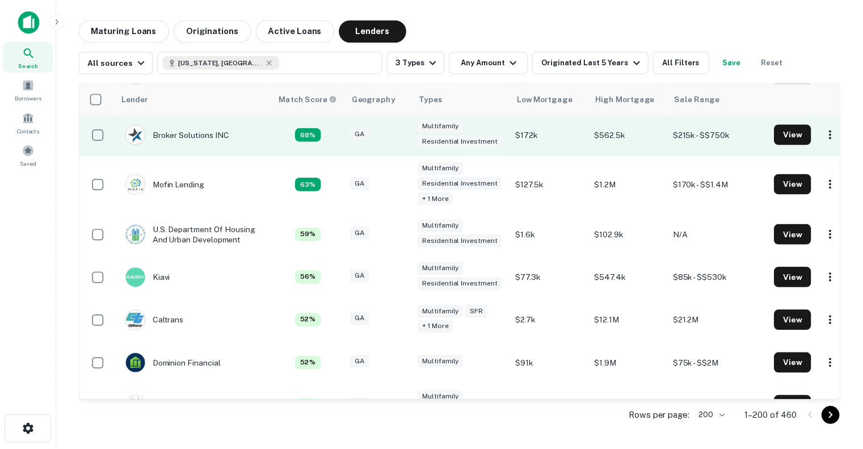
scroll to position [218, 0]
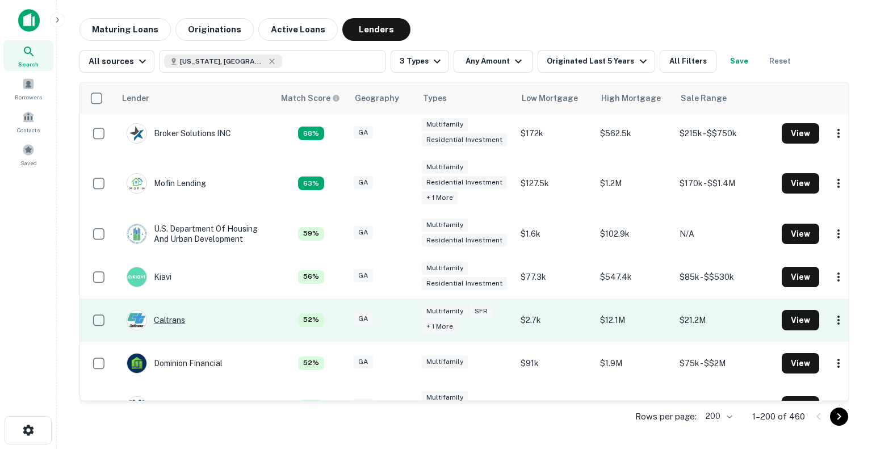
click at [175, 320] on div "Caltrans" at bounding box center [156, 320] width 58 height 20
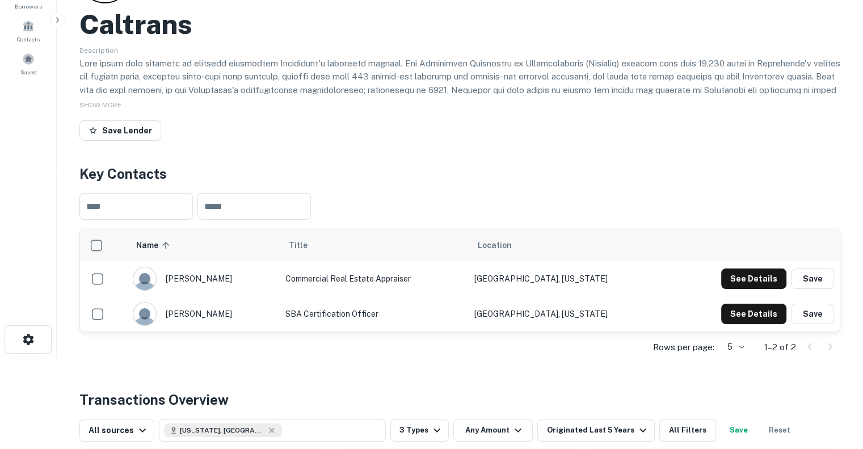
scroll to position [90, 0]
click at [110, 106] on span "SHOW MORE" at bounding box center [100, 106] width 42 height 8
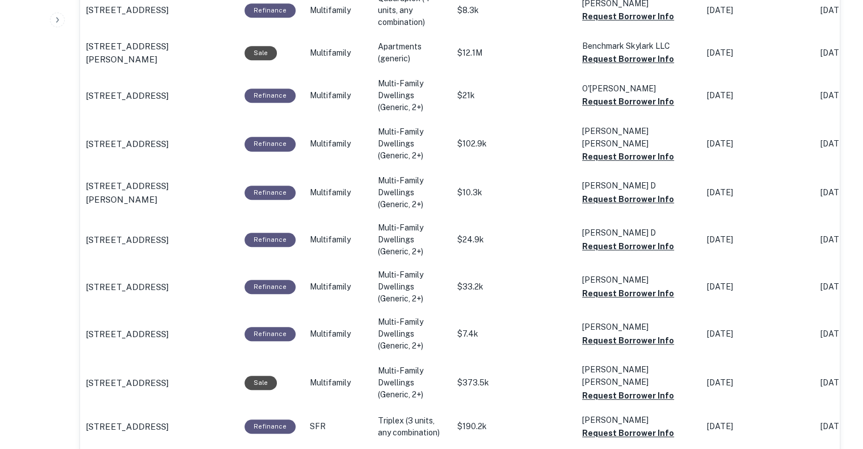
scroll to position [779, 0]
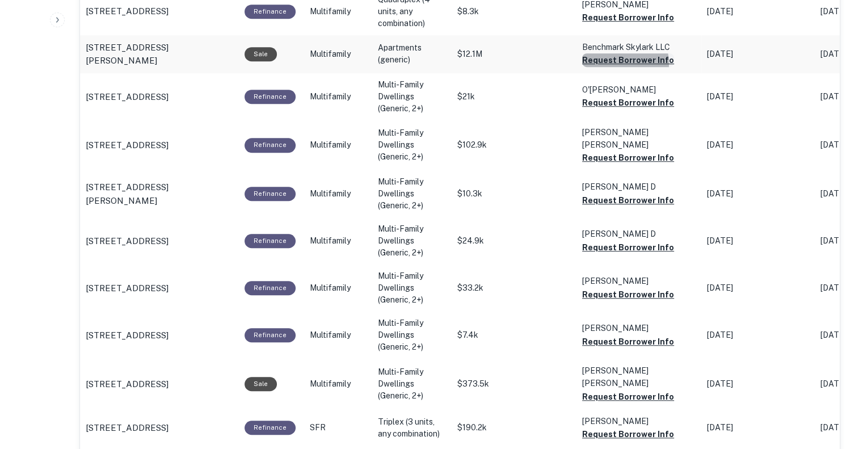
click at [618, 62] on button "Request Borrower Info" at bounding box center [628, 60] width 92 height 14
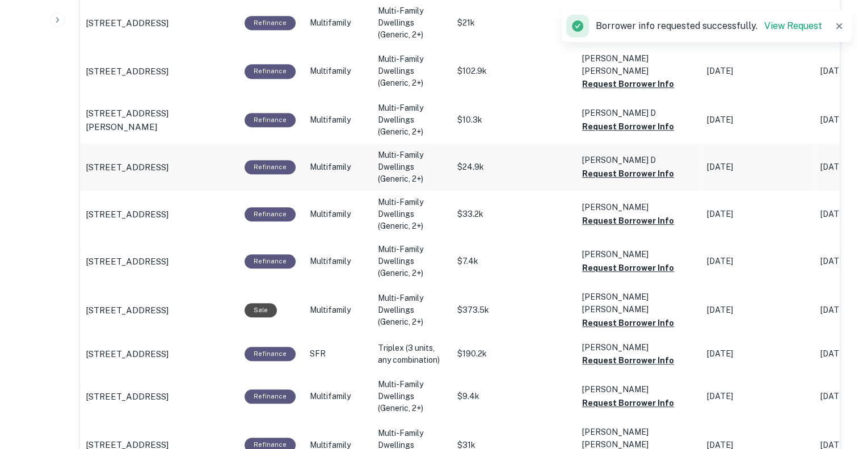
scroll to position [872, 0]
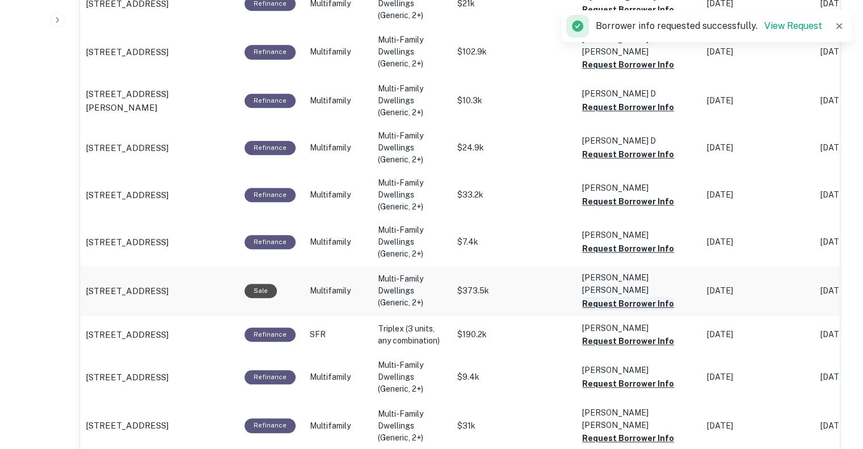
click at [604, 297] on button "Request Borrower Info" at bounding box center [628, 304] width 92 height 14
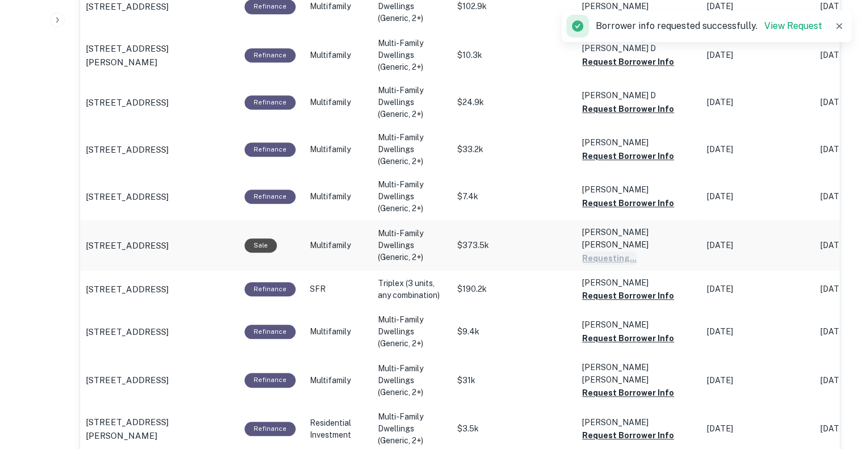
scroll to position [919, 0]
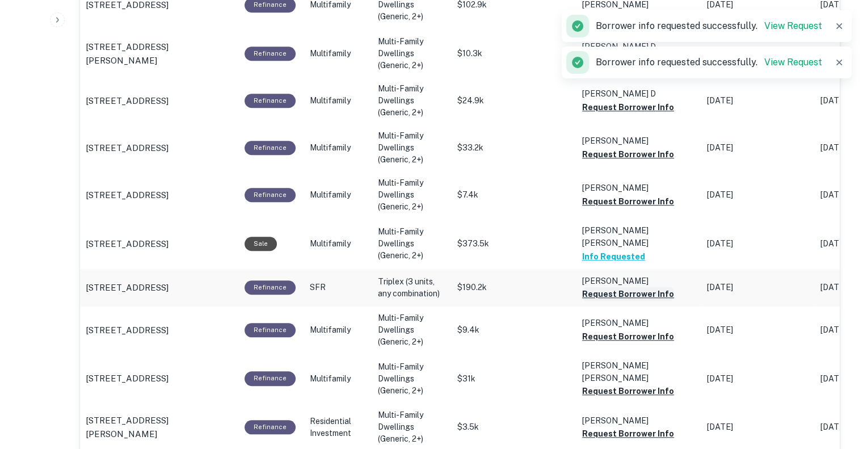
click at [601, 287] on button "Request Borrower Info" at bounding box center [628, 294] width 92 height 14
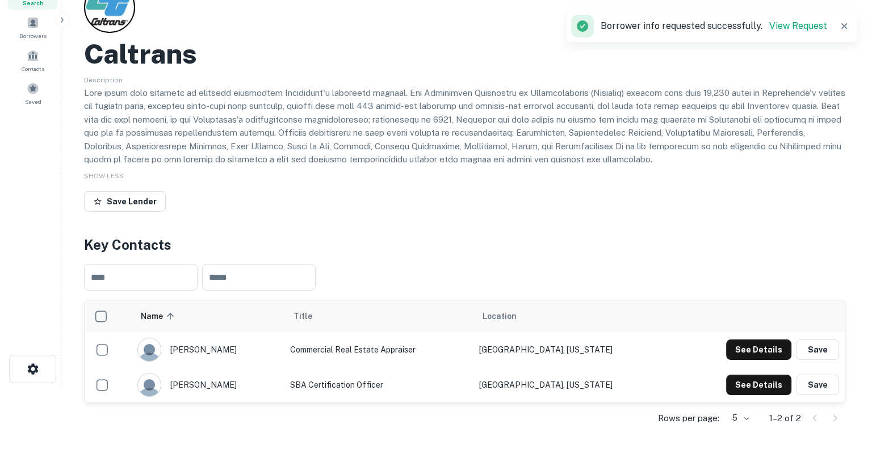
scroll to position [0, 0]
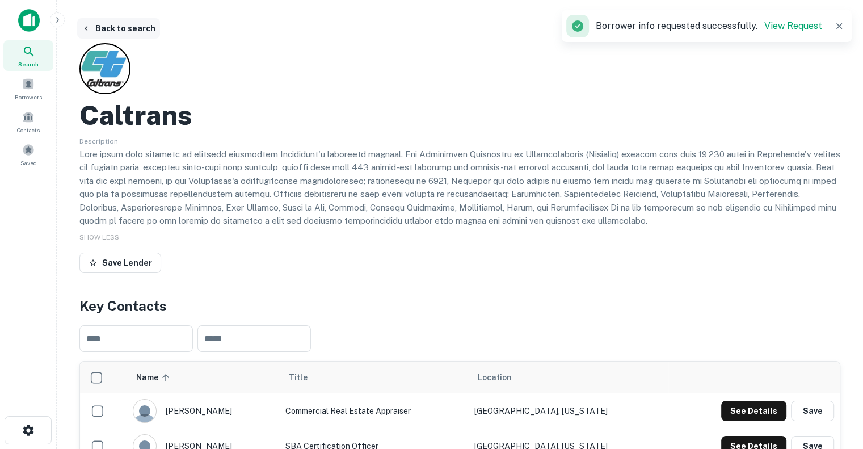
click at [96, 29] on button "Back to search" at bounding box center [118, 28] width 83 height 20
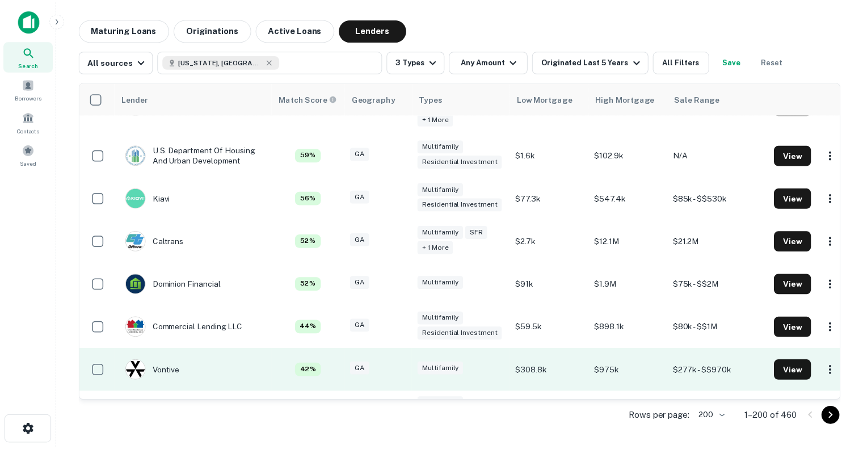
scroll to position [309, 0]
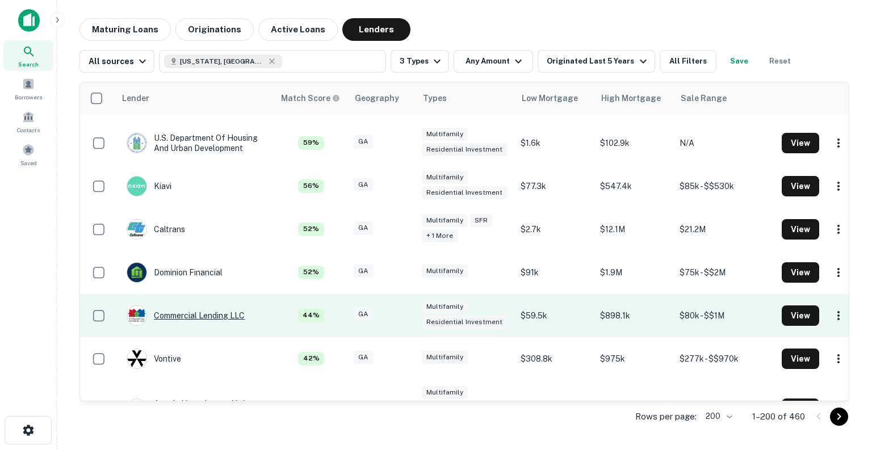
click at [180, 318] on div "Commercial Lending LLC" at bounding box center [186, 315] width 118 height 20
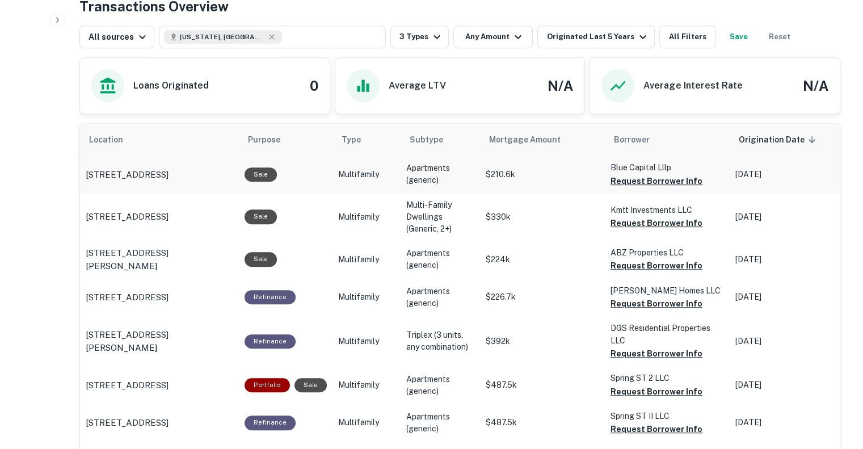
scroll to position [596, 0]
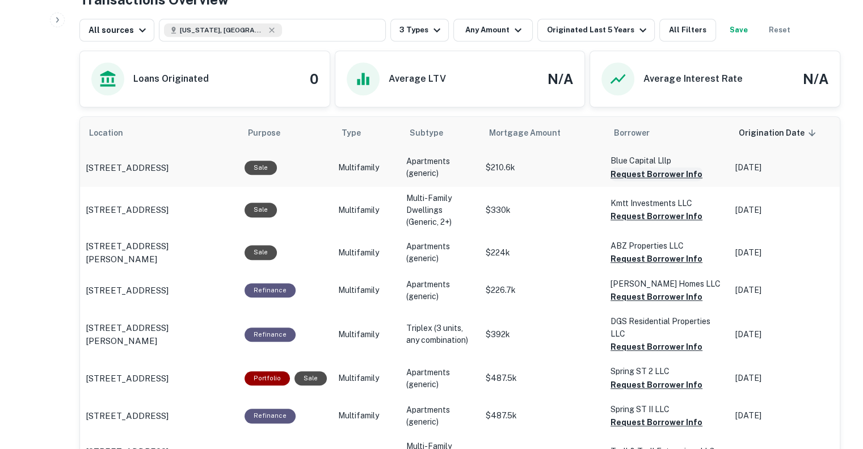
click at [624, 173] on button "Request Borrower Info" at bounding box center [657, 174] width 92 height 14
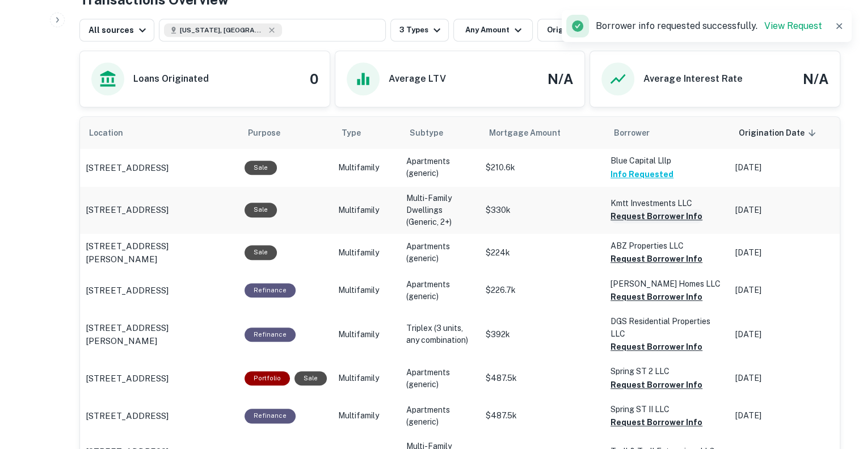
click at [617, 213] on button "Request Borrower Info" at bounding box center [657, 216] width 92 height 14
click at [620, 256] on button "Request Borrower Info" at bounding box center [657, 259] width 92 height 14
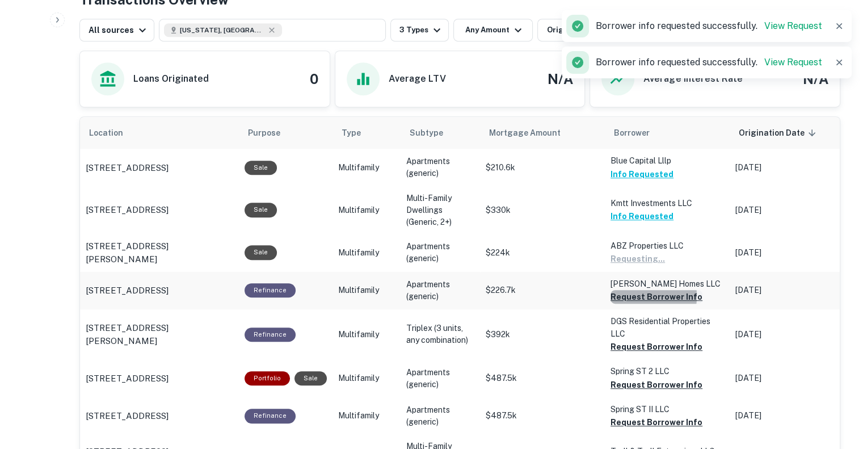
click at [626, 295] on button "Request Borrower Info" at bounding box center [657, 297] width 92 height 14
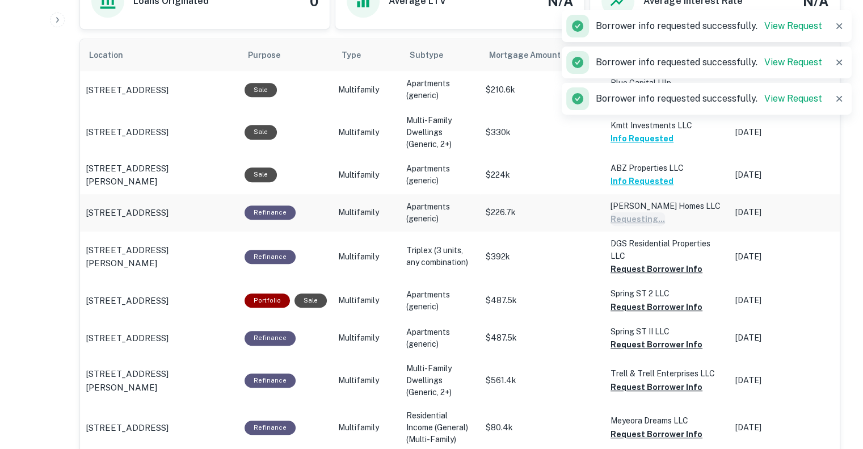
scroll to position [689, 0]
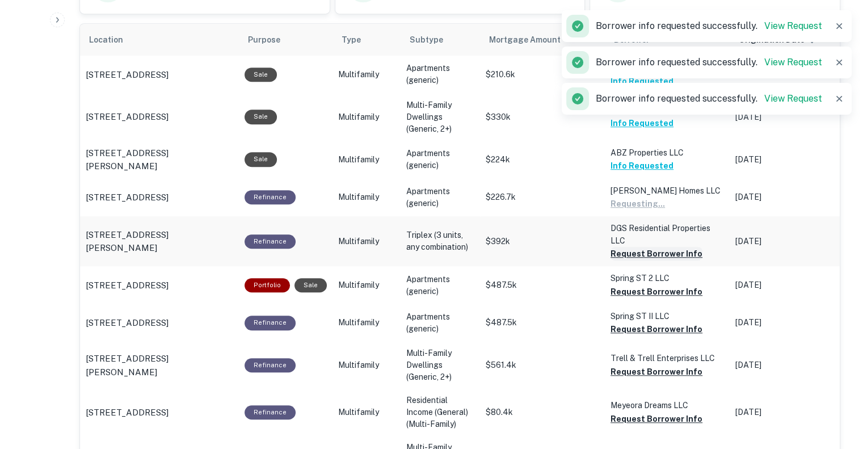
click at [637, 254] on button "Request Borrower Info" at bounding box center [657, 254] width 92 height 14
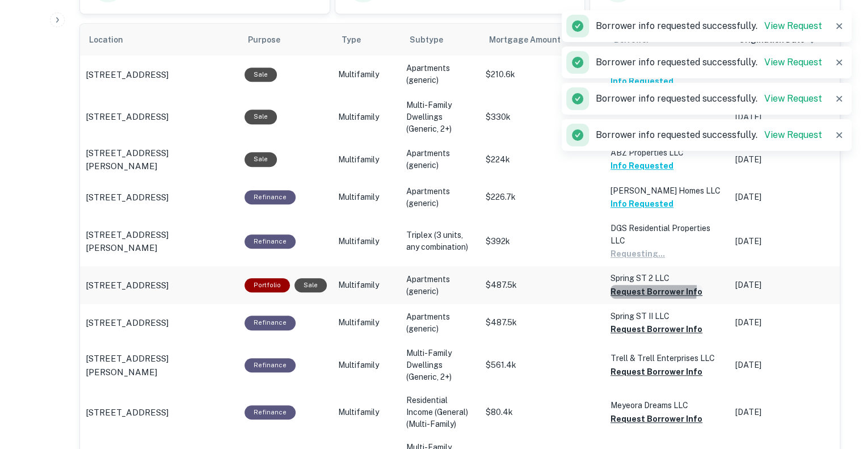
click at [638, 289] on button "Request Borrower Info" at bounding box center [657, 292] width 92 height 14
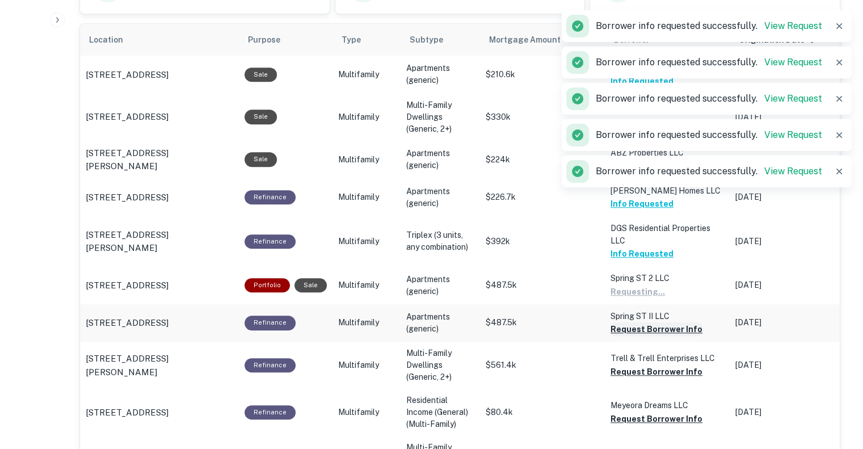
click at [637, 329] on button "Request Borrower Info" at bounding box center [657, 329] width 92 height 14
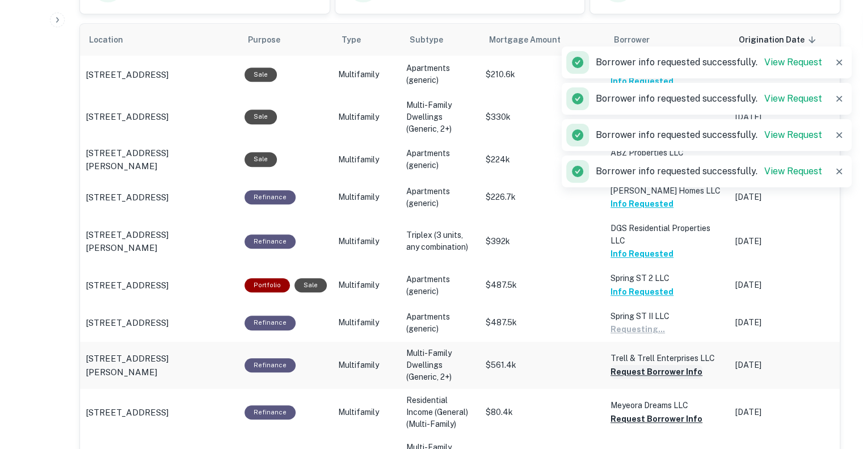
click at [636, 371] on button "Request Borrower Info" at bounding box center [657, 372] width 92 height 14
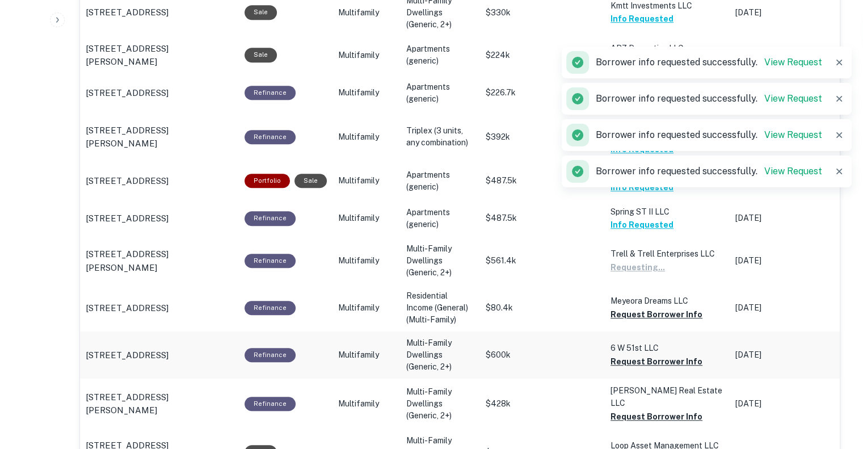
scroll to position [796, 0]
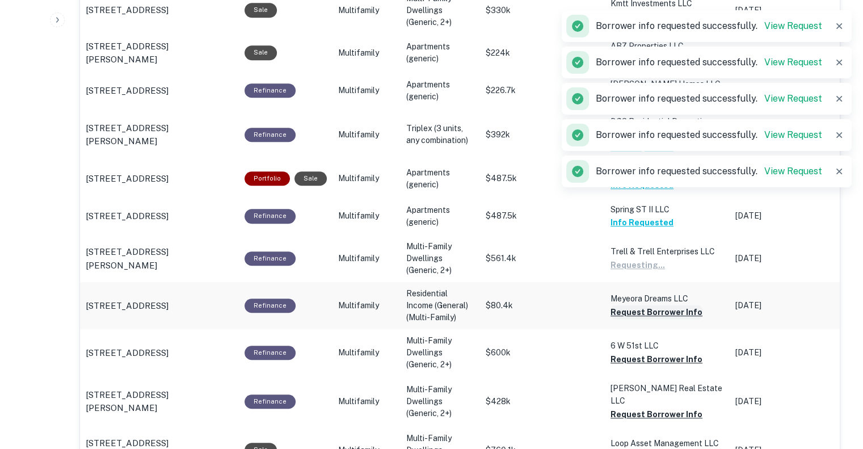
click at [639, 313] on button "Request Borrower Info" at bounding box center [657, 312] width 92 height 14
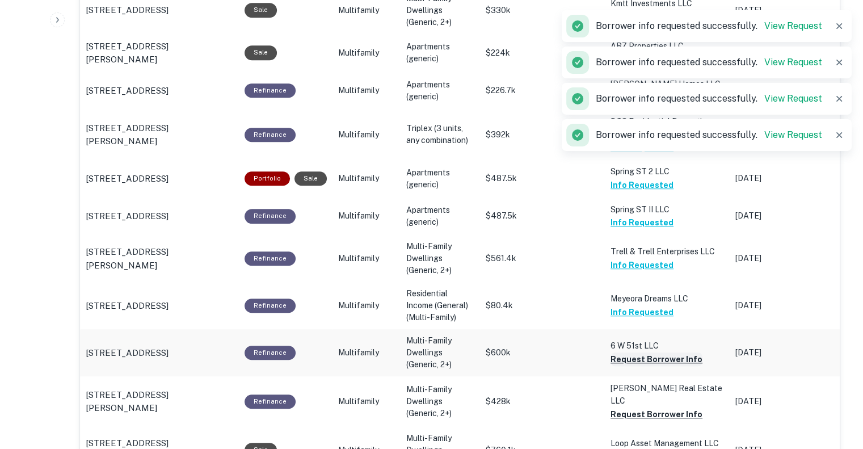
click at [644, 360] on button "Request Borrower Info" at bounding box center [657, 359] width 92 height 14
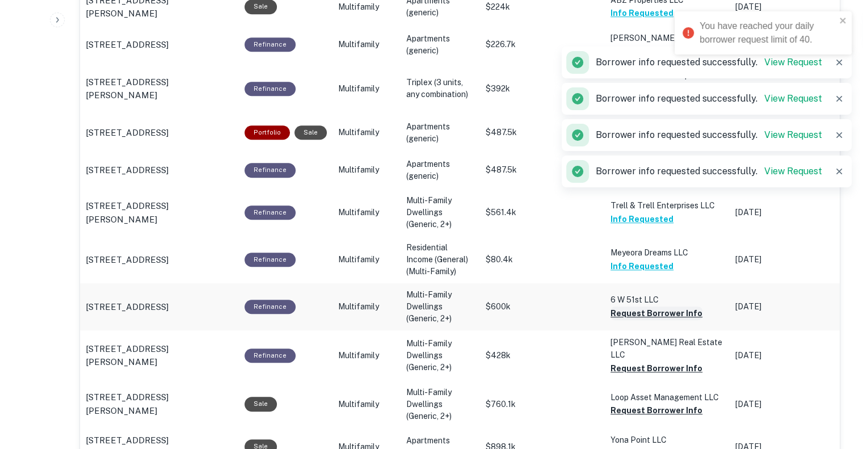
scroll to position [862, 0]
